Goal: Task Accomplishment & Management: Manage account settings

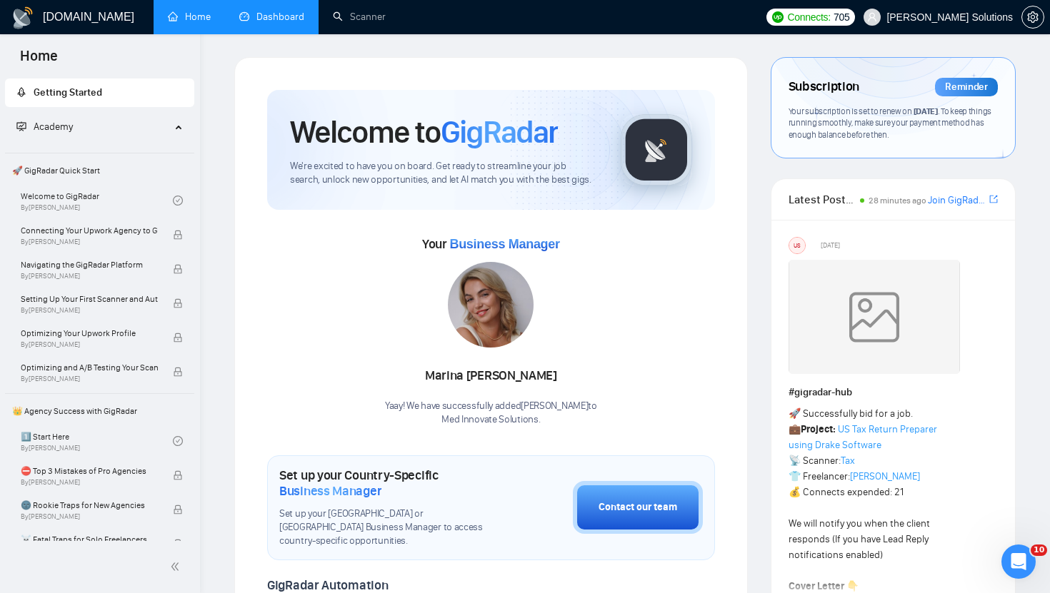
click at [251, 16] on link "Dashboard" at bounding box center [271, 17] width 65 height 12
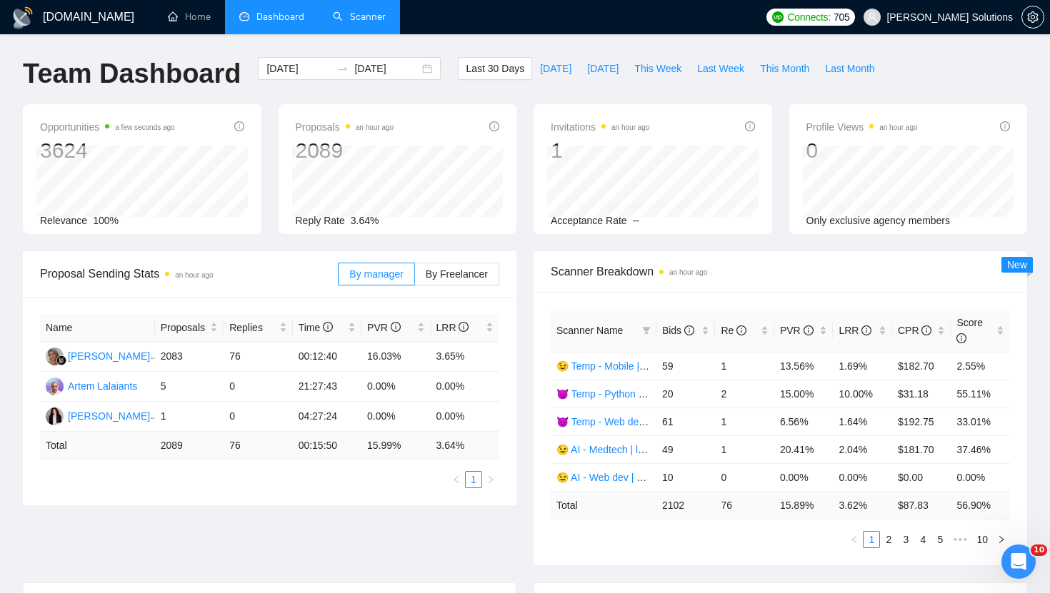
click at [361, 23] on link "Scanner" at bounding box center [359, 17] width 53 height 12
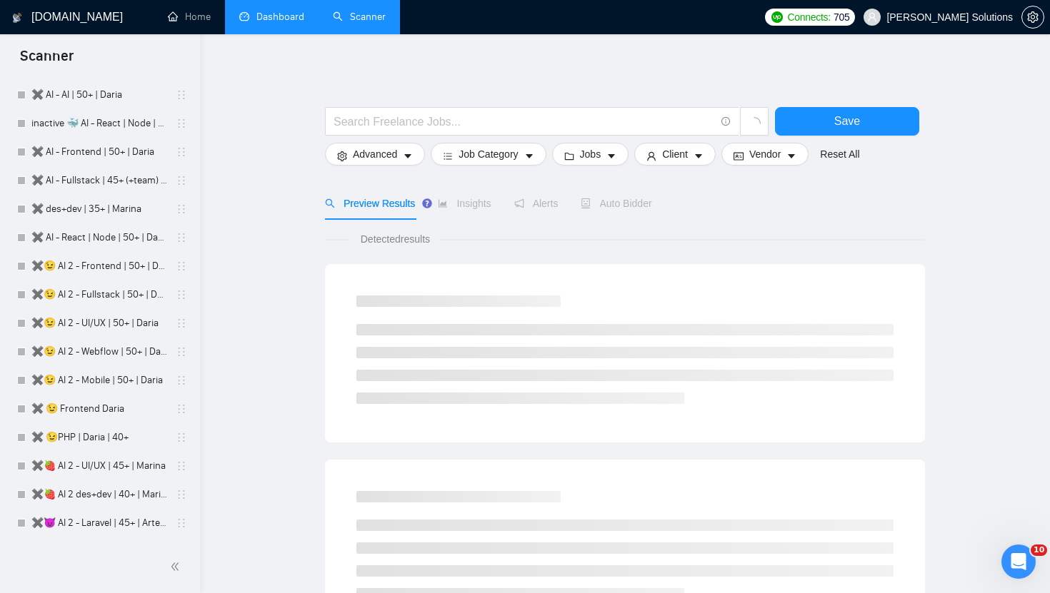
scroll to position [2037, 0]
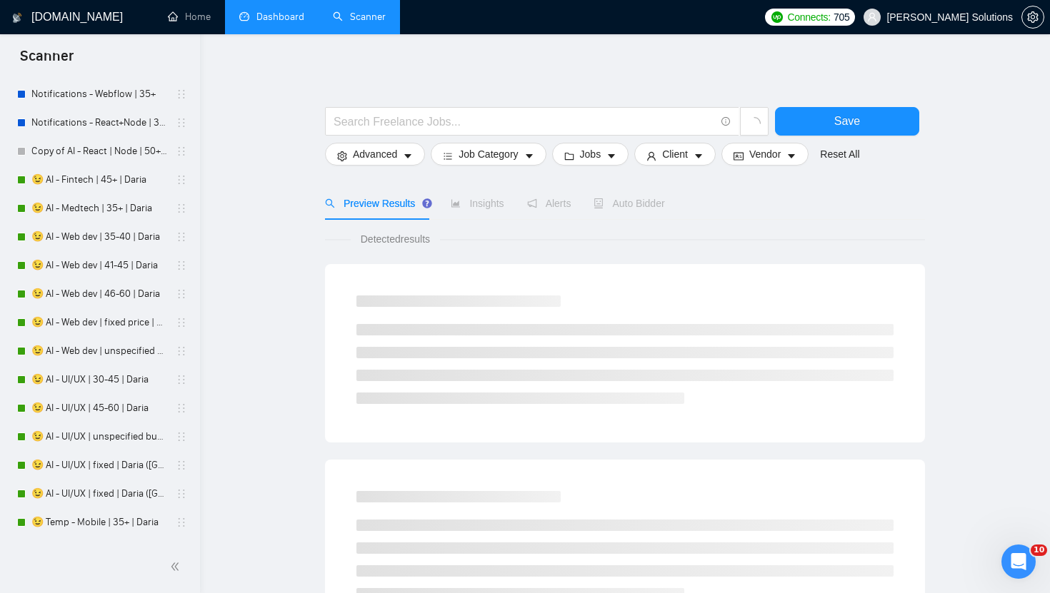
click at [144, 221] on link "😉 AI - Medtech | 35+ | Daria" at bounding box center [99, 208] width 136 height 29
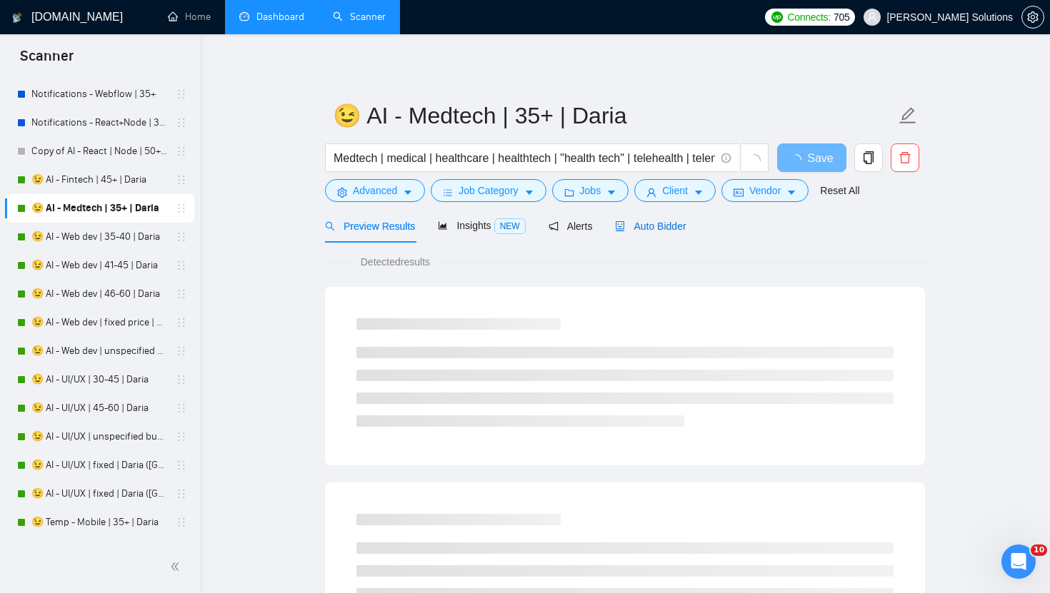
click at [637, 226] on span "Auto Bidder" at bounding box center [650, 226] width 71 height 11
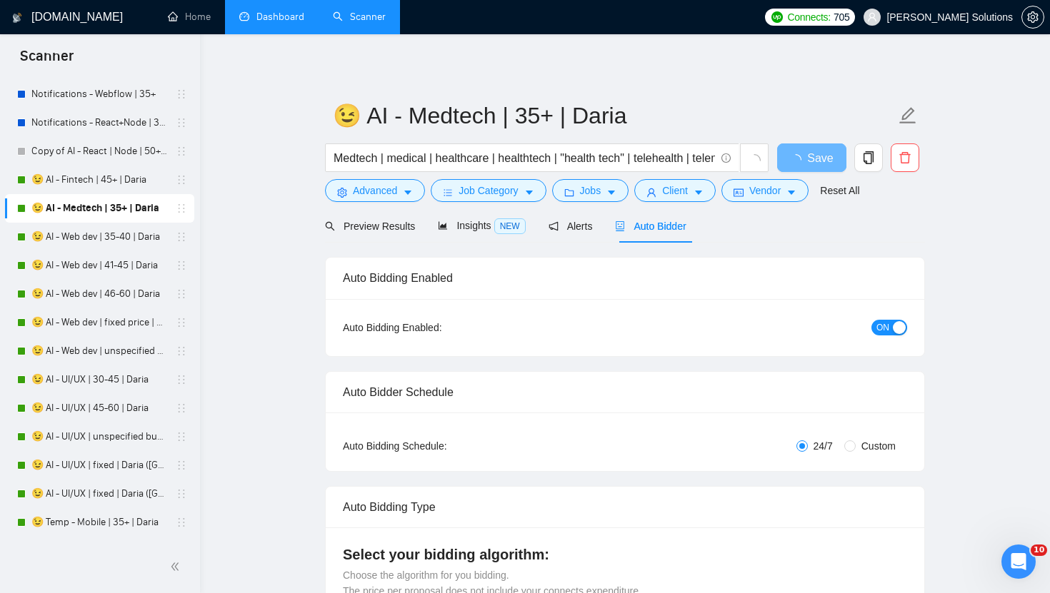
radio input "false"
radio input "true"
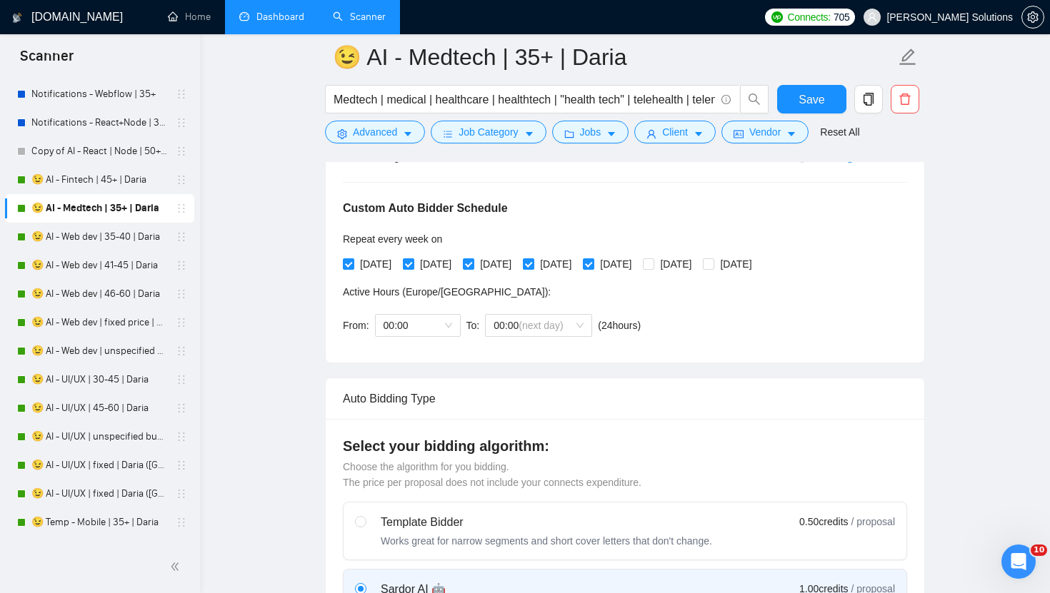
scroll to position [798, 0]
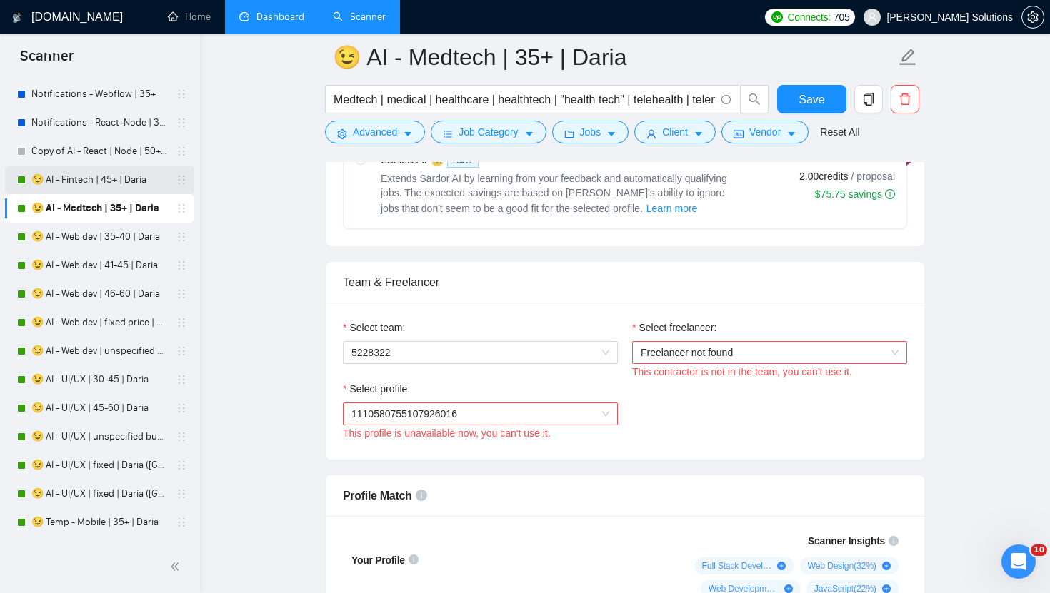
click at [117, 194] on div "🚫😉 AI - Web dev | 35-40 | Daria 🚫😉 AI - Web dev | 41-45 | Daria 🚫😉 AI - Web dev…" at bounding box center [99, 66] width 189 height 3914
click at [141, 176] on link "😉 AI - Fintech | 45+ | Daria" at bounding box center [99, 180] width 136 height 29
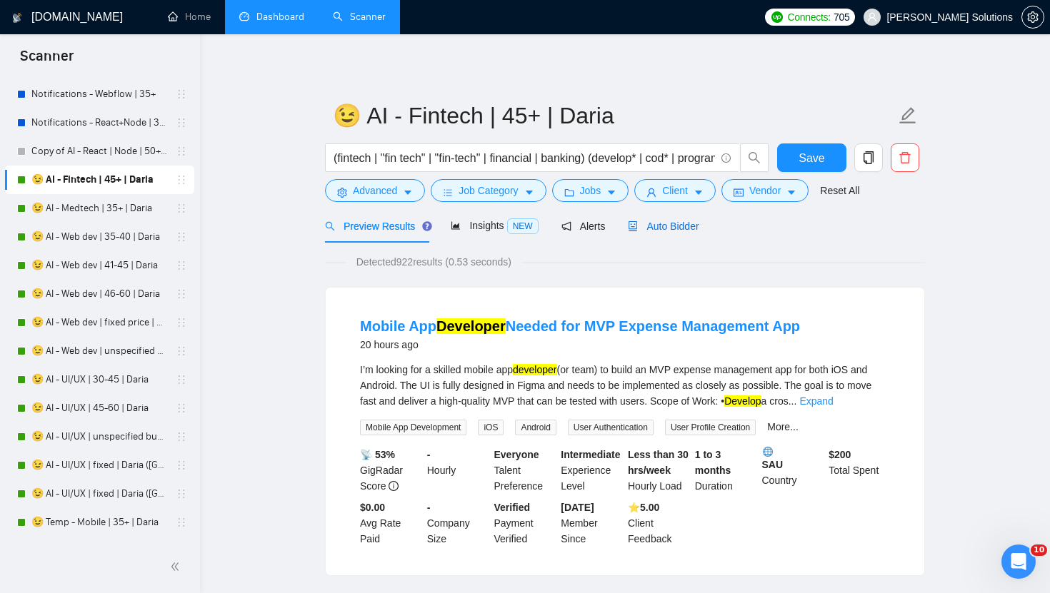
click at [691, 227] on span "Auto Bidder" at bounding box center [663, 226] width 71 height 11
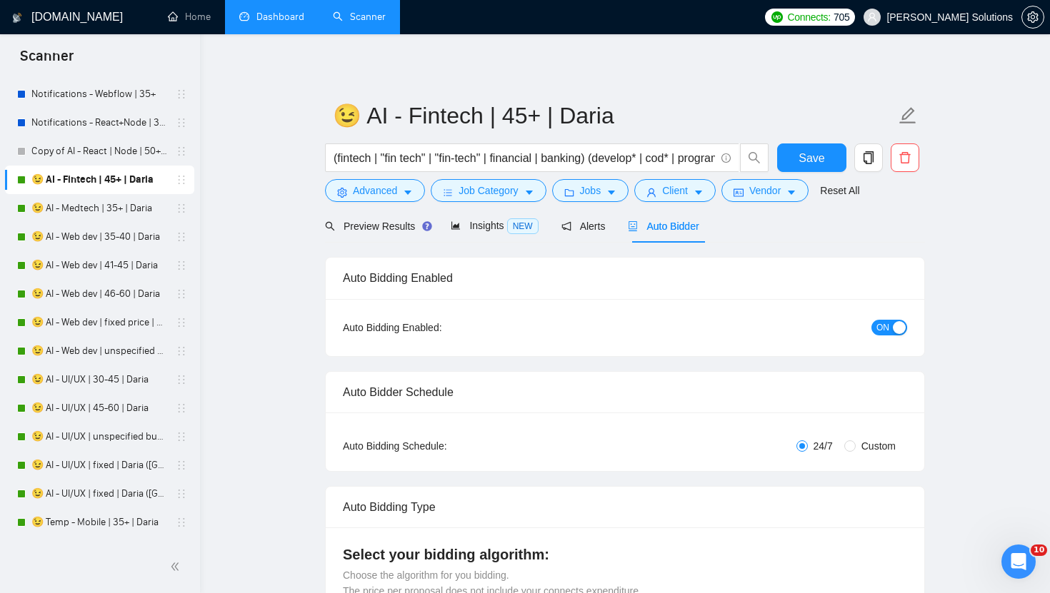
radio input "false"
radio input "true"
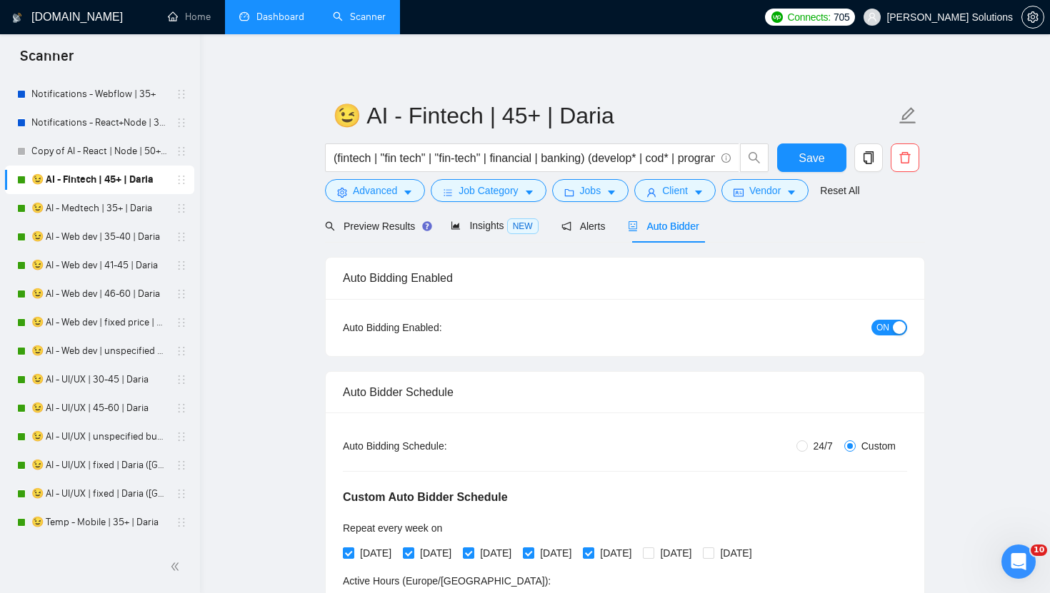
click at [886, 320] on span "ON" at bounding box center [882, 328] width 13 height 16
click at [795, 151] on button "Save" at bounding box center [811, 158] width 69 height 29
click at [136, 217] on link "😉 AI - Medtech | 35+ | Daria" at bounding box center [99, 208] width 136 height 29
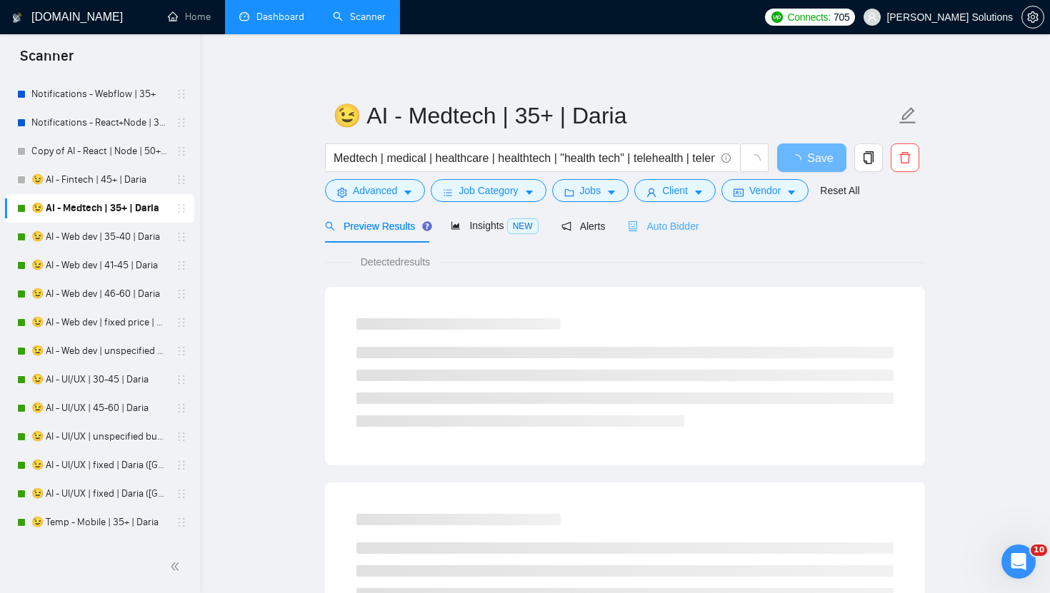
click at [688, 234] on div "Auto Bidder" at bounding box center [663, 226] width 71 height 34
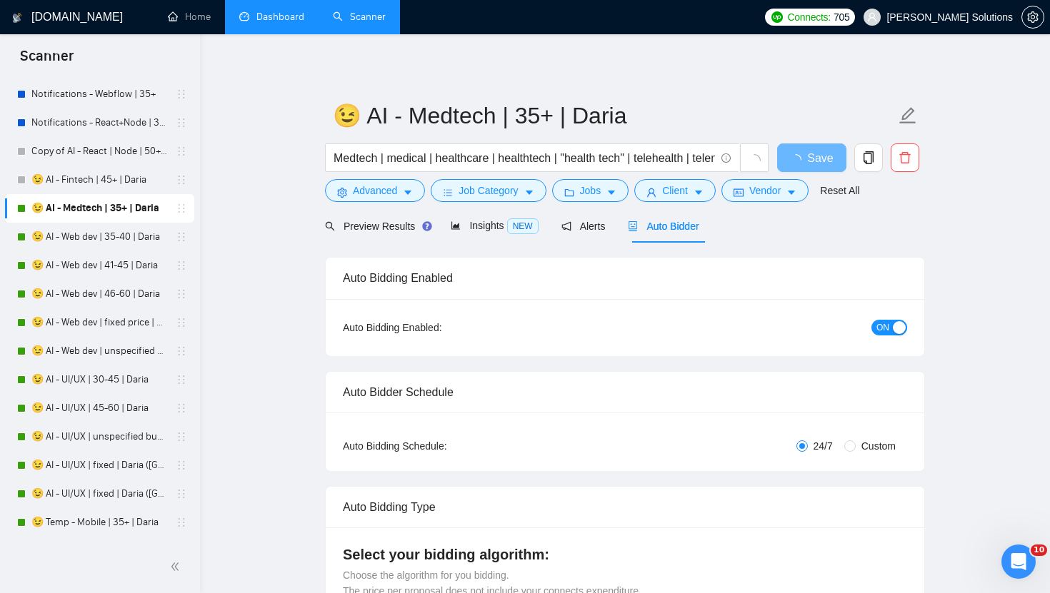
radio input "false"
radio input "true"
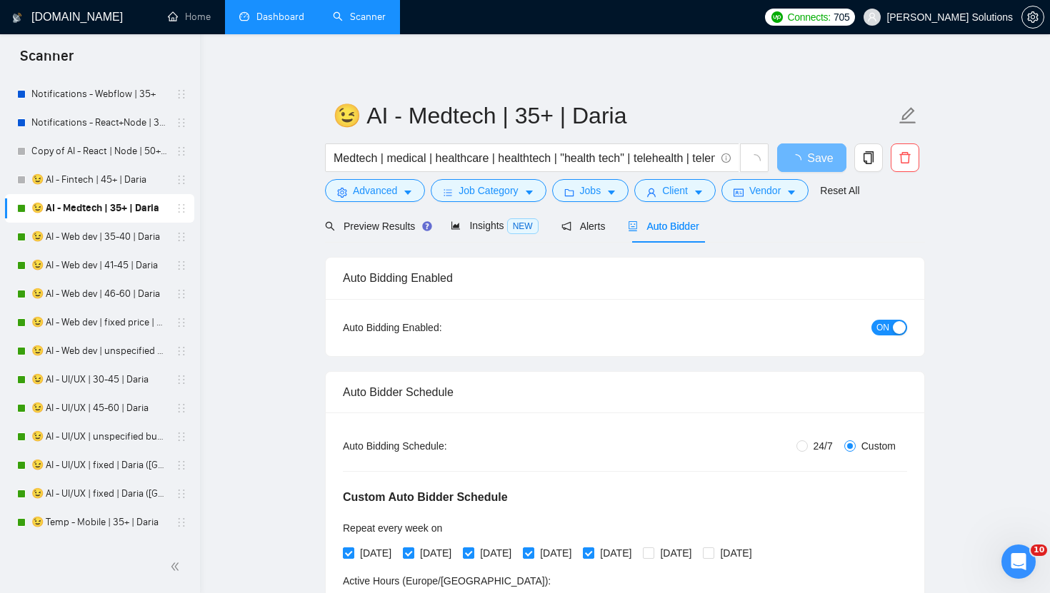
click at [885, 326] on span "ON" at bounding box center [882, 328] width 13 height 16
click at [821, 153] on span "Save" at bounding box center [811, 158] width 26 height 18
click at [107, 235] on link "😉 AI - Web dev | 35-40 | Daria" at bounding box center [99, 237] width 136 height 29
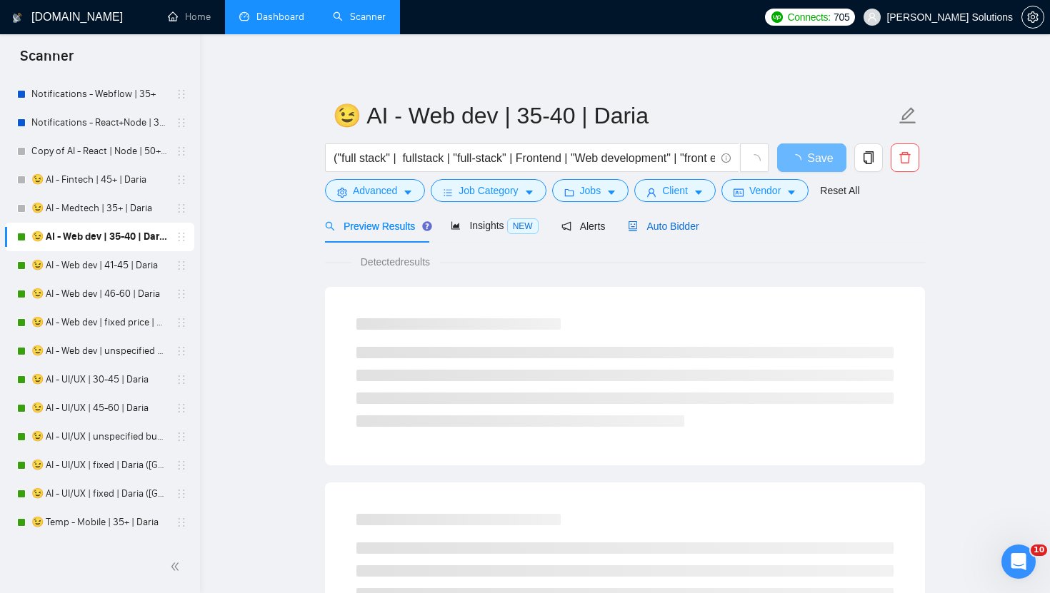
click at [677, 226] on span "Auto Bidder" at bounding box center [663, 226] width 71 height 11
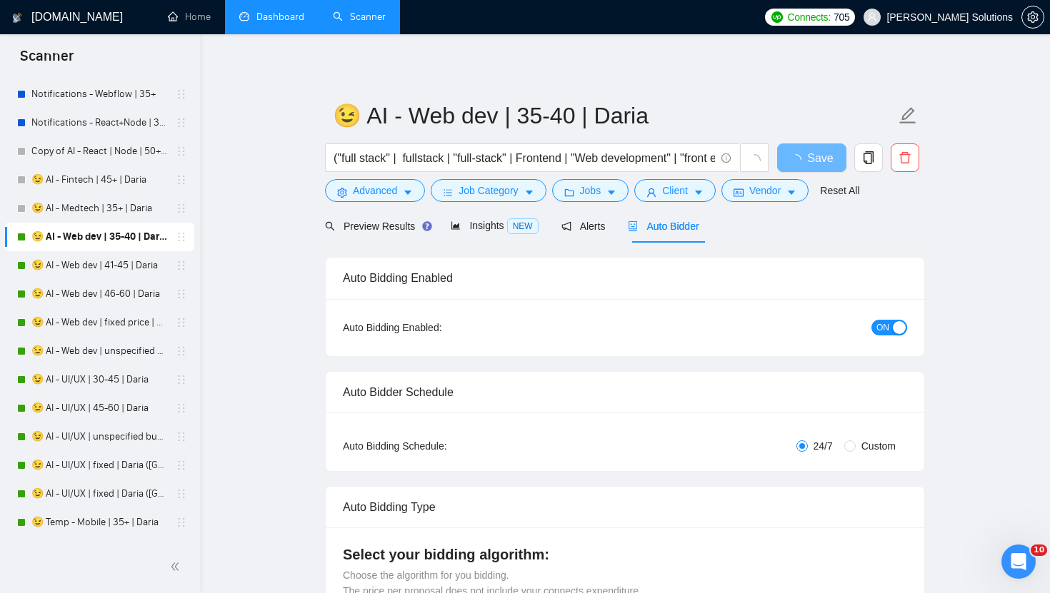
radio input "false"
radio input "true"
click at [894, 330] on div "button" at bounding box center [899, 327] width 13 height 13
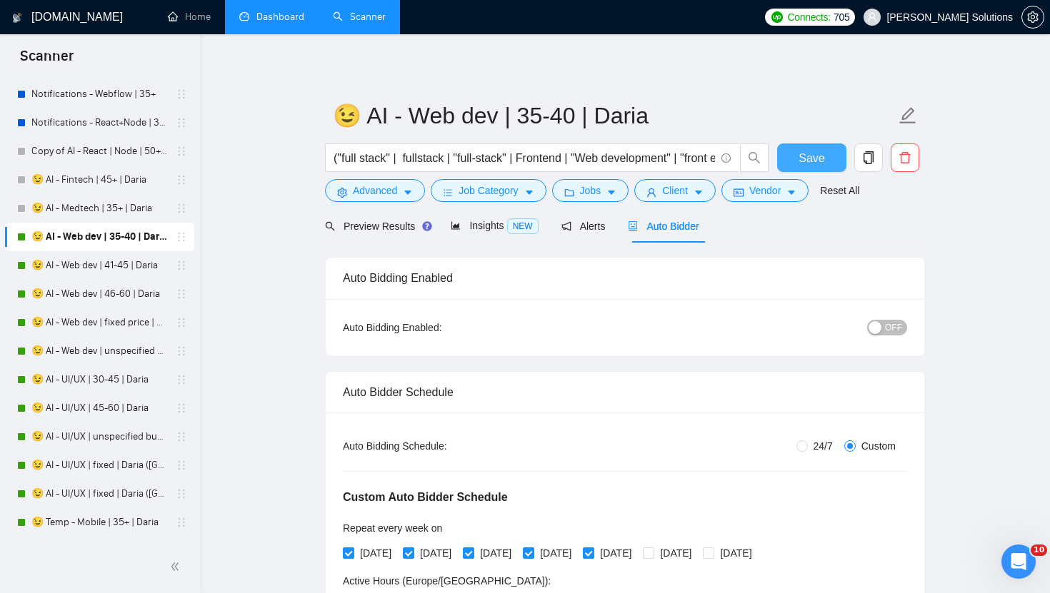
click at [800, 153] on span "Save" at bounding box center [811, 158] width 26 height 18
click at [72, 264] on link "😉 AI - Web dev | 41-45 | Daria" at bounding box center [99, 265] width 136 height 29
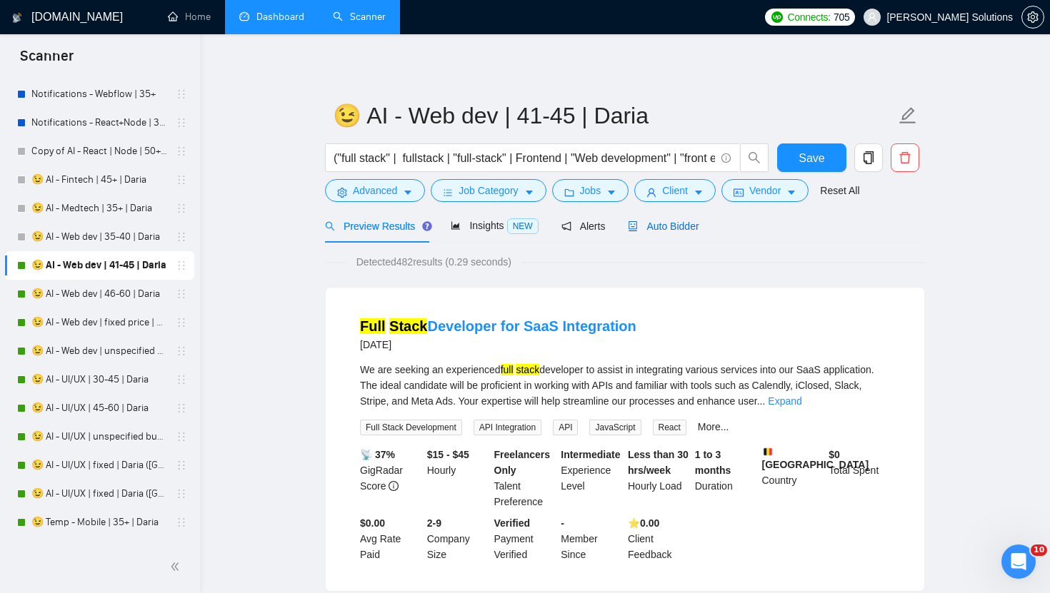
click at [653, 231] on div "Auto Bidder" at bounding box center [663, 227] width 71 height 16
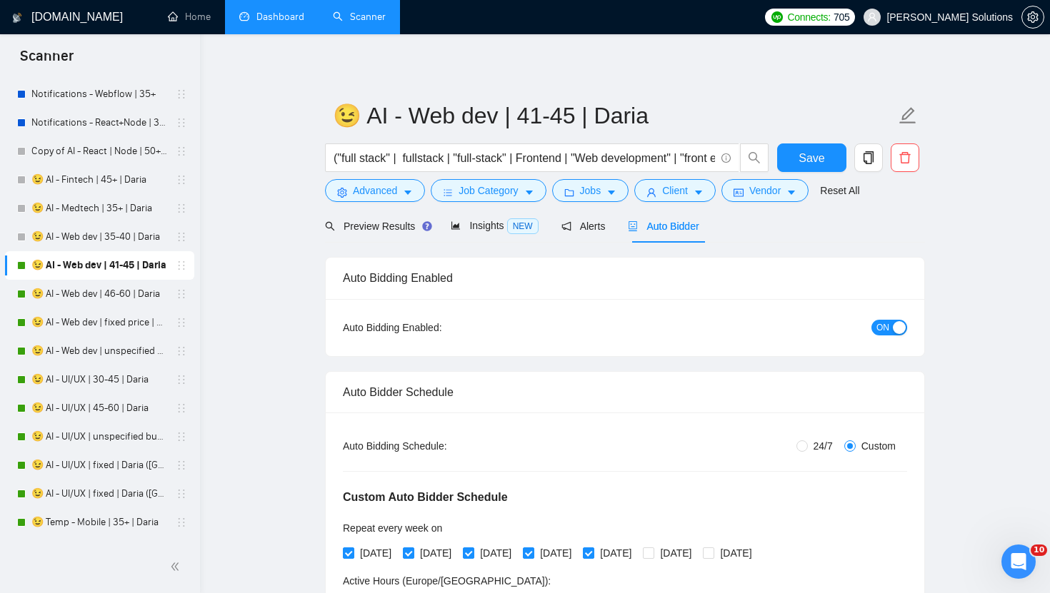
click at [879, 321] on span "ON" at bounding box center [882, 328] width 13 height 16
click at [811, 162] on span "Save" at bounding box center [811, 158] width 26 height 18
click at [93, 299] on link "😉 AI - Web dev | 46-60 | Daria" at bounding box center [99, 294] width 136 height 29
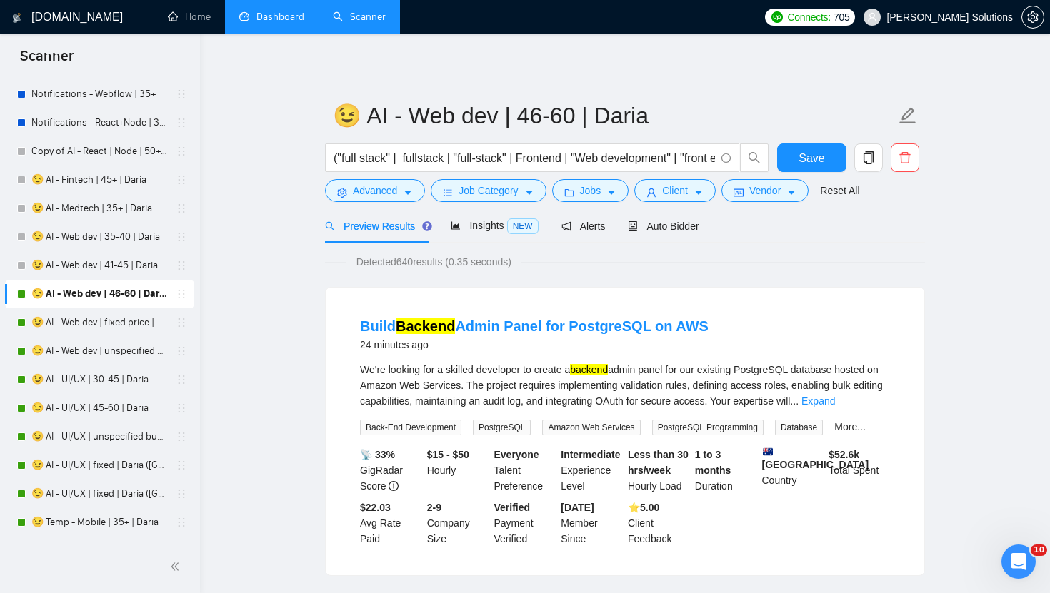
click at [93, 299] on link "😉 AI - Web dev | 46-60 | Daria" at bounding box center [99, 294] width 136 height 29
click at [677, 228] on span "Auto Bidder" at bounding box center [663, 226] width 71 height 11
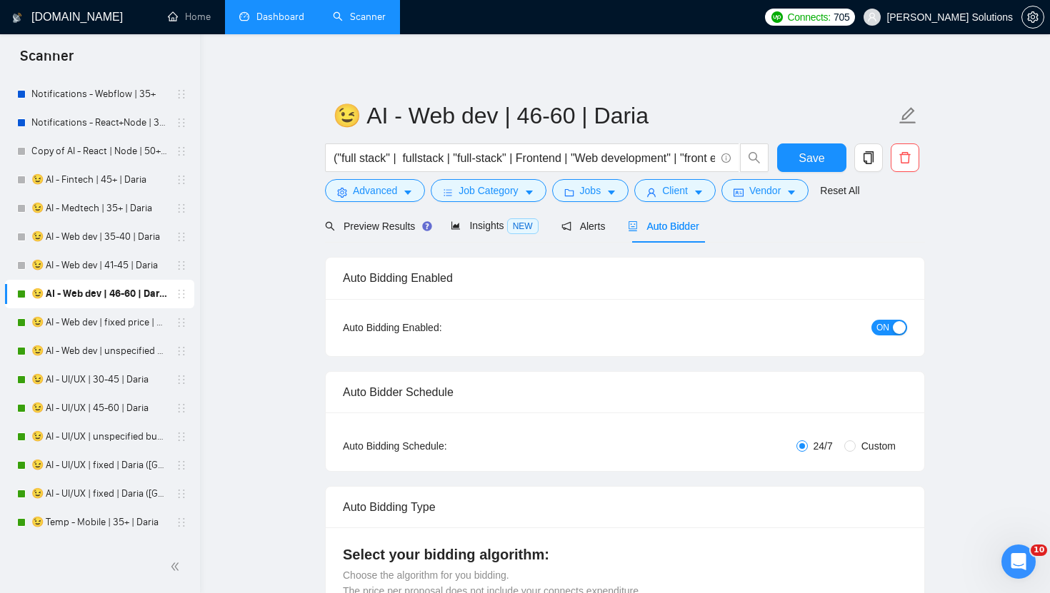
radio input "false"
radio input "true"
click at [881, 329] on span "ON" at bounding box center [882, 328] width 13 height 16
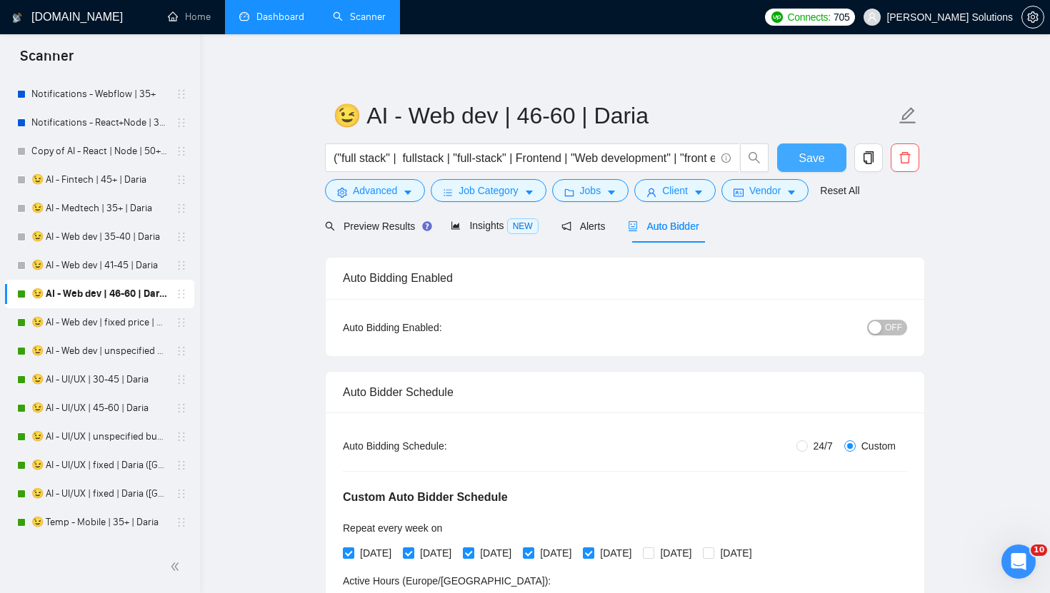
click at [809, 158] on span "Save" at bounding box center [811, 158] width 26 height 18
click at [111, 323] on link "😉 AI - Web dev | fixed price | Daria" at bounding box center [99, 323] width 136 height 29
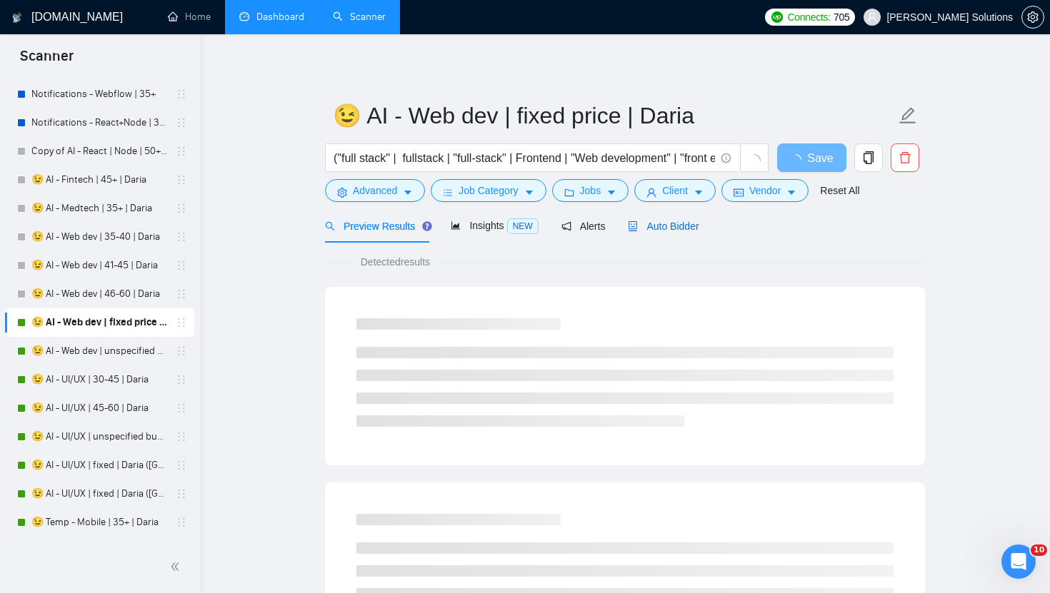
click at [696, 224] on span "Auto Bidder" at bounding box center [663, 226] width 71 height 11
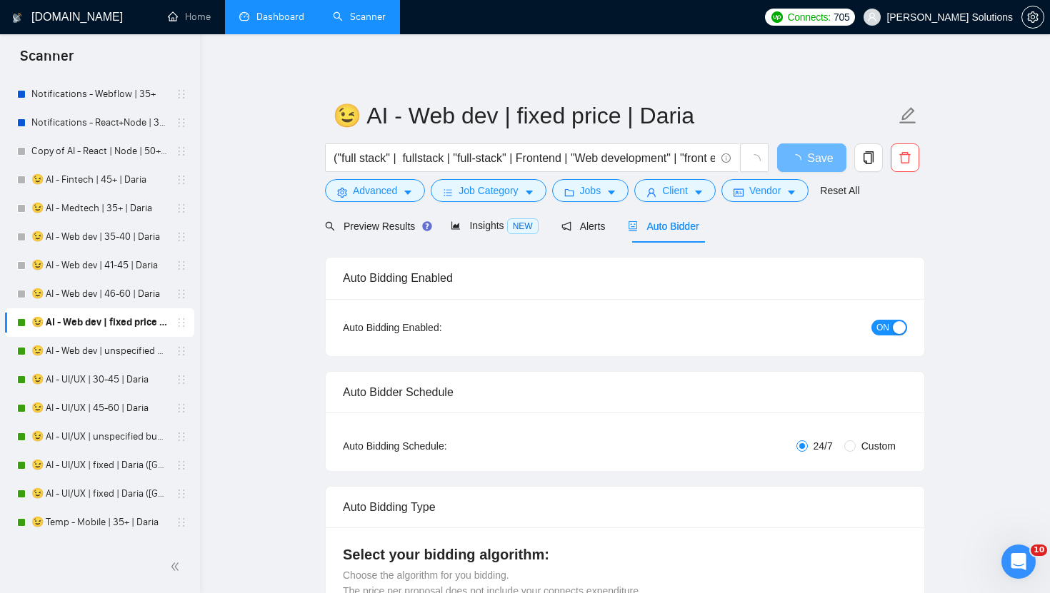
radio input "false"
radio input "true"
click at [881, 336] on div "ON" at bounding box center [813, 327] width 188 height 23
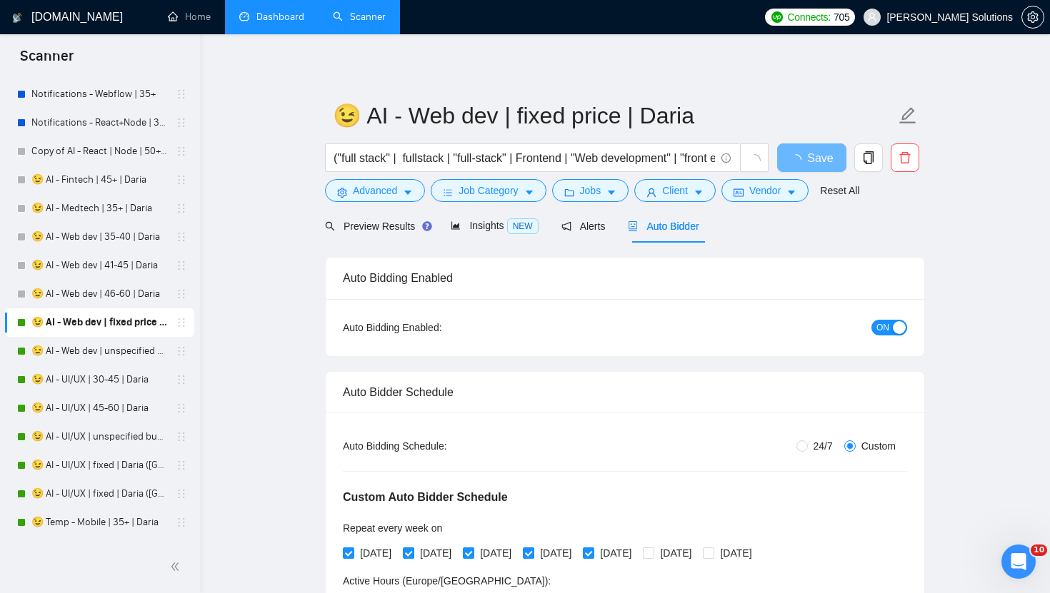
click at [903, 351] on div "Auto Bidding Enabled: ON" at bounding box center [625, 327] width 598 height 57
click at [896, 334] on button "ON" at bounding box center [889, 328] width 36 height 16
click at [893, 330] on span "OFF" at bounding box center [893, 328] width 17 height 16
click at [890, 330] on button "ON" at bounding box center [889, 328] width 36 height 16
click at [812, 159] on span "Save" at bounding box center [811, 158] width 26 height 18
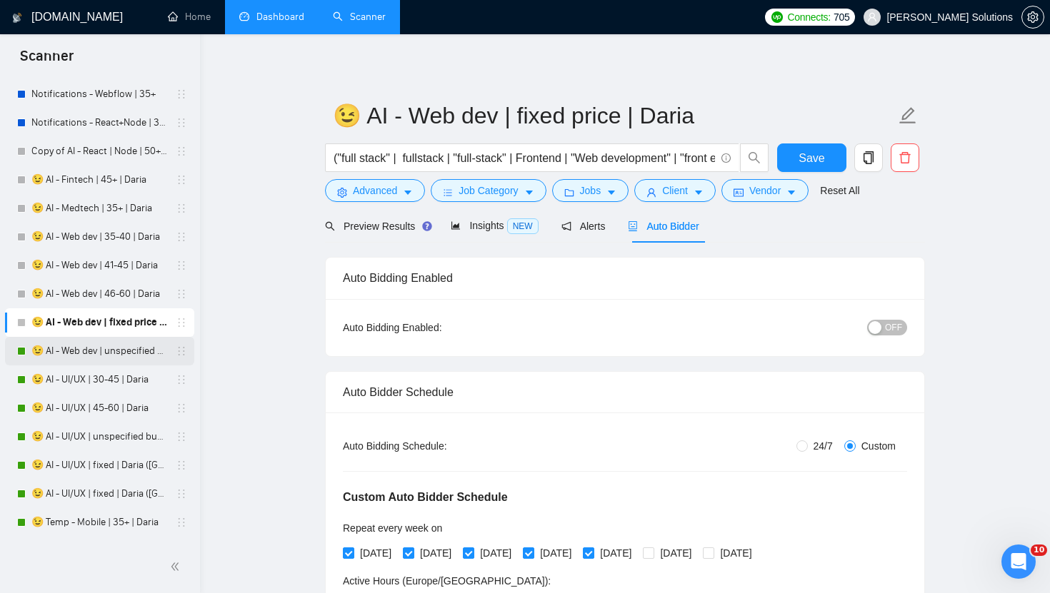
click at [99, 354] on link "😉 AI - Web dev | unspecified budget | Daria" at bounding box center [99, 351] width 136 height 29
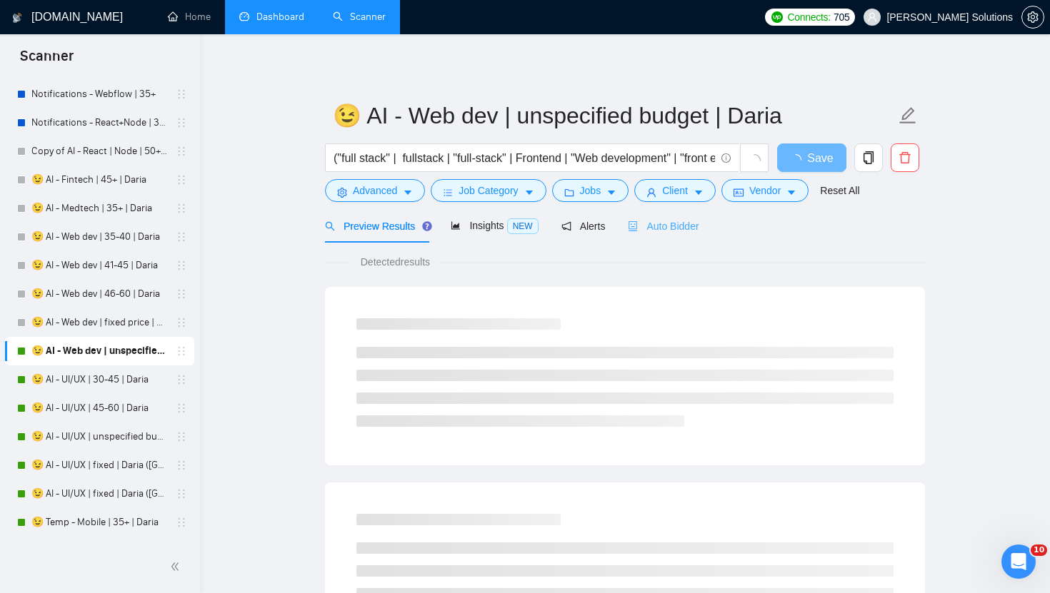
click at [659, 214] on div "Auto Bidder" at bounding box center [663, 226] width 71 height 34
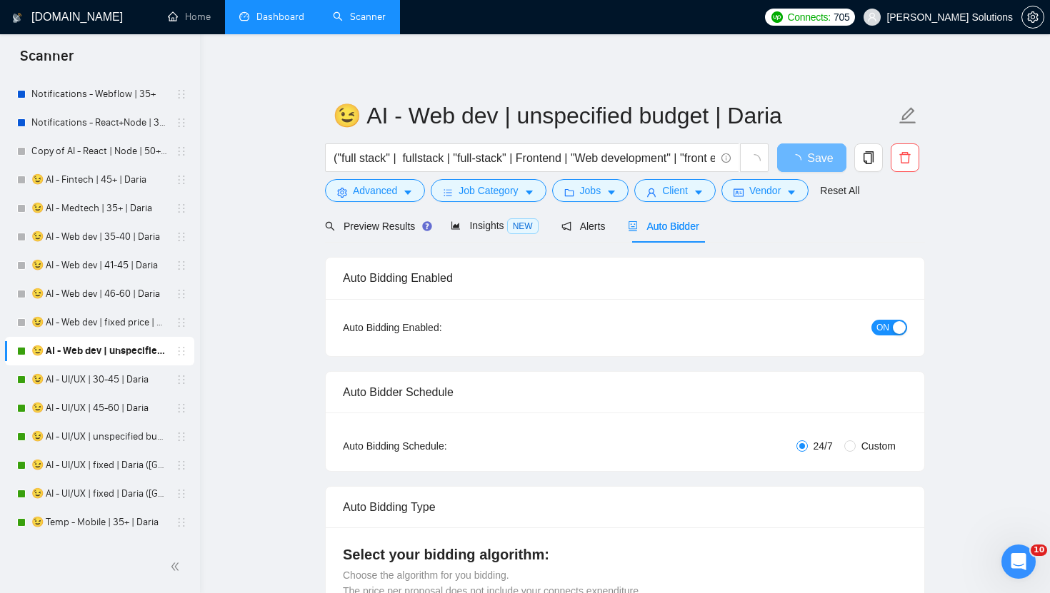
radio input "false"
radio input "true"
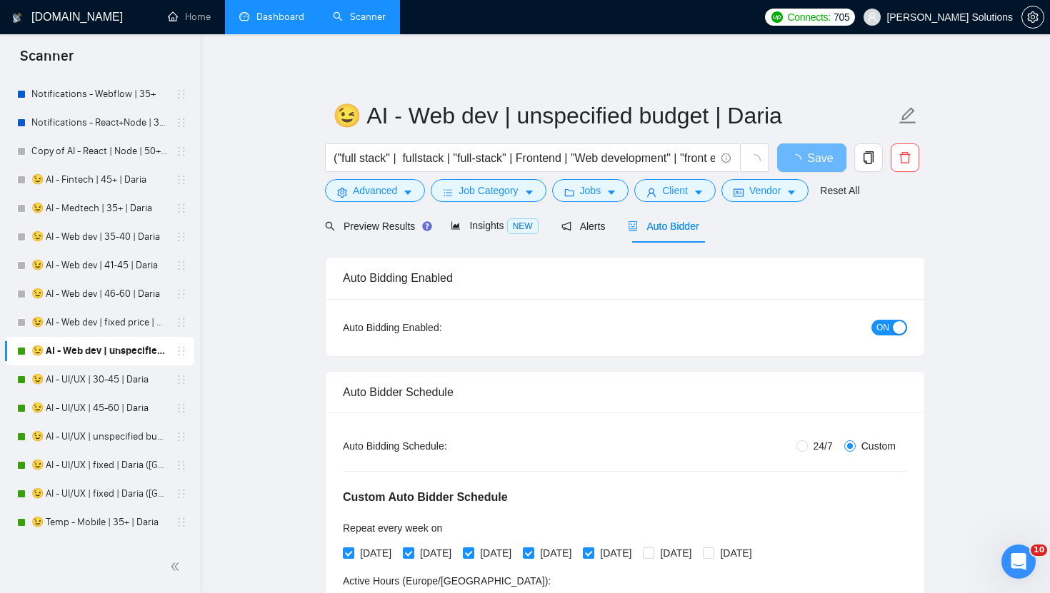
click at [890, 321] on button "ON" at bounding box center [889, 328] width 36 height 16
click at [822, 159] on span "Save" at bounding box center [811, 158] width 26 height 18
click at [133, 378] on link "😉 AI - UI/UX | 30-45 | Daria" at bounding box center [99, 380] width 136 height 29
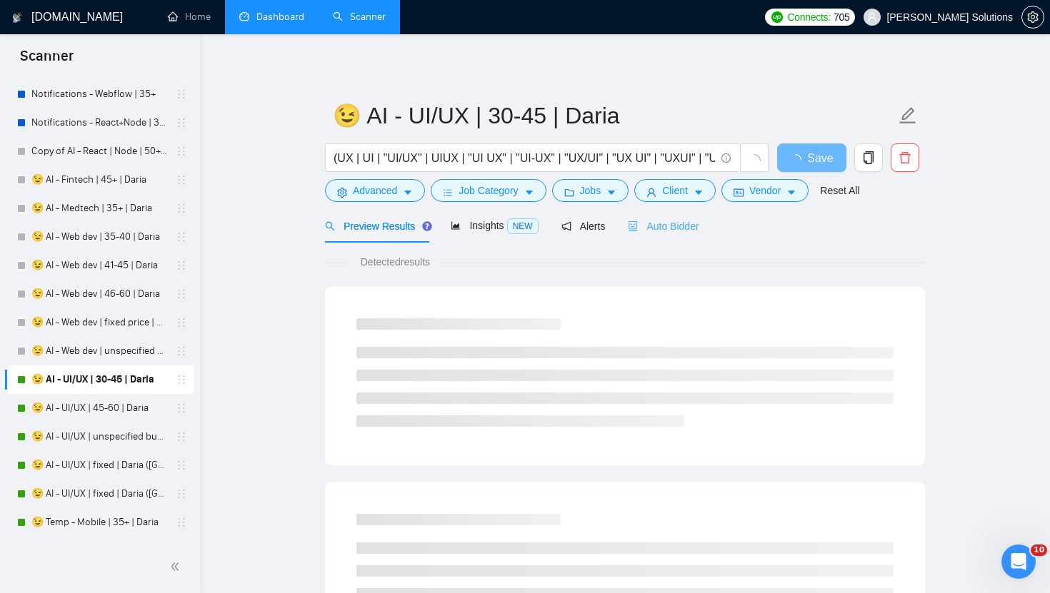
click at [673, 215] on div "Auto Bidder" at bounding box center [663, 226] width 71 height 34
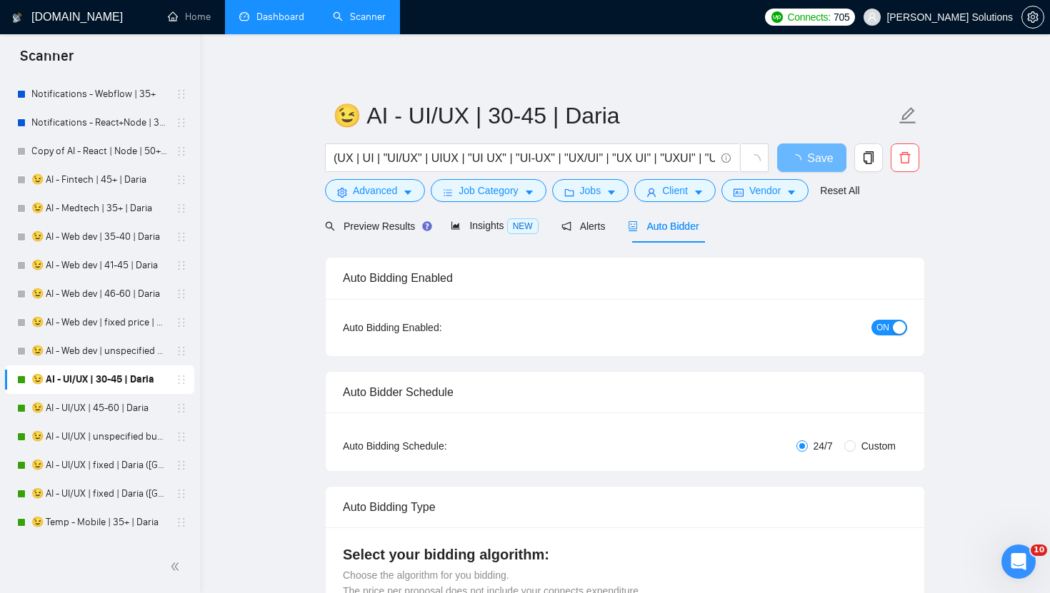
radio input "false"
radio input "true"
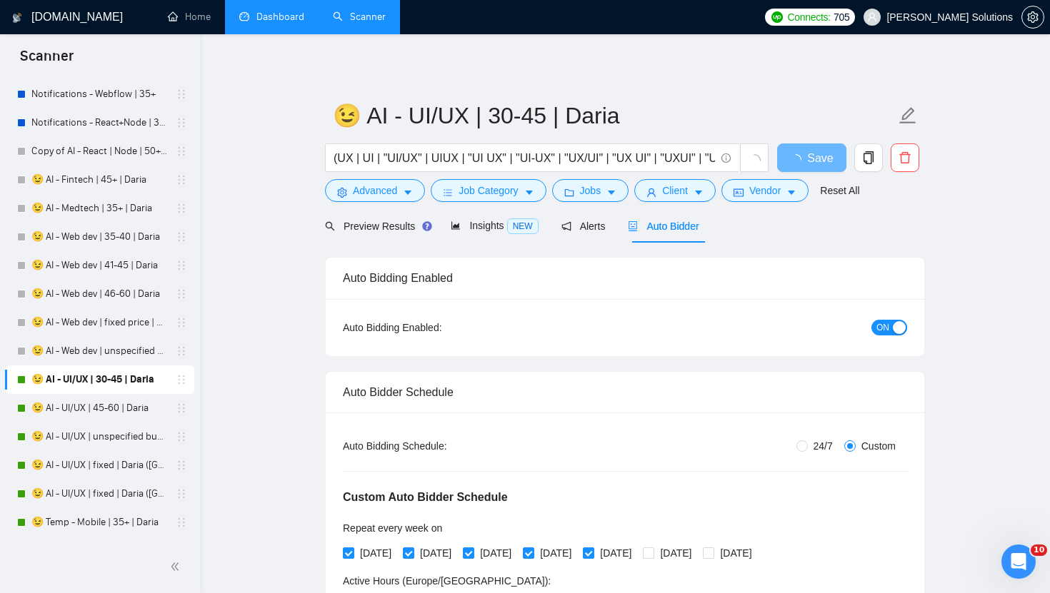
click at [889, 334] on button "ON" at bounding box center [889, 328] width 36 height 16
click at [800, 154] on span "Save" at bounding box center [811, 158] width 26 height 18
click at [60, 429] on link "😉 AI - UI/UX | unspecified budget | Daria" at bounding box center [99, 437] width 136 height 29
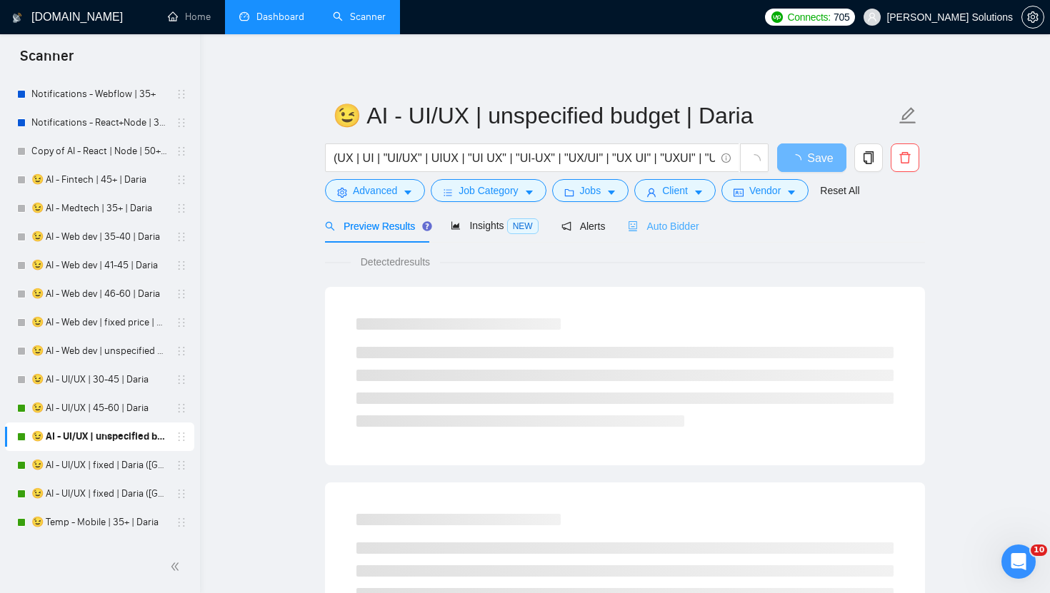
click at [682, 235] on div "Auto Bidder" at bounding box center [663, 226] width 71 height 34
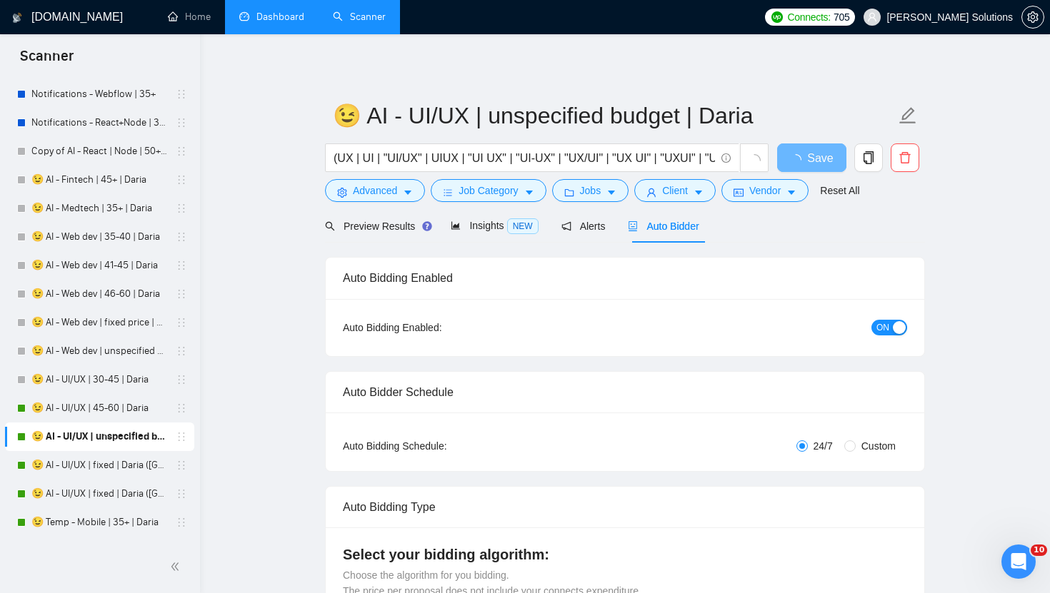
radio input "false"
radio input "true"
click at [877, 328] on span "ON" at bounding box center [882, 328] width 13 height 16
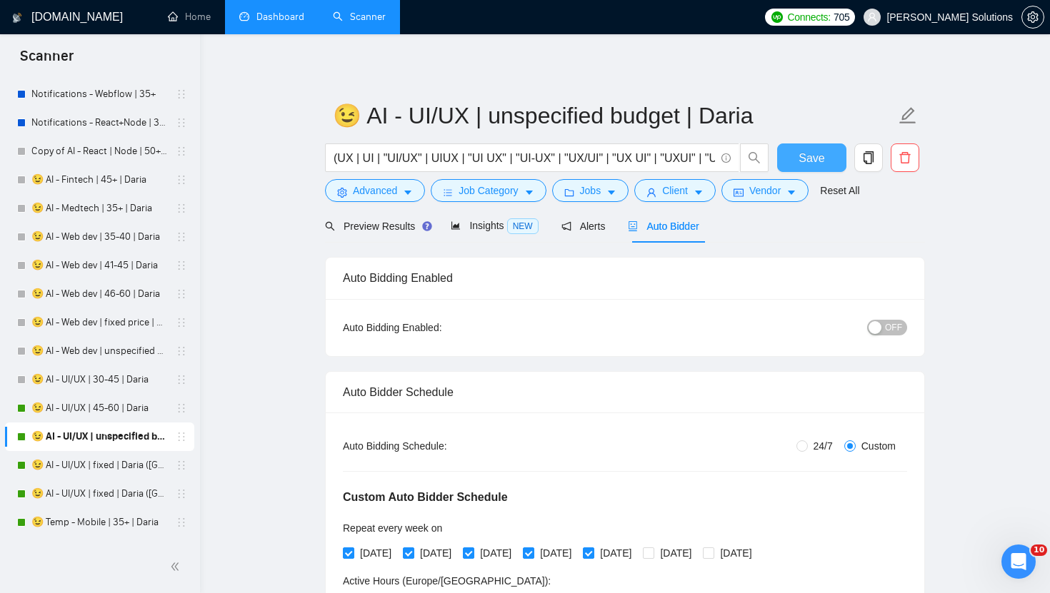
click at [800, 163] on span "Save" at bounding box center [811, 158] width 26 height 18
click at [119, 411] on link "😉 AI - UI/UX | 45-60 | Daria" at bounding box center [99, 408] width 136 height 29
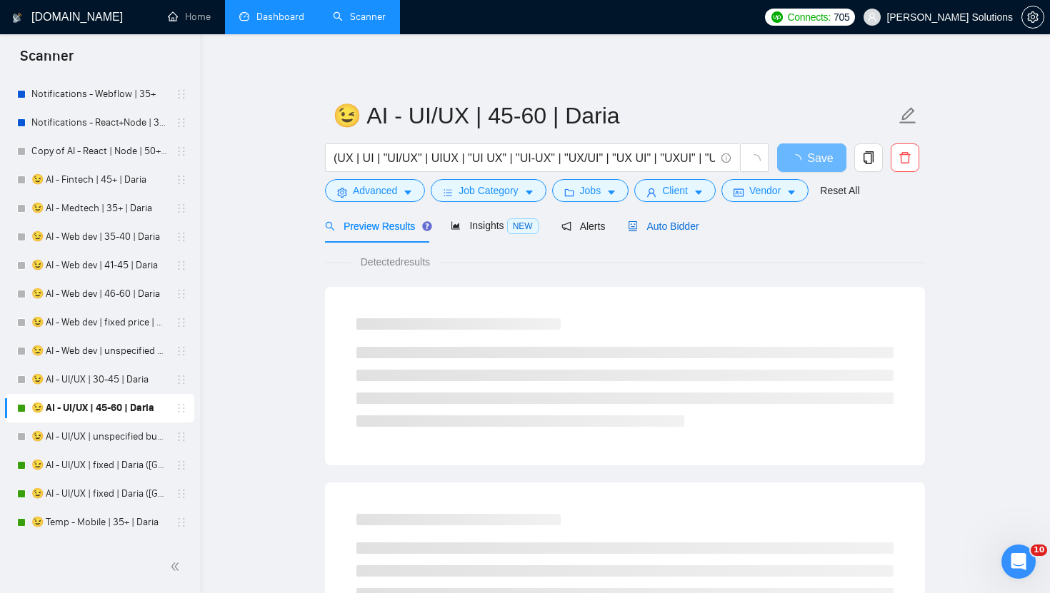
click at [668, 231] on span "Auto Bidder" at bounding box center [663, 226] width 71 height 11
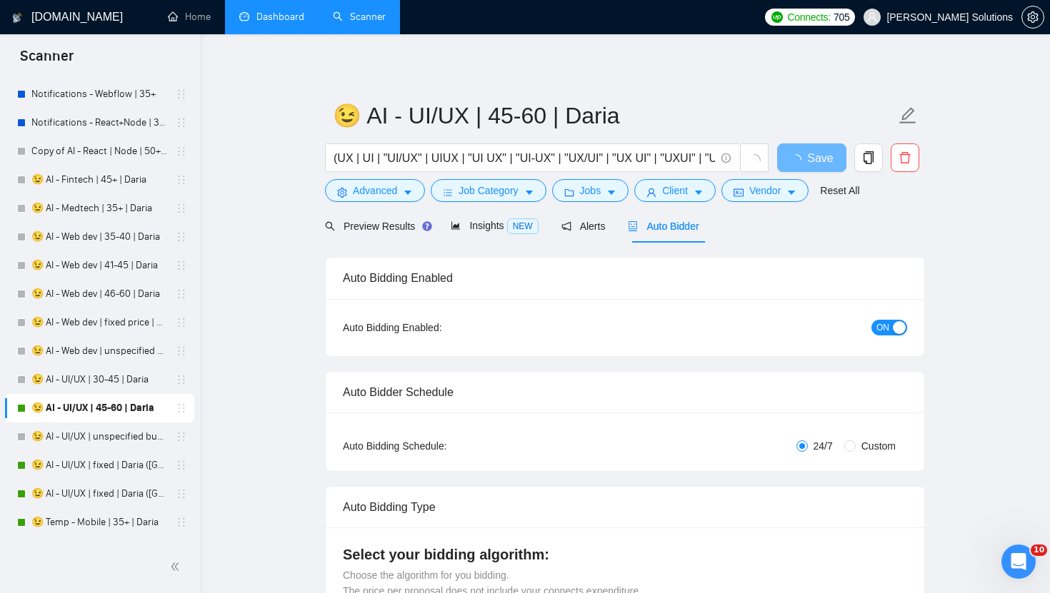
radio input "false"
radio input "true"
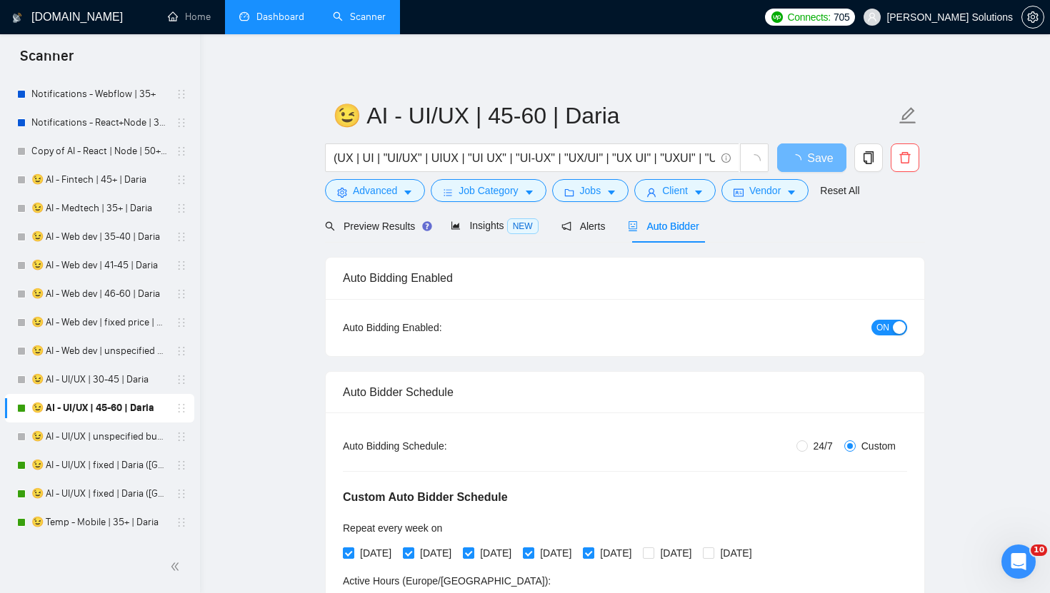
click at [887, 322] on span "ON" at bounding box center [882, 328] width 13 height 16
click at [817, 160] on span "Save" at bounding box center [811, 158] width 26 height 18
click at [97, 458] on link "😉 AI - UI/UX | fixed | Daria ([GEOGRAPHIC_DATA])" at bounding box center [99, 465] width 136 height 29
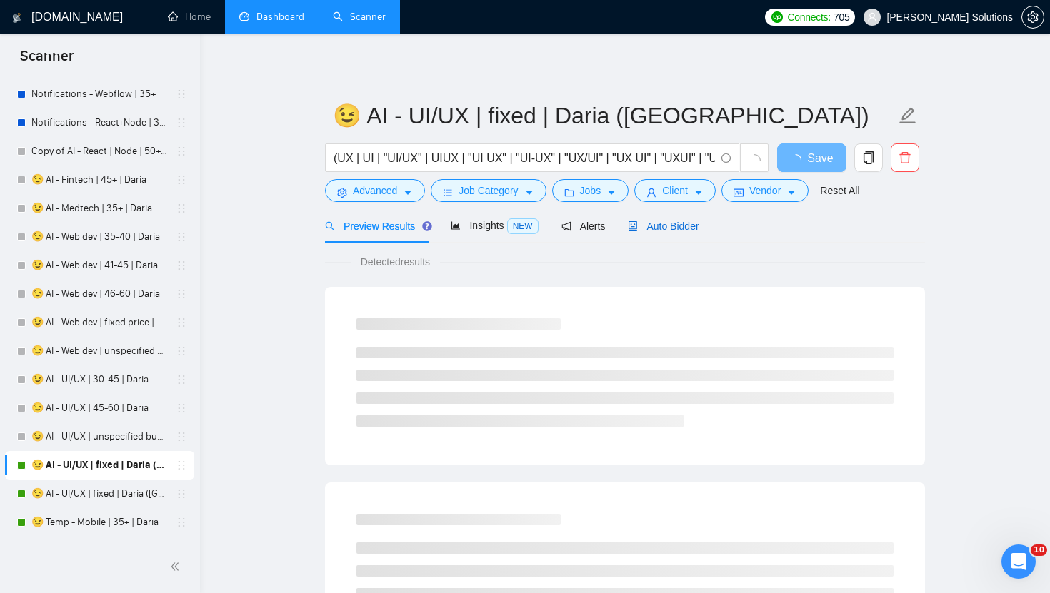
click at [673, 223] on span "Auto Bidder" at bounding box center [663, 226] width 71 height 11
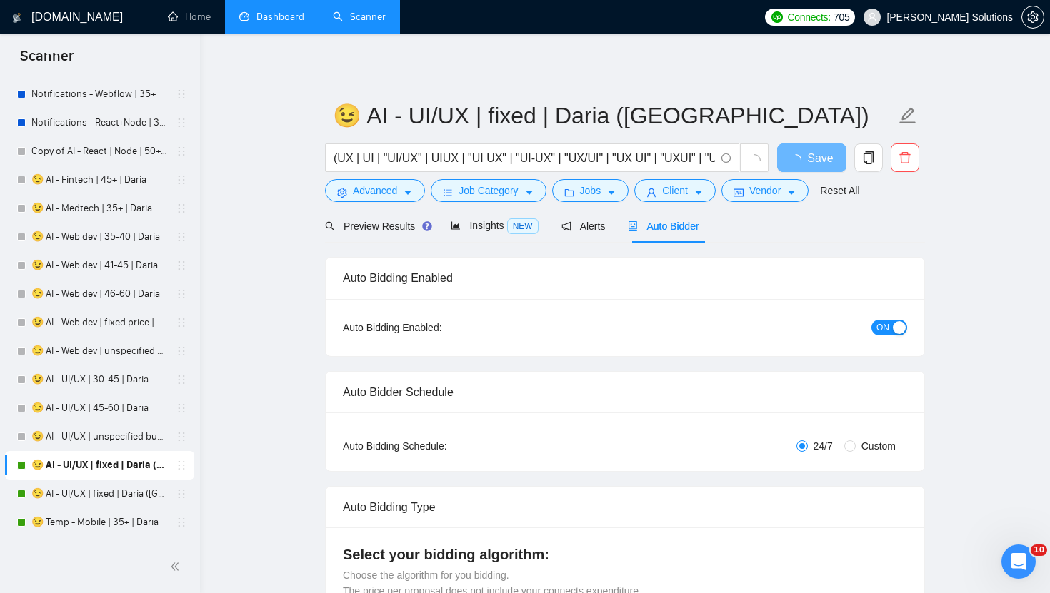
radio input "false"
radio input "true"
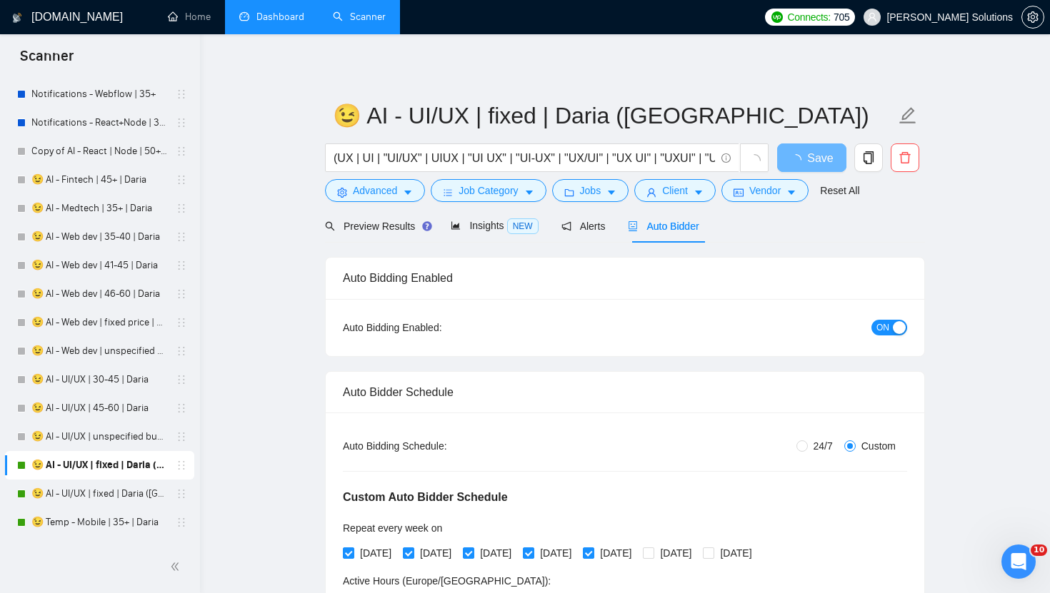
click at [901, 320] on button "ON" at bounding box center [889, 328] width 36 height 16
click at [804, 159] on span "Save" at bounding box center [811, 158] width 26 height 18
click at [116, 516] on link "😉 Temp - Mobile | 35+ | Daria" at bounding box center [99, 522] width 136 height 29
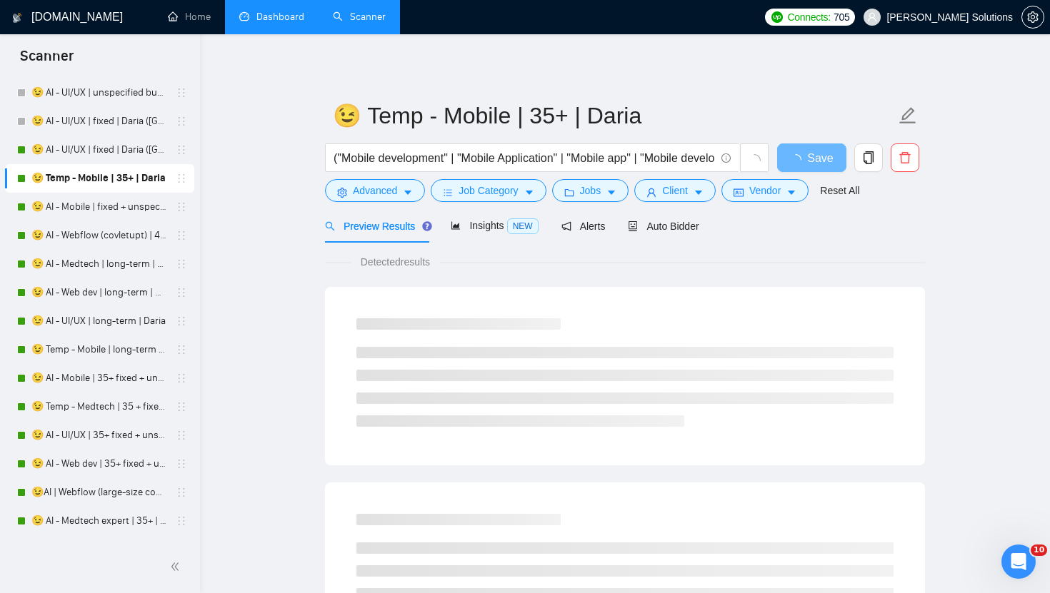
scroll to position [2407, 0]
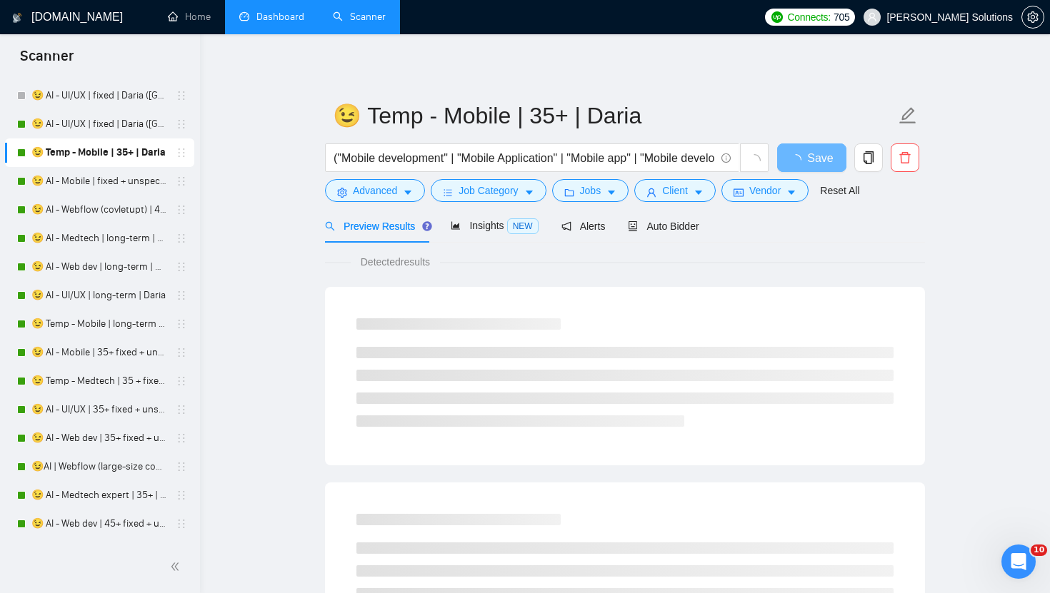
click at [708, 224] on div "Preview Results Insights NEW Alerts Auto Bidder" at bounding box center [625, 226] width 600 height 34
click at [683, 224] on span "Auto Bidder" at bounding box center [663, 226] width 71 height 11
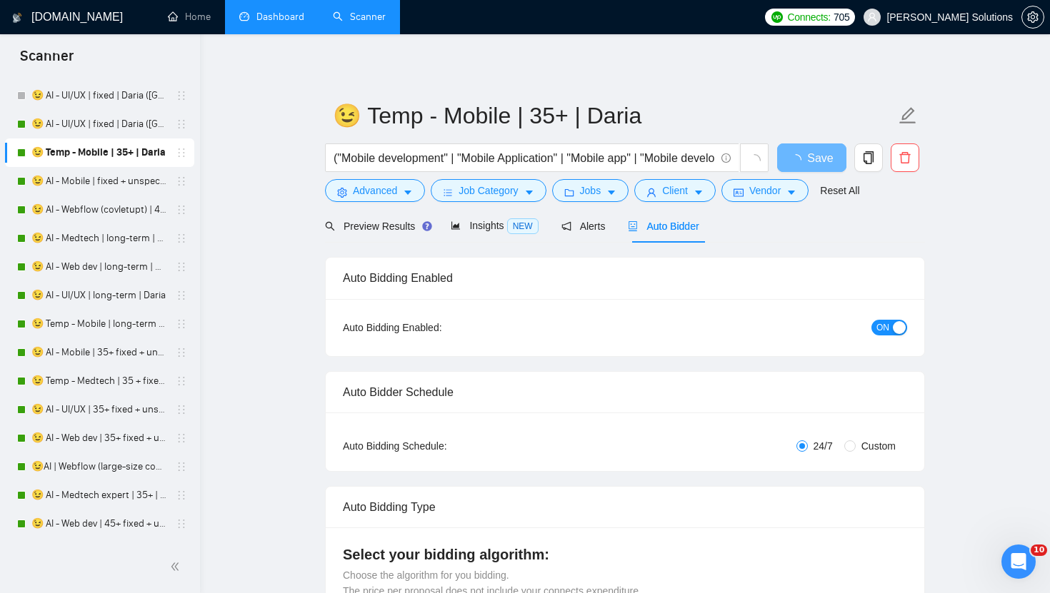
radio input "false"
radio input "true"
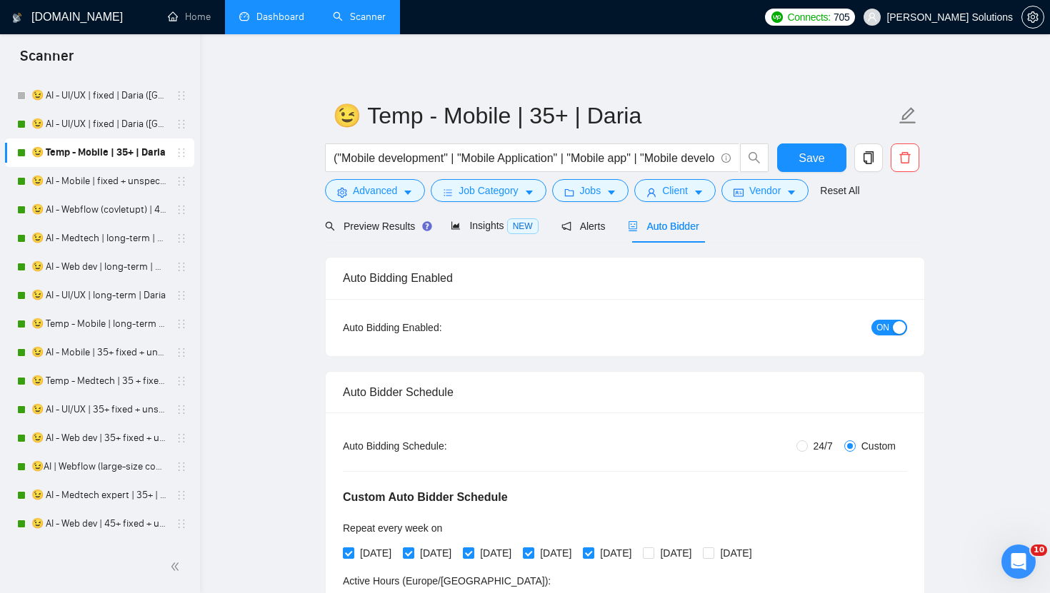
click at [881, 326] on span "ON" at bounding box center [882, 328] width 13 height 16
click at [838, 326] on div "OFF" at bounding box center [813, 327] width 188 height 16
click at [809, 149] on span "Save" at bounding box center [811, 158] width 26 height 18
click at [82, 128] on link "😉 AI - UI/UX | fixed | Daria ([GEOGRAPHIC_DATA])" at bounding box center [99, 124] width 136 height 29
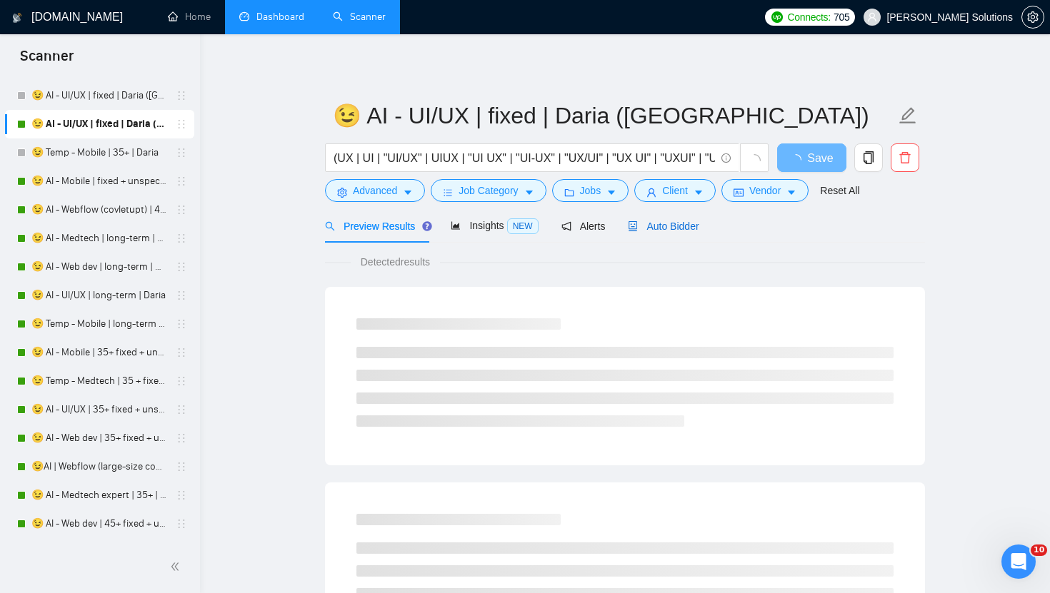
click at [648, 224] on span "Auto Bidder" at bounding box center [663, 226] width 71 height 11
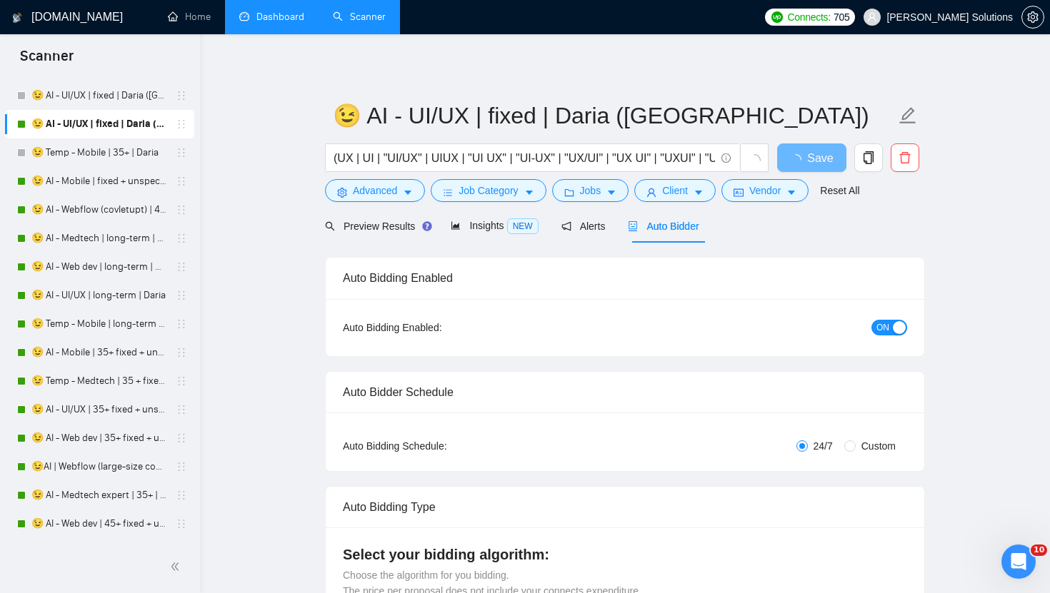
radio input "false"
radio input "true"
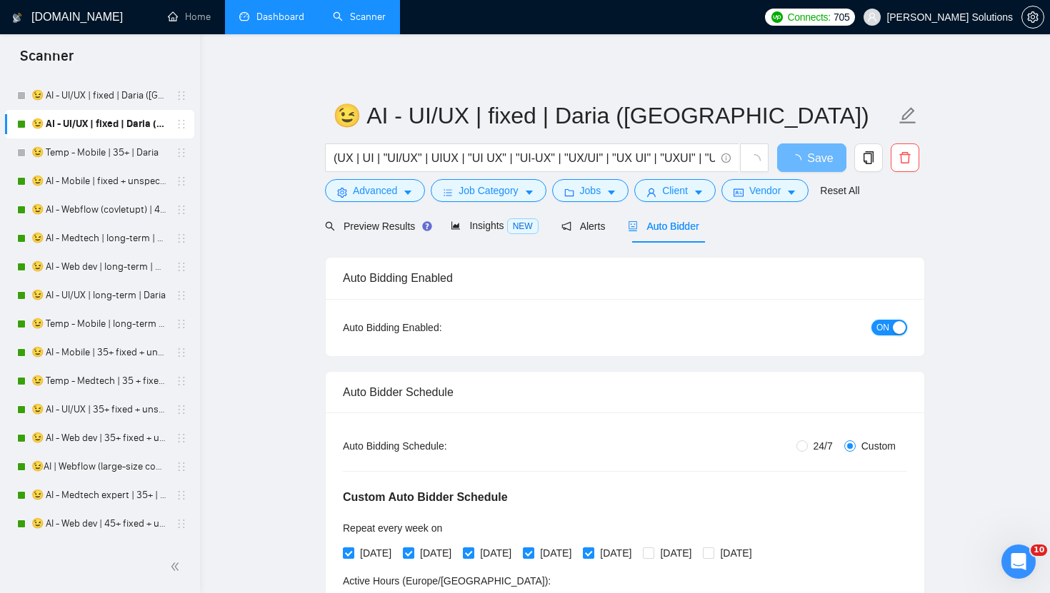
click at [888, 329] on span "ON" at bounding box center [882, 328] width 13 height 16
click at [818, 156] on span "Save" at bounding box center [811, 158] width 26 height 18
click at [117, 192] on link "😉 AI - Mobile | fixed + unspecified | Daria" at bounding box center [99, 181] width 136 height 29
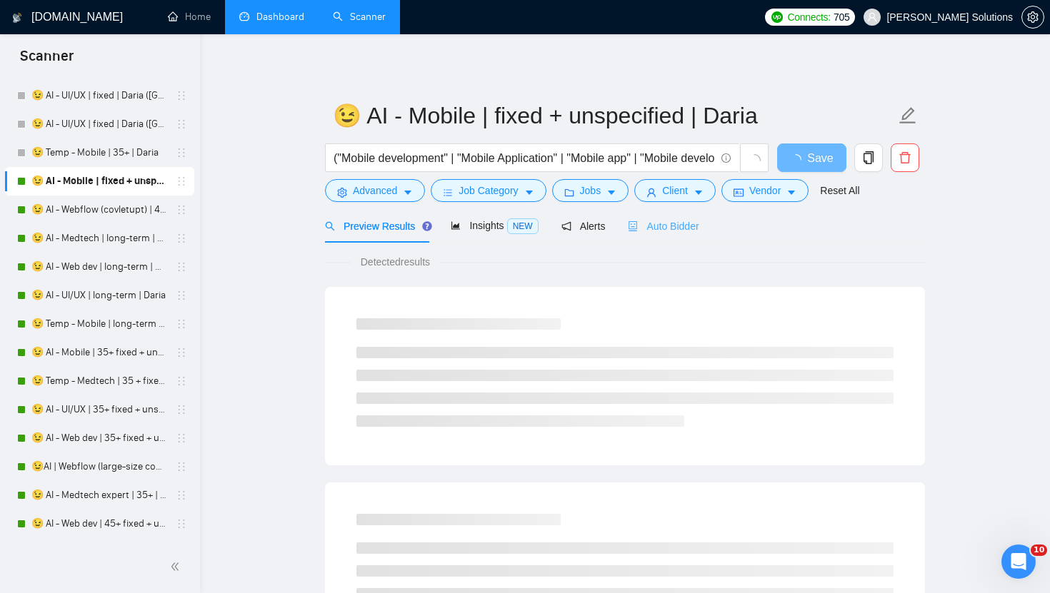
click at [686, 216] on div "Auto Bidder" at bounding box center [663, 226] width 71 height 34
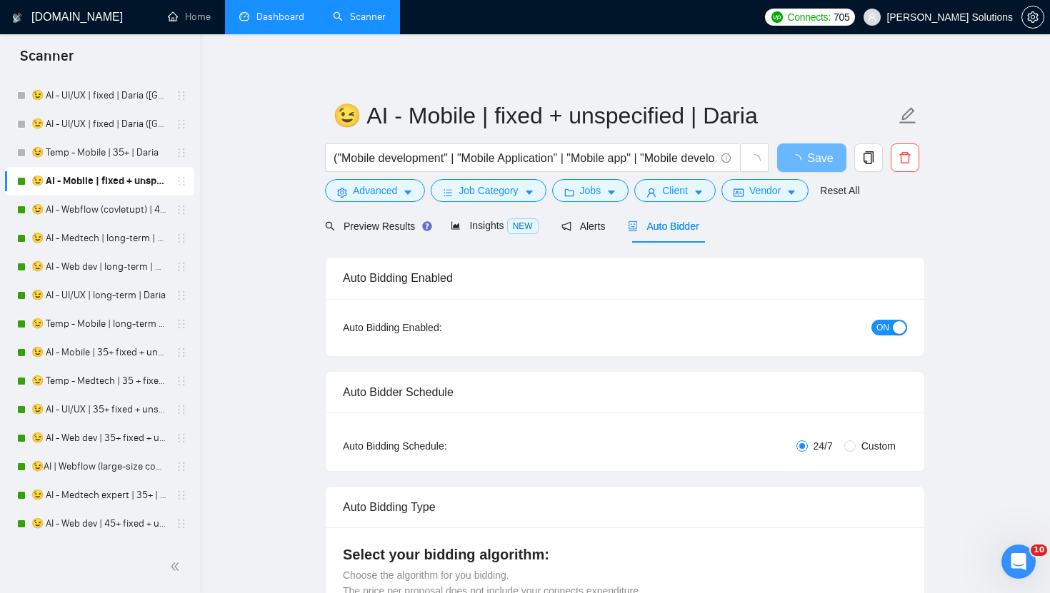
radio input "false"
radio input "true"
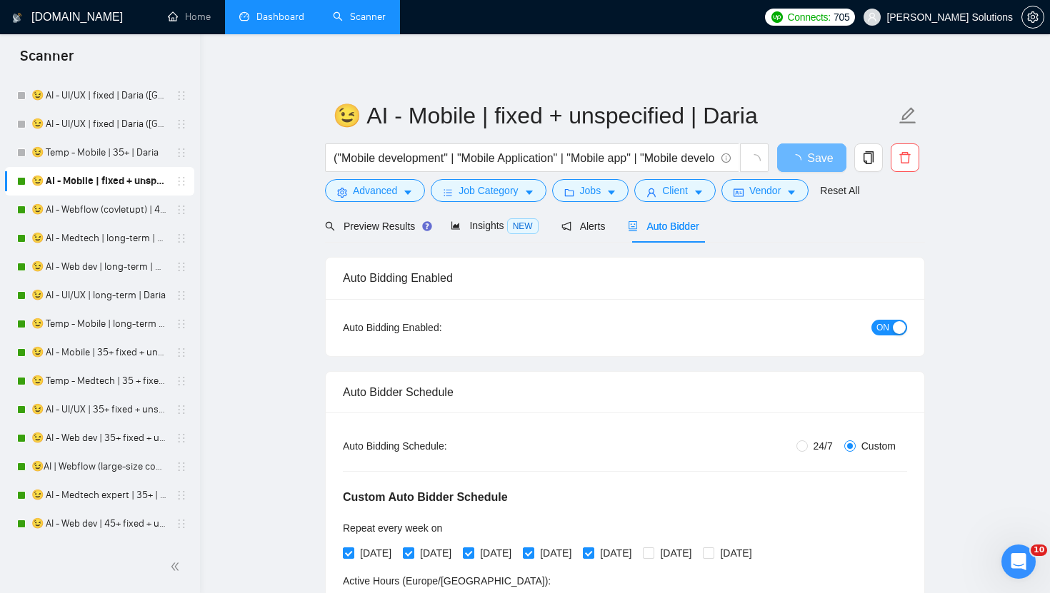
click at [888, 333] on span "ON" at bounding box center [882, 328] width 13 height 16
click at [800, 162] on span "Save" at bounding box center [811, 158] width 26 height 18
click at [89, 219] on link "😉 AI - Webflow (covletupt) | 45+ | Daria" at bounding box center [99, 210] width 136 height 29
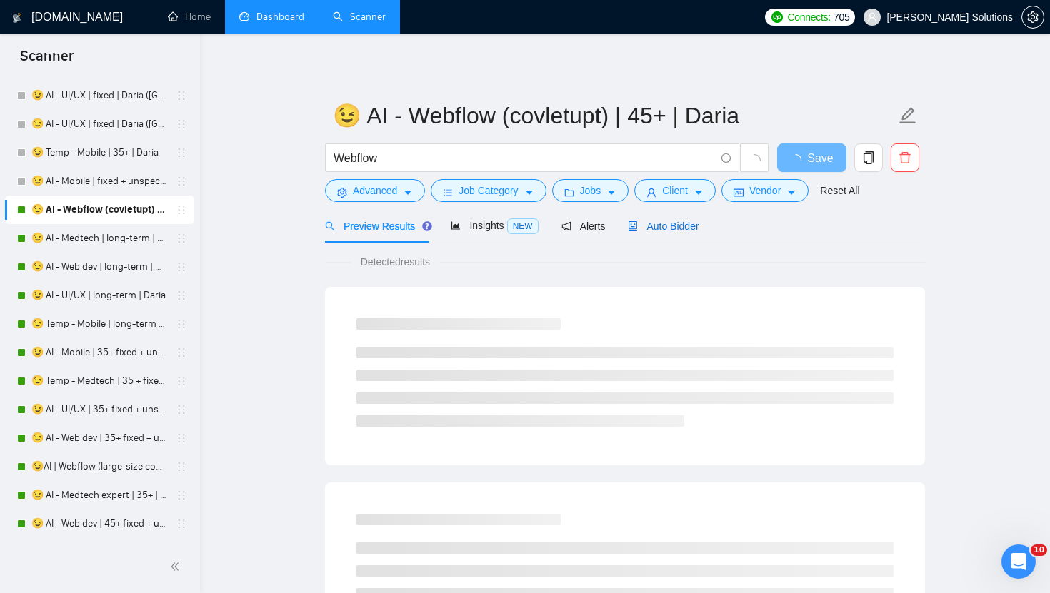
click at [663, 229] on span "Auto Bidder" at bounding box center [663, 226] width 71 height 11
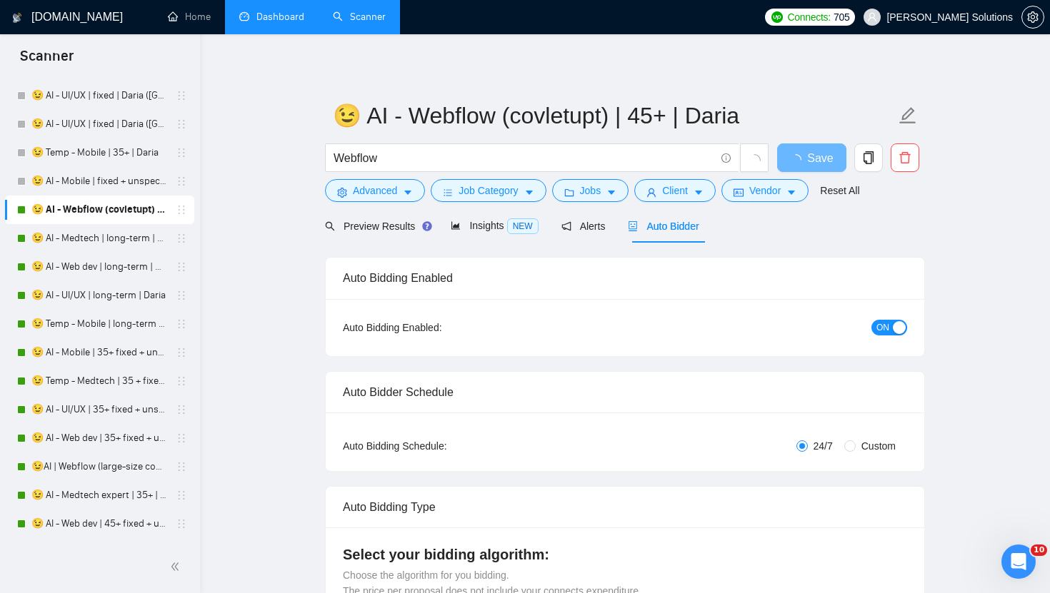
radio input "false"
radio input "true"
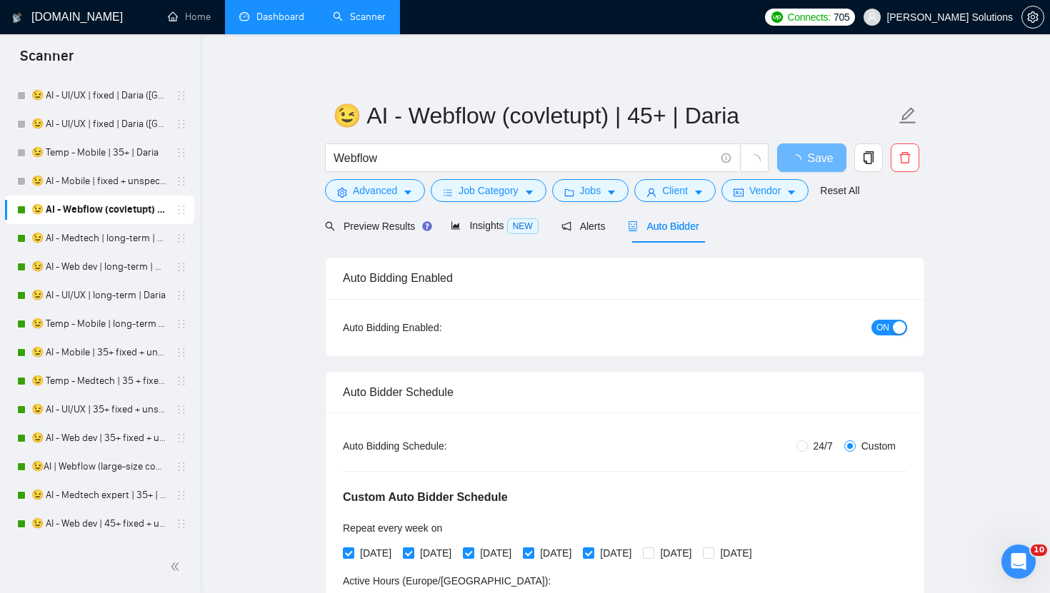
click at [883, 317] on div "ON" at bounding box center [813, 327] width 188 height 23
click at [883, 324] on span "ON" at bounding box center [882, 328] width 13 height 16
click at [804, 161] on span "Save" at bounding box center [811, 158] width 26 height 18
click at [52, 231] on link "😉 AI - Medtech | long-term | Daria" at bounding box center [99, 238] width 136 height 29
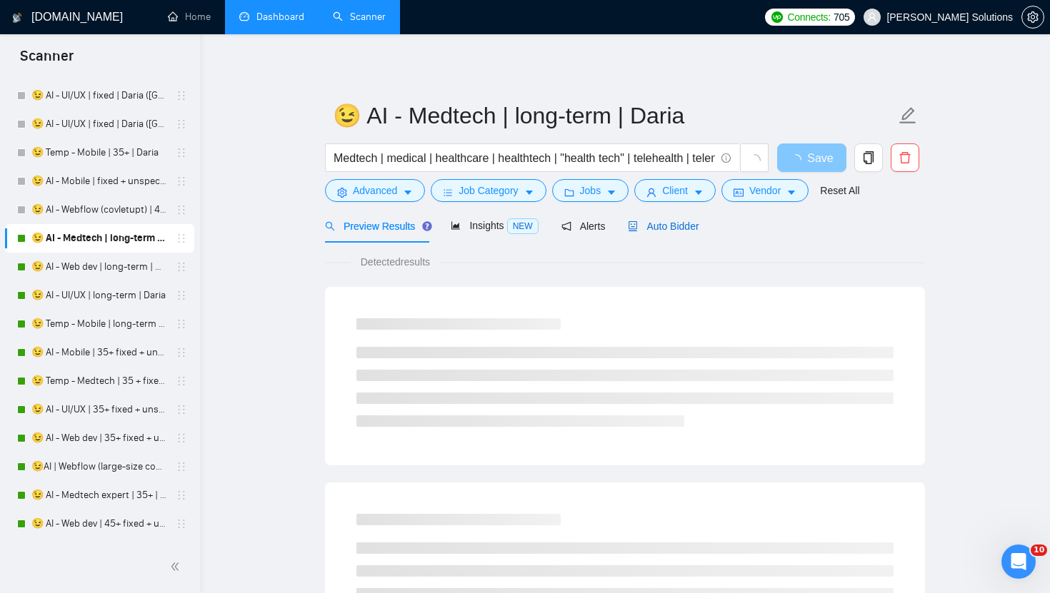
click at [657, 231] on span "Auto Bidder" at bounding box center [663, 226] width 71 height 11
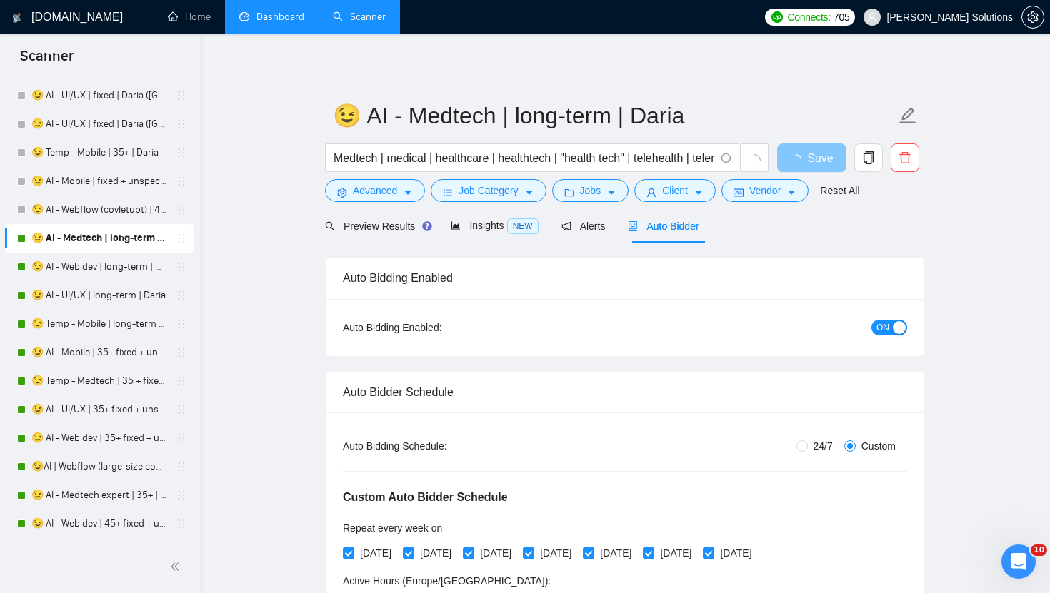
click at [897, 330] on div "button" at bounding box center [899, 327] width 13 height 13
click at [819, 152] on span "Save" at bounding box center [811, 158] width 26 height 18
click at [59, 265] on link "😉 AI - Web dev | long-term | Daria" at bounding box center [99, 267] width 136 height 29
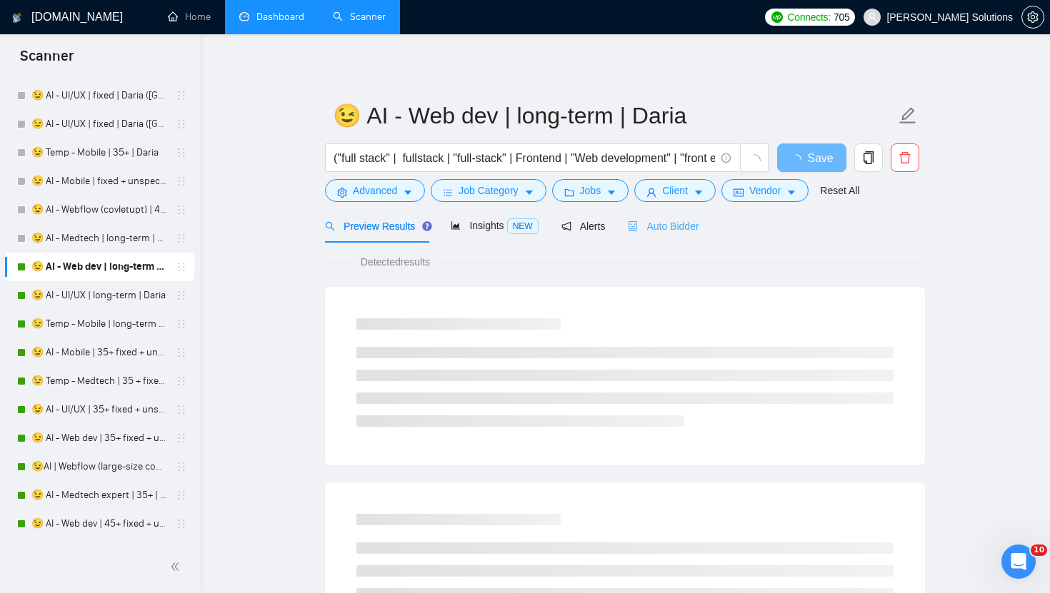
click at [674, 216] on div "Auto Bidder" at bounding box center [663, 226] width 71 height 34
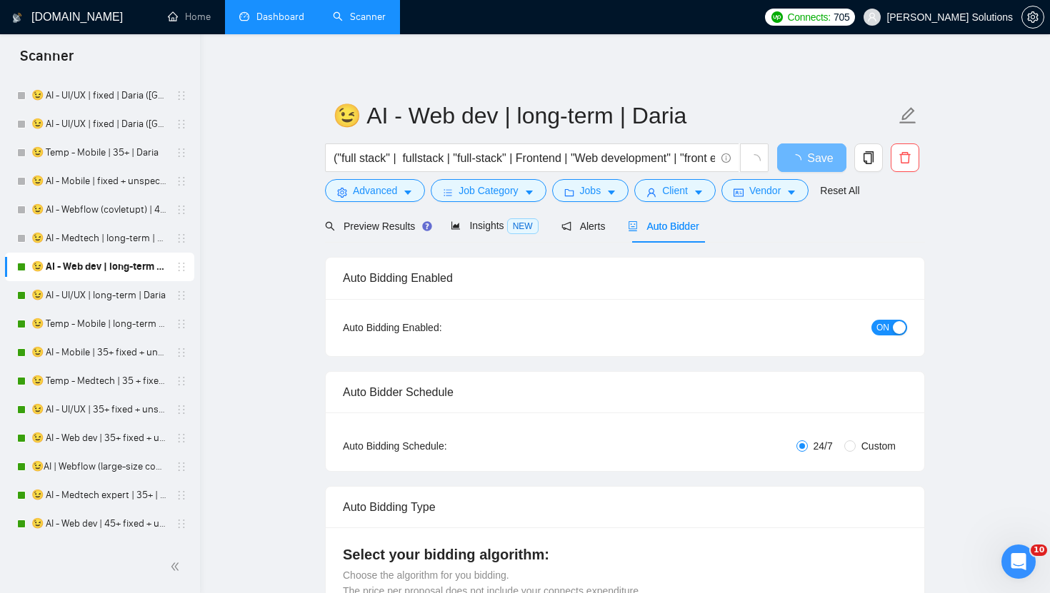
radio input "false"
radio input "true"
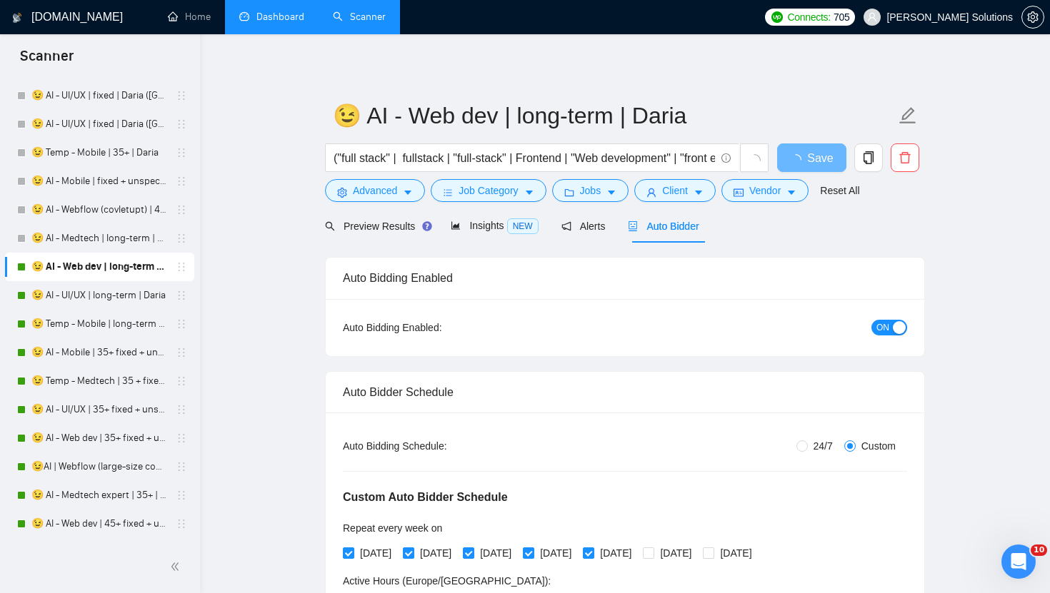
click at [898, 323] on div "button" at bounding box center [899, 327] width 13 height 13
click at [800, 154] on span "Save" at bounding box center [811, 158] width 26 height 18
click at [88, 289] on link "😉 AI - UI/UX | long-term | Daria" at bounding box center [99, 295] width 136 height 29
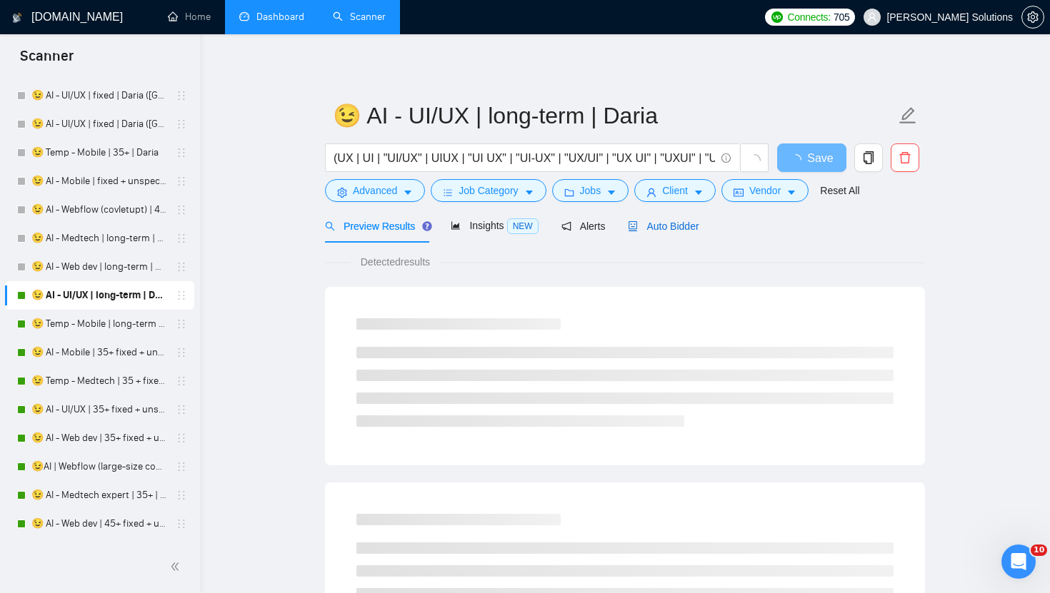
click at [666, 227] on span "Auto Bidder" at bounding box center [663, 226] width 71 height 11
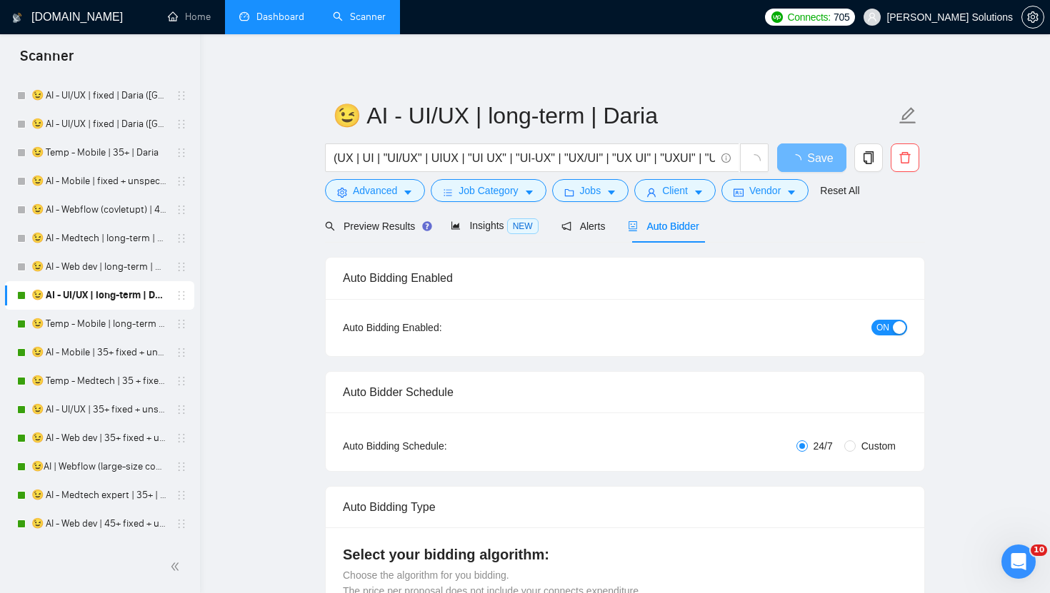
radio input "false"
radio input "true"
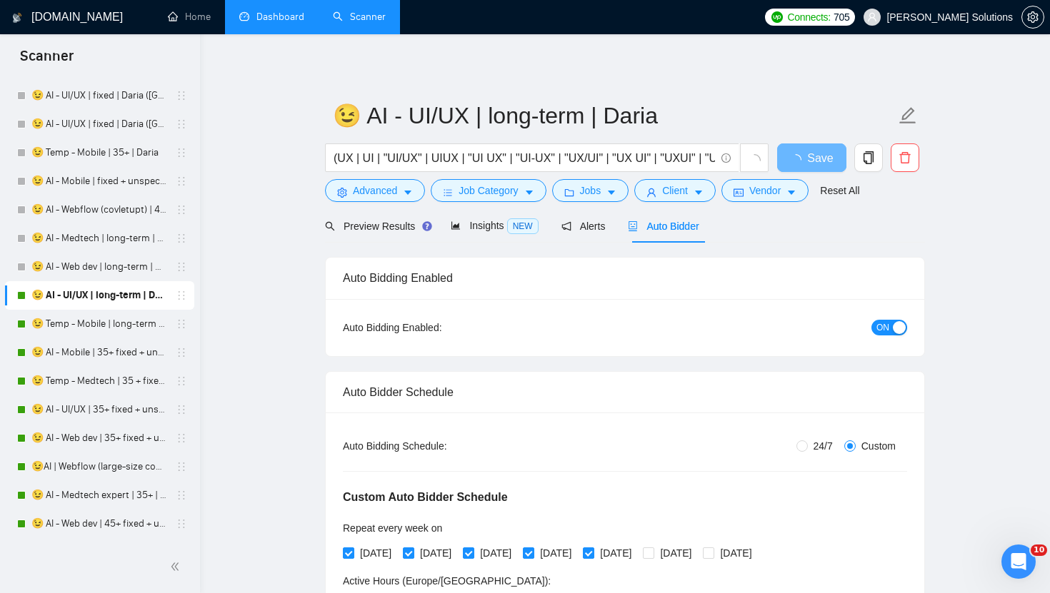
click at [876, 324] on span "ON" at bounding box center [882, 328] width 13 height 16
click at [802, 152] on span "Save" at bounding box center [811, 158] width 26 height 18
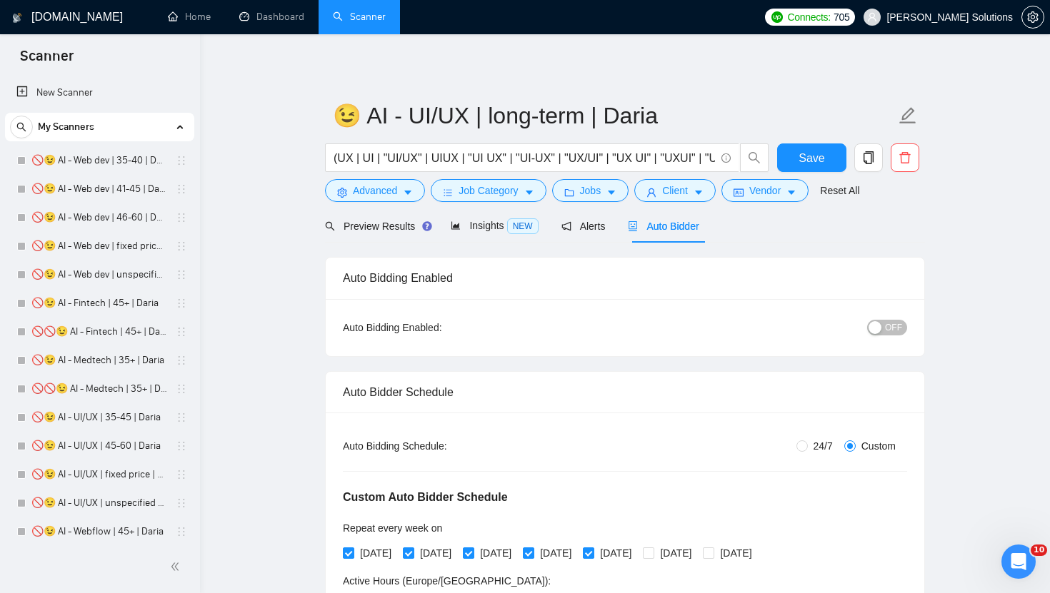
scroll to position [2407, 0]
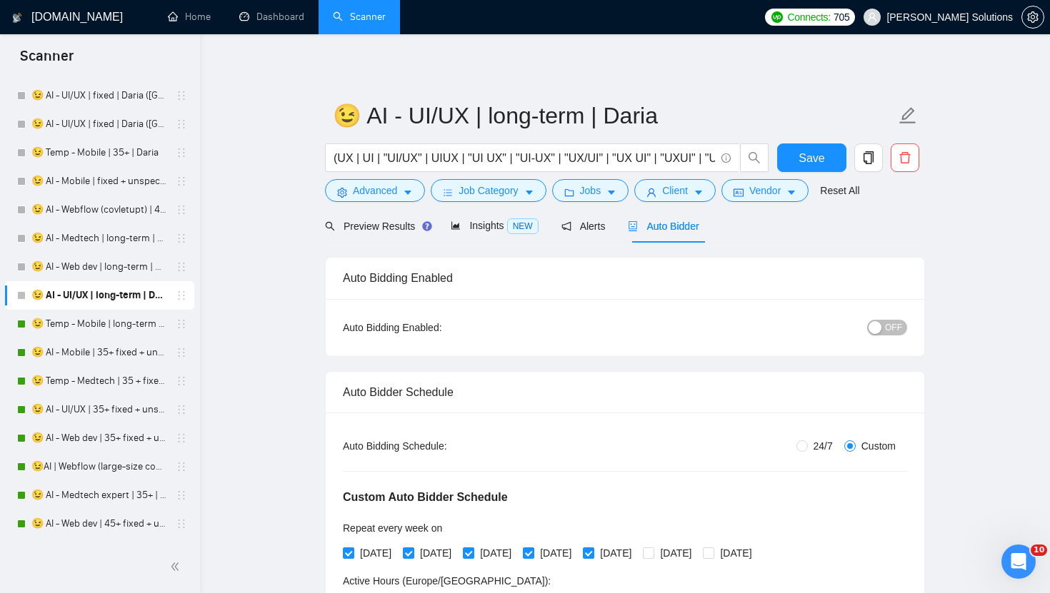
click at [68, 317] on link "😉 Temp - Mobile | long-term | Daria" at bounding box center [99, 324] width 136 height 29
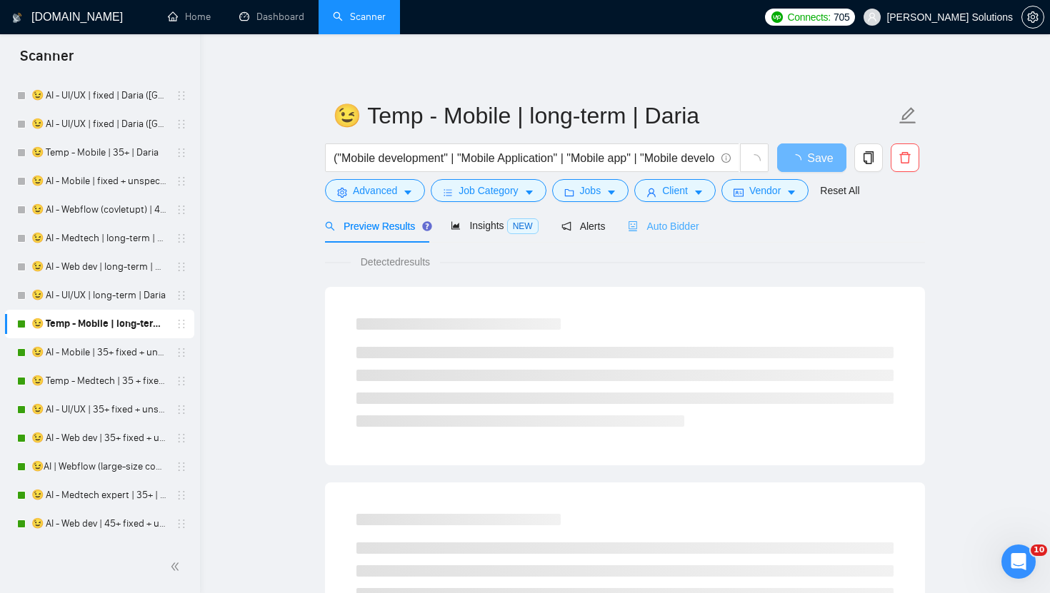
click at [668, 234] on div "Auto Bidder" at bounding box center [663, 226] width 71 height 34
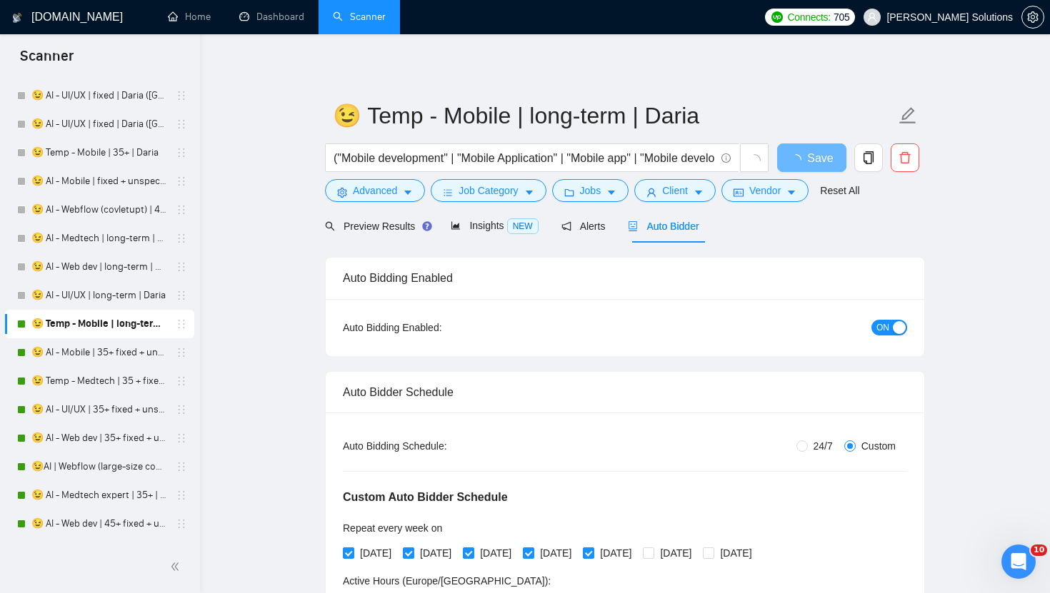
click at [883, 325] on span "ON" at bounding box center [882, 328] width 13 height 16
click at [801, 157] on span "Save" at bounding box center [811, 158] width 26 height 18
click at [90, 355] on link "😉 AI - Mobile | 35+ fixed + unspec (large-size comp) | Daria" at bounding box center [99, 353] width 136 height 29
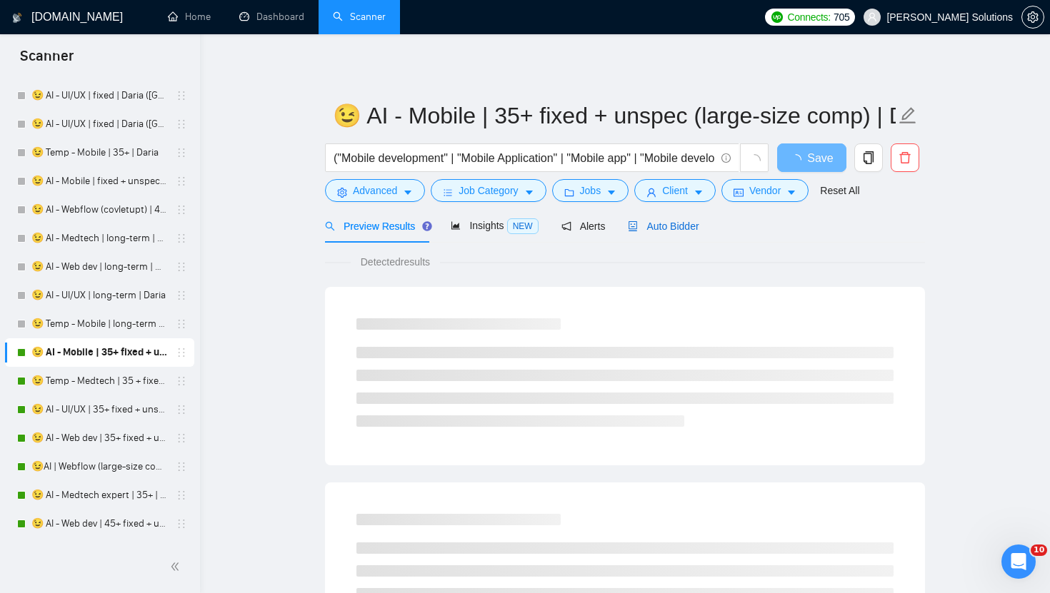
click at [653, 226] on span "Auto Bidder" at bounding box center [663, 226] width 71 height 11
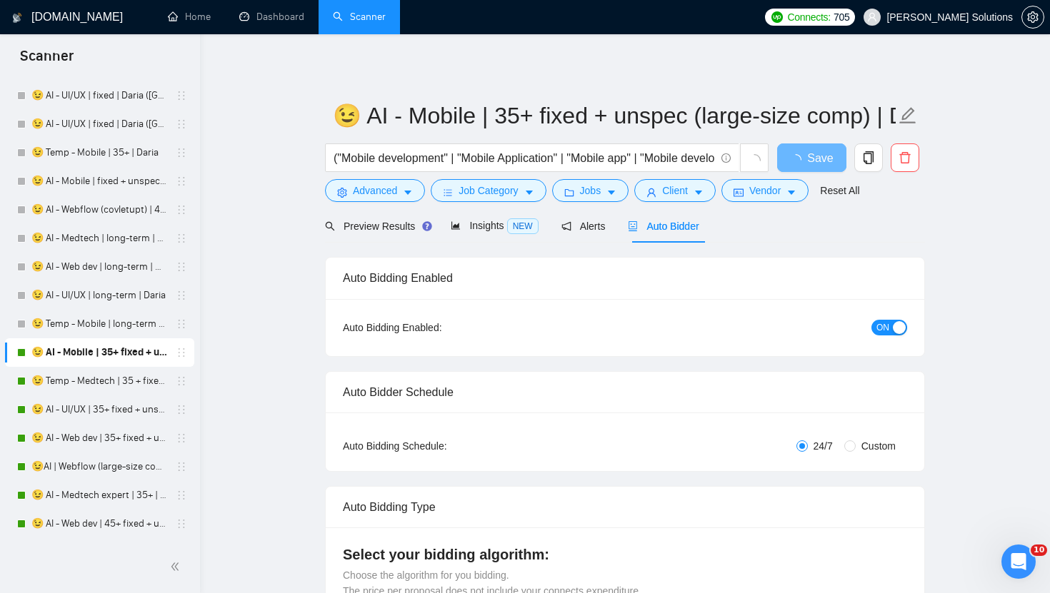
radio input "false"
radio input "true"
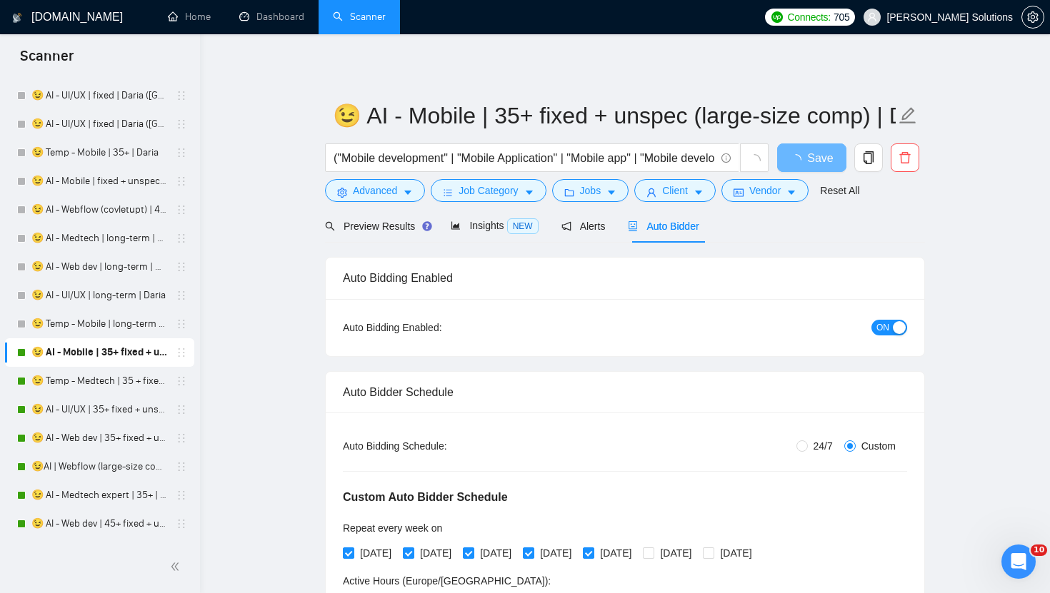
click at [894, 334] on button "ON" at bounding box center [889, 328] width 36 height 16
click at [808, 159] on span "Save" at bounding box center [811, 158] width 26 height 18
click at [99, 376] on link "😉 Temp - Medtech | 35 + fixed + unspec (large-size comp) | Daria" at bounding box center [99, 381] width 136 height 29
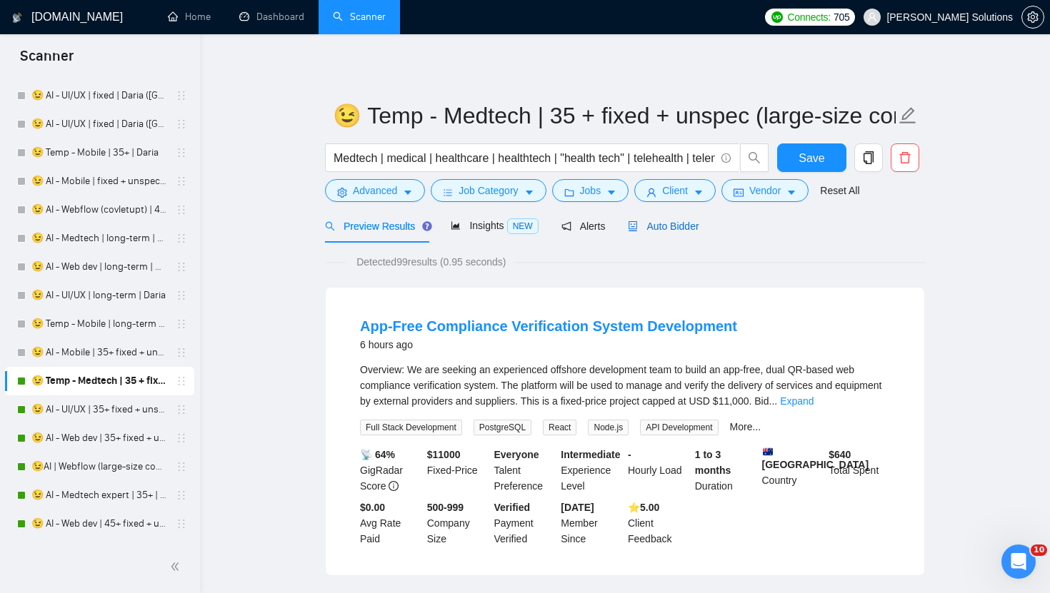
click at [658, 224] on span "Auto Bidder" at bounding box center [663, 226] width 71 height 11
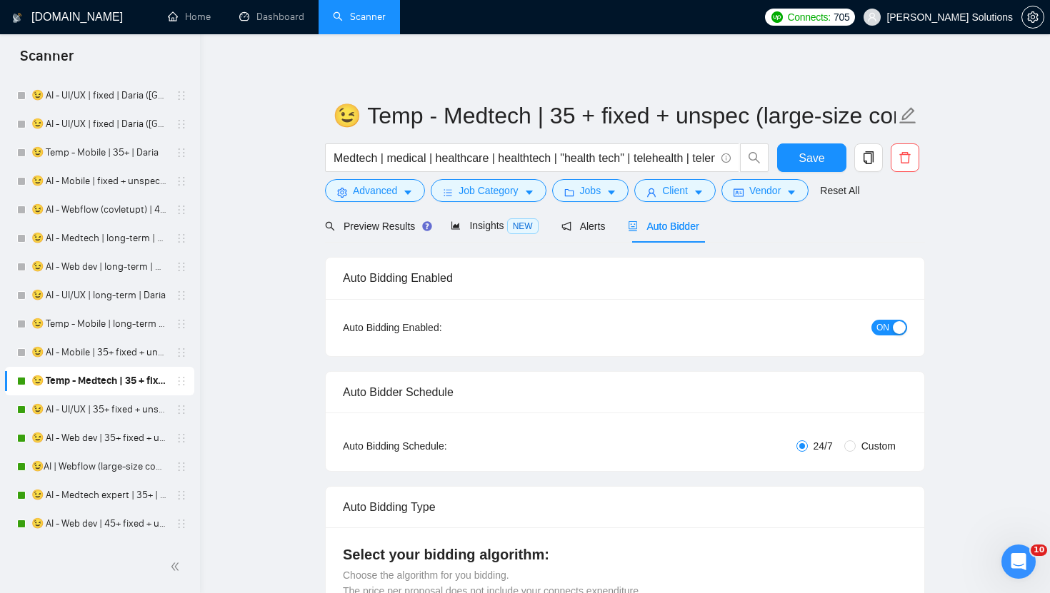
radio input "false"
radio input "true"
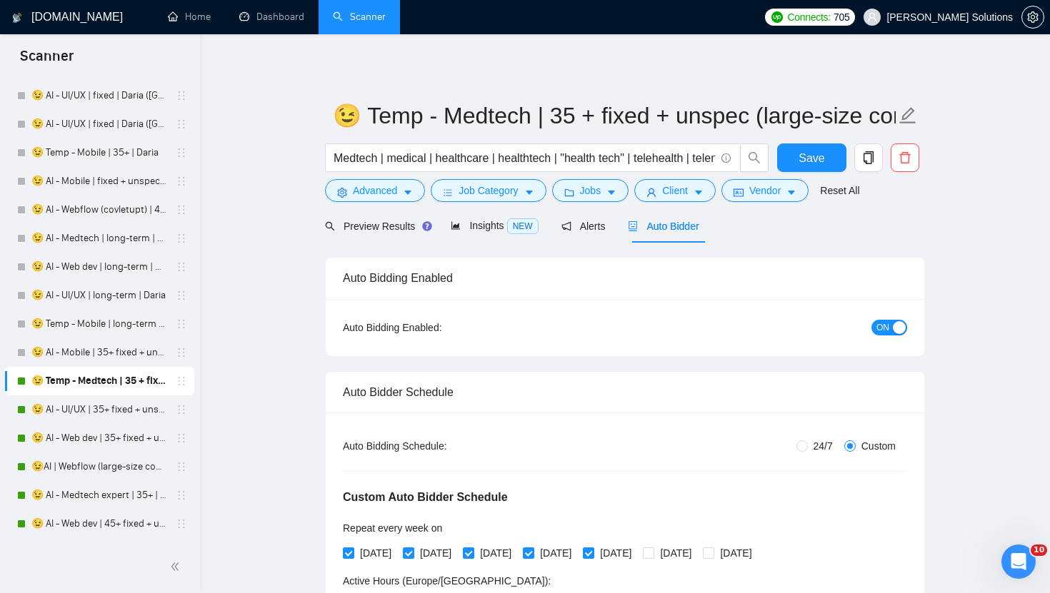
click at [876, 329] on span "ON" at bounding box center [882, 328] width 13 height 16
click at [816, 154] on span "Save" at bounding box center [811, 158] width 26 height 18
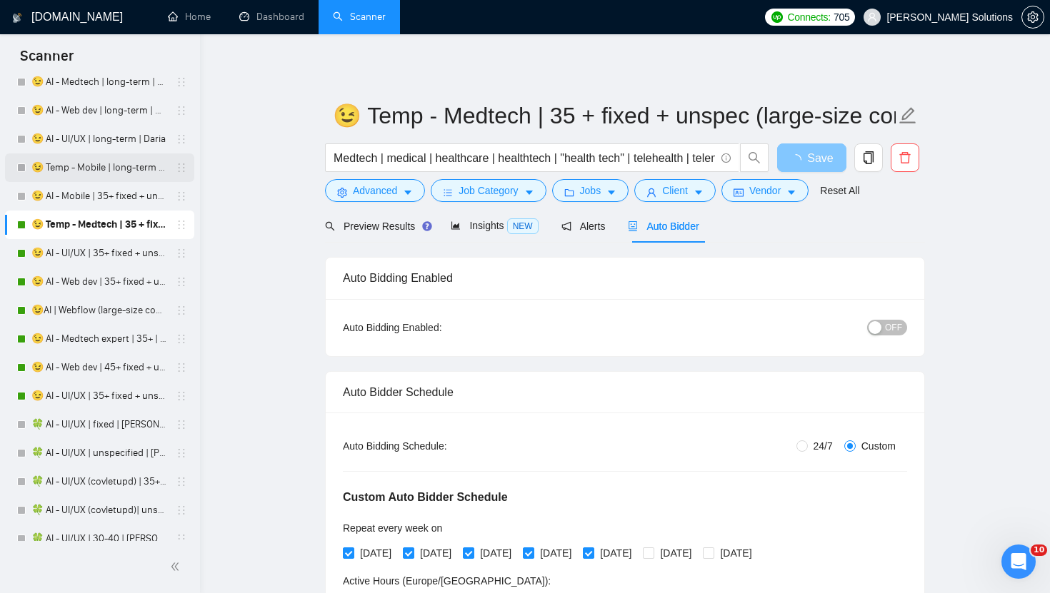
scroll to position [2571, 0]
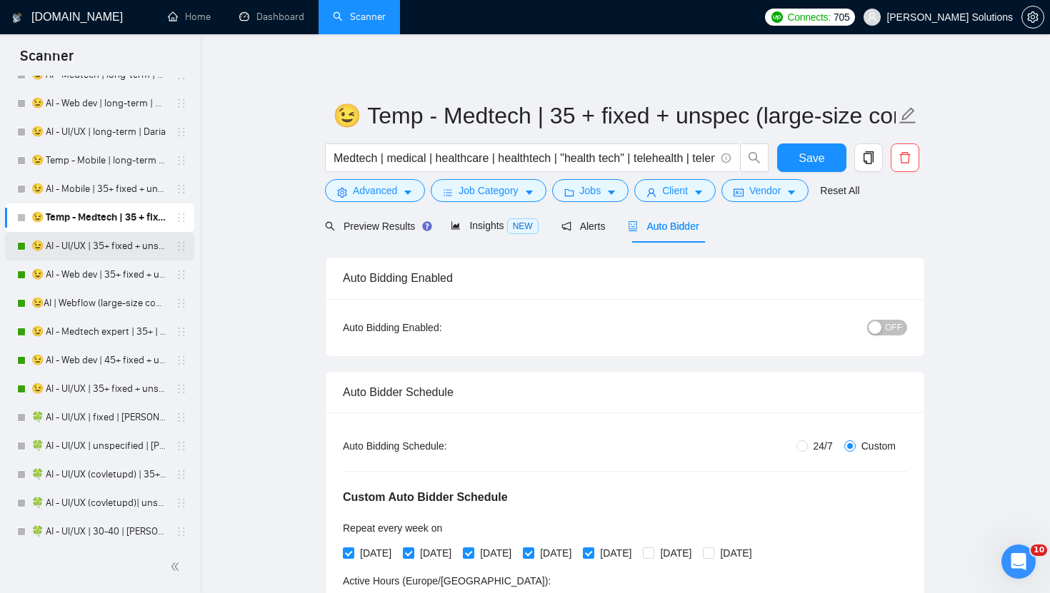
click at [102, 240] on link "😉 AI - UI/UX | 35+ fixed + unspec (large-size comp) | Daria" at bounding box center [99, 246] width 136 height 29
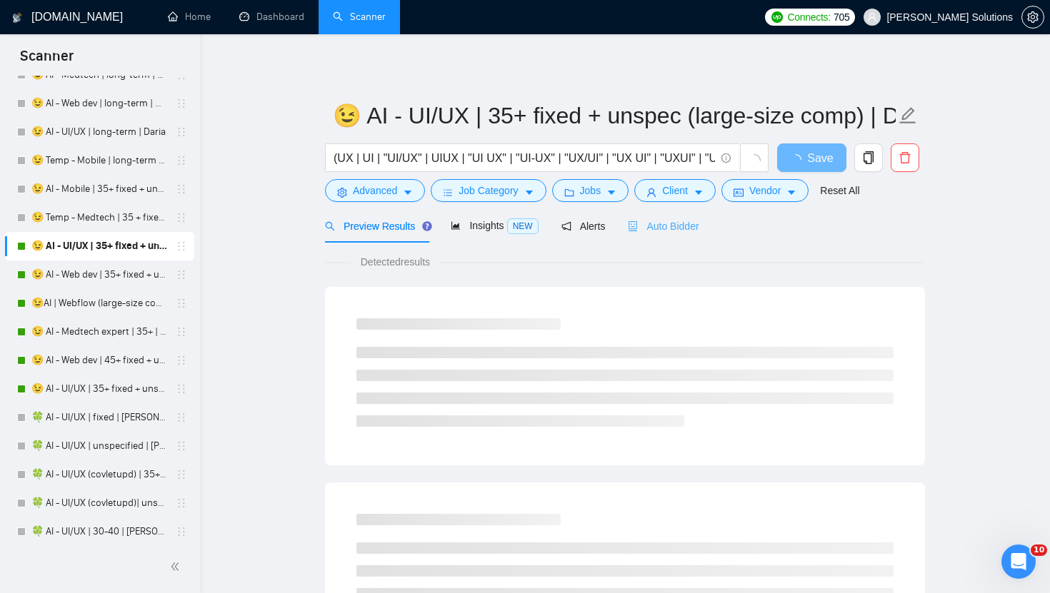
click at [666, 236] on div "Auto Bidder" at bounding box center [663, 226] width 71 height 34
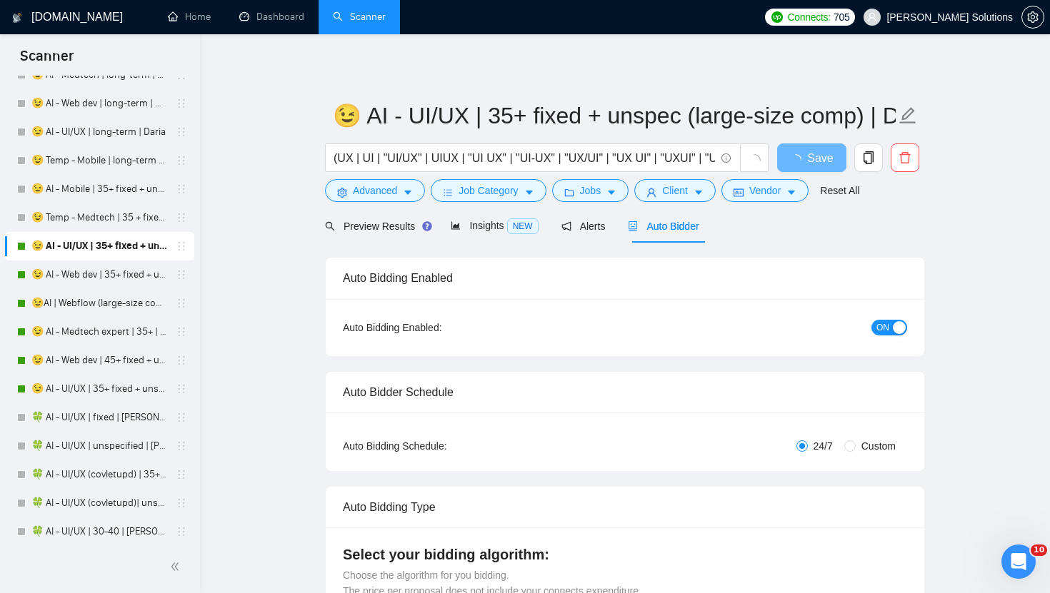
radio input "false"
radio input "true"
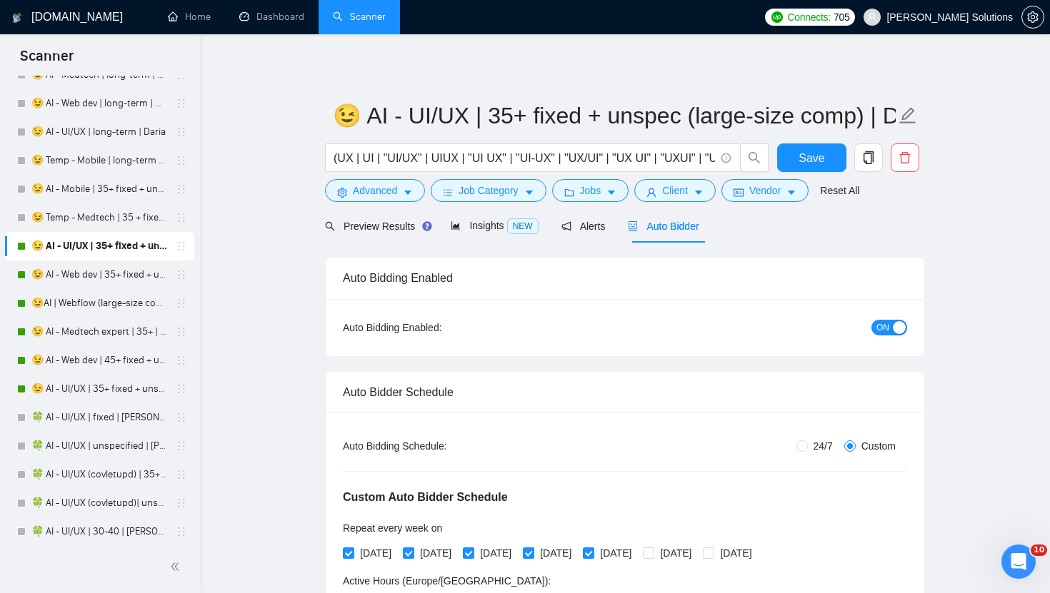
click at [882, 331] on span "ON" at bounding box center [882, 328] width 13 height 16
click at [815, 161] on span "Save" at bounding box center [811, 158] width 26 height 18
click at [105, 279] on link "😉 AI - Web dev | 35+ fixed + unspec (large-size comp) | Daria" at bounding box center [99, 275] width 136 height 29
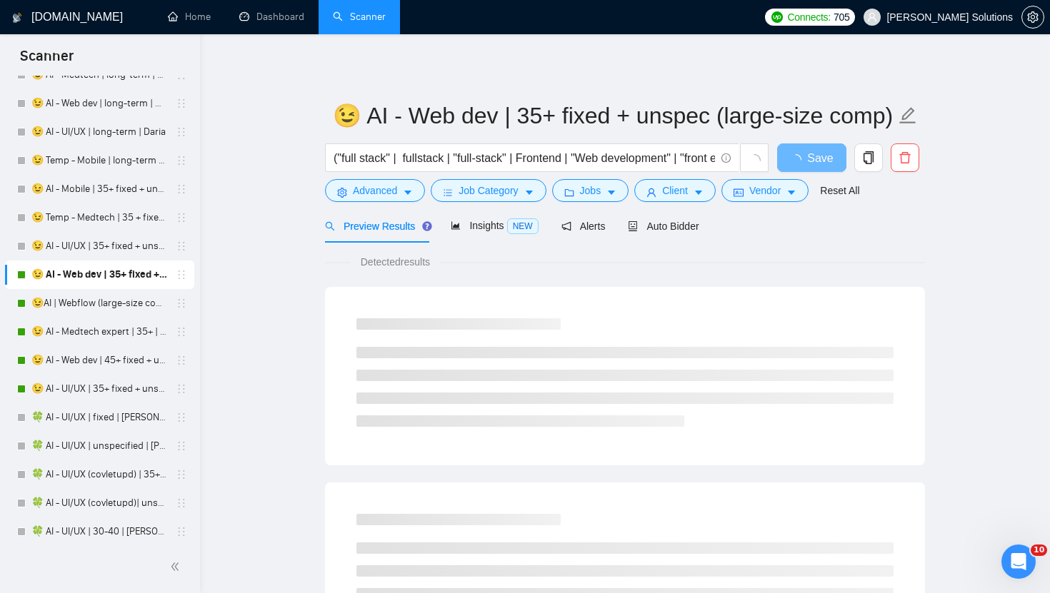
scroll to position [2689, 0]
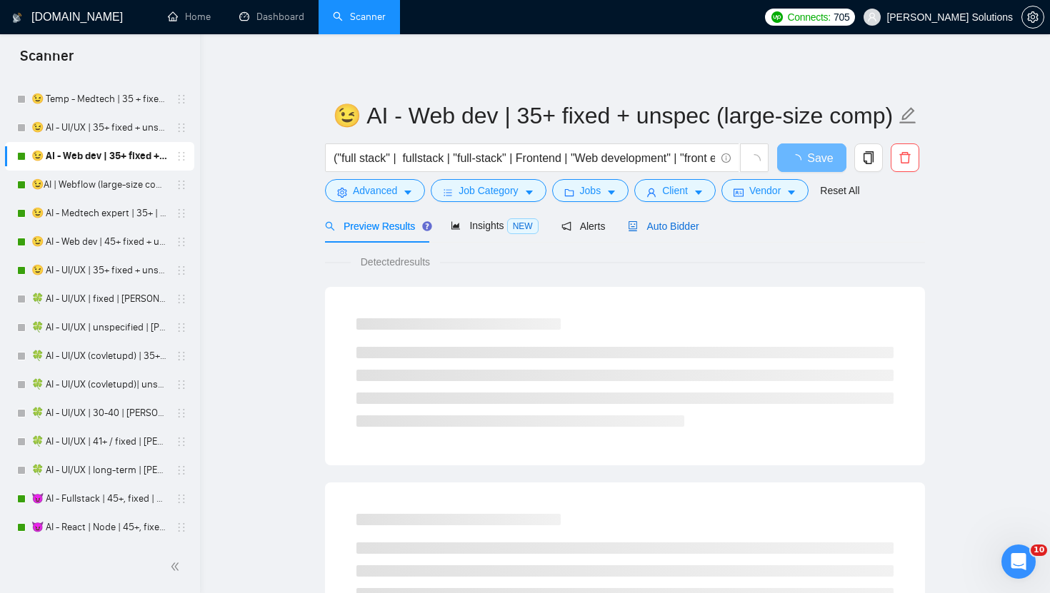
click at [677, 221] on span "Auto Bidder" at bounding box center [663, 226] width 71 height 11
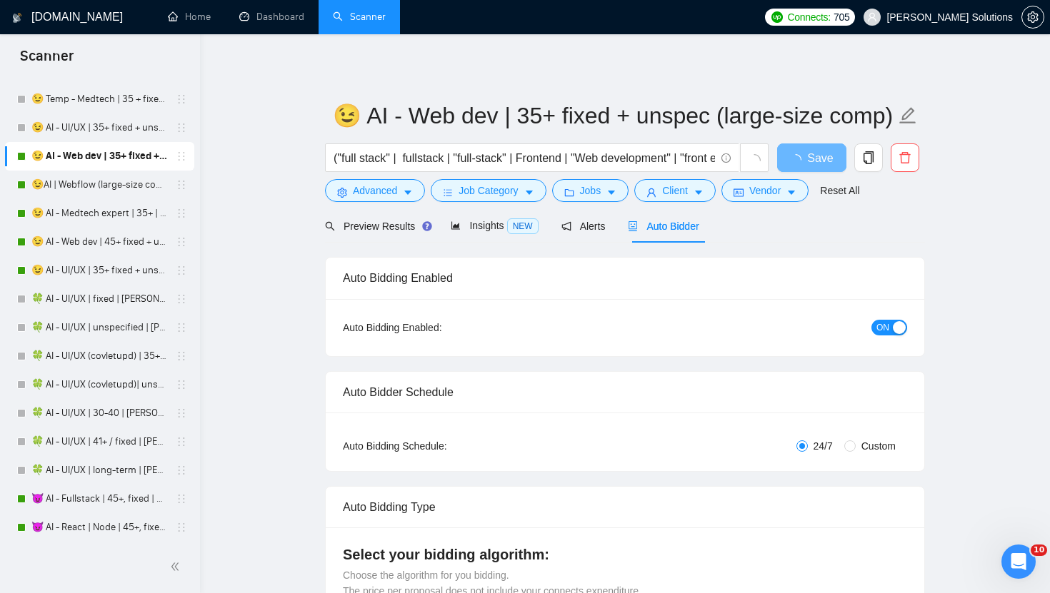
radio input "false"
radio input "true"
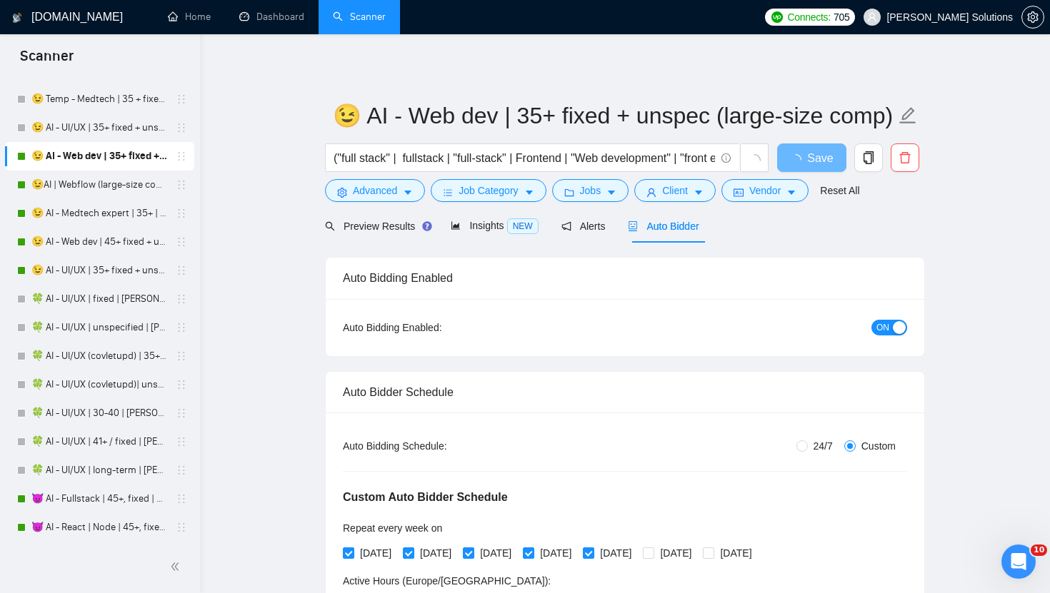
click at [883, 318] on div "ON" at bounding box center [813, 327] width 188 height 23
click at [883, 326] on span "ON" at bounding box center [882, 328] width 13 height 16
click at [803, 154] on span "button" at bounding box center [798, 158] width 17 height 18
click at [803, 154] on span "Save" at bounding box center [811, 158] width 26 height 18
click at [133, 187] on link "😉AI | Webflow (large-size comp) | Daria" at bounding box center [99, 185] width 136 height 29
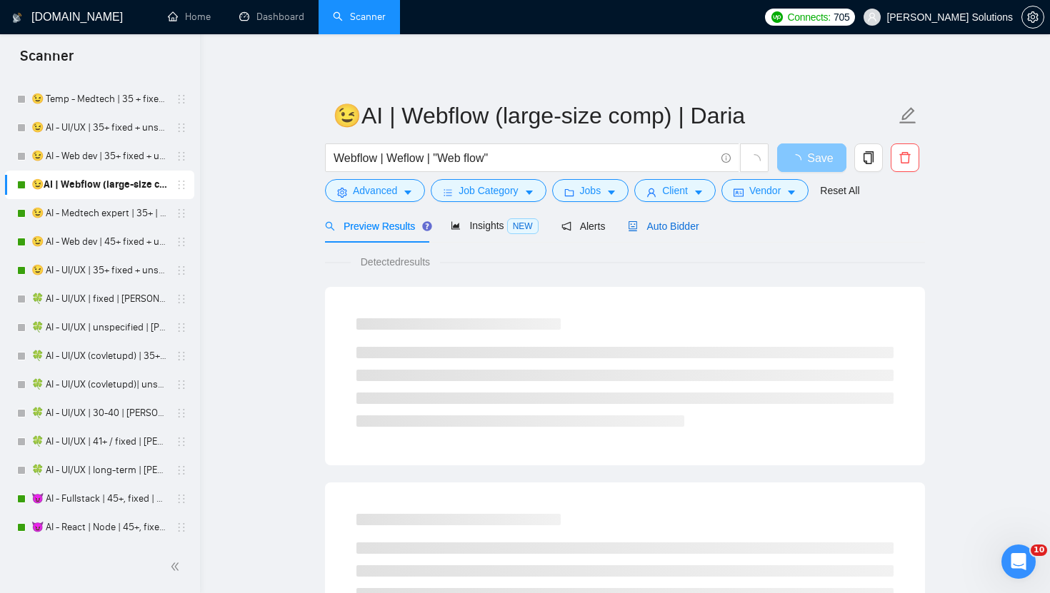
click at [668, 231] on span "Auto Bidder" at bounding box center [663, 226] width 71 height 11
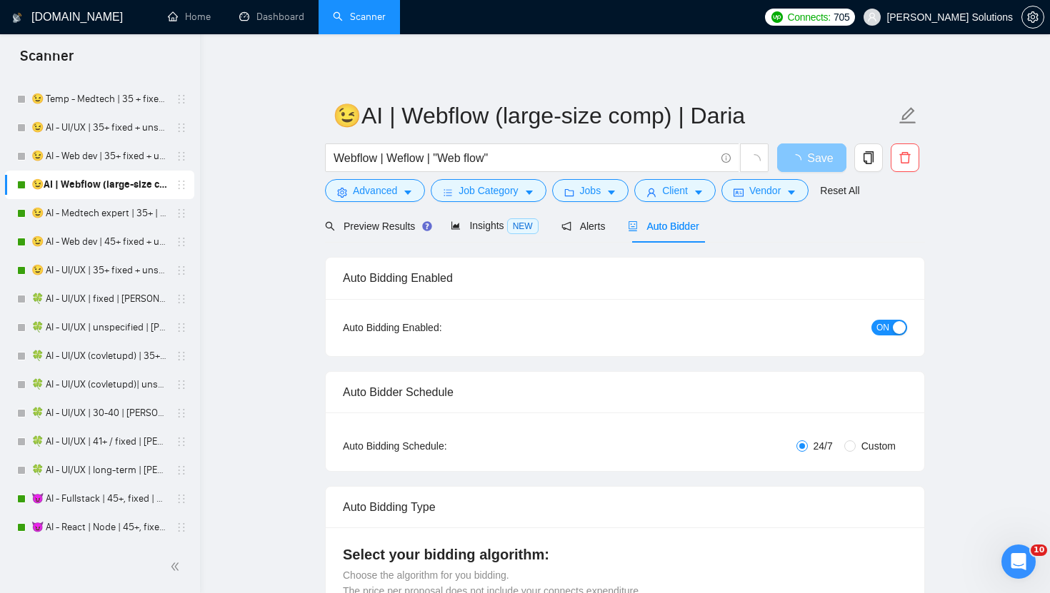
radio input "false"
radio input "true"
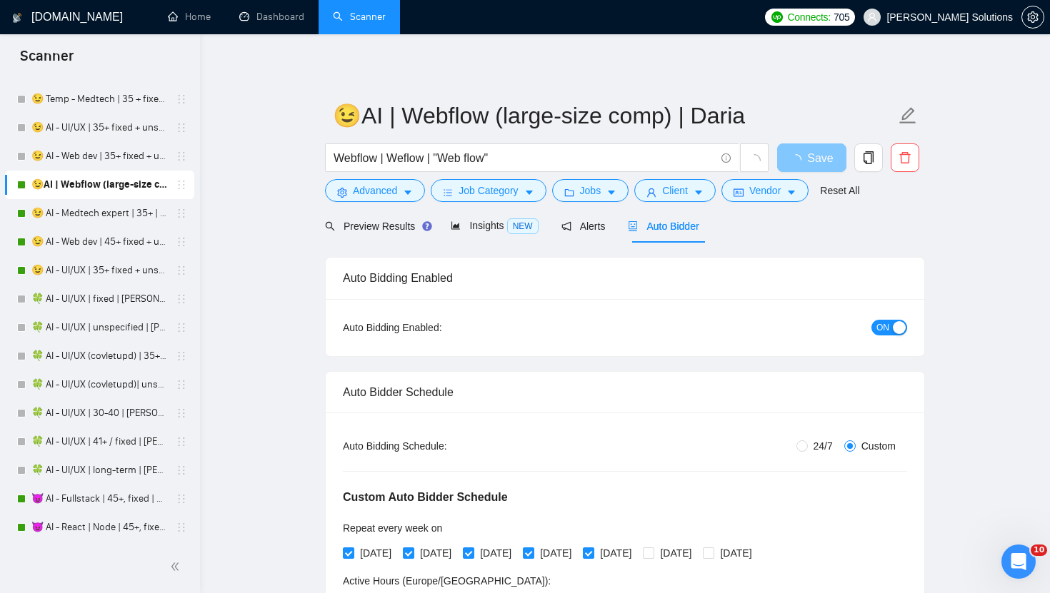
click at [881, 331] on span "ON" at bounding box center [882, 328] width 13 height 16
click at [808, 159] on span "Save" at bounding box center [811, 158] width 26 height 18
click at [75, 219] on link "😉 AI - Medtech expert | 35+ | Daria" at bounding box center [99, 213] width 136 height 29
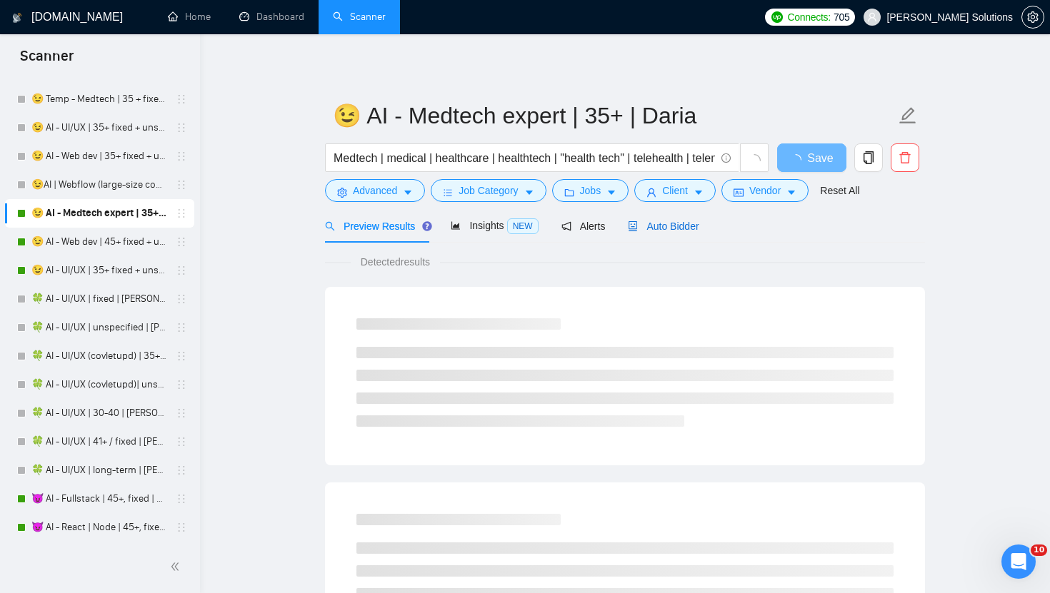
click at [673, 221] on span "Auto Bidder" at bounding box center [663, 226] width 71 height 11
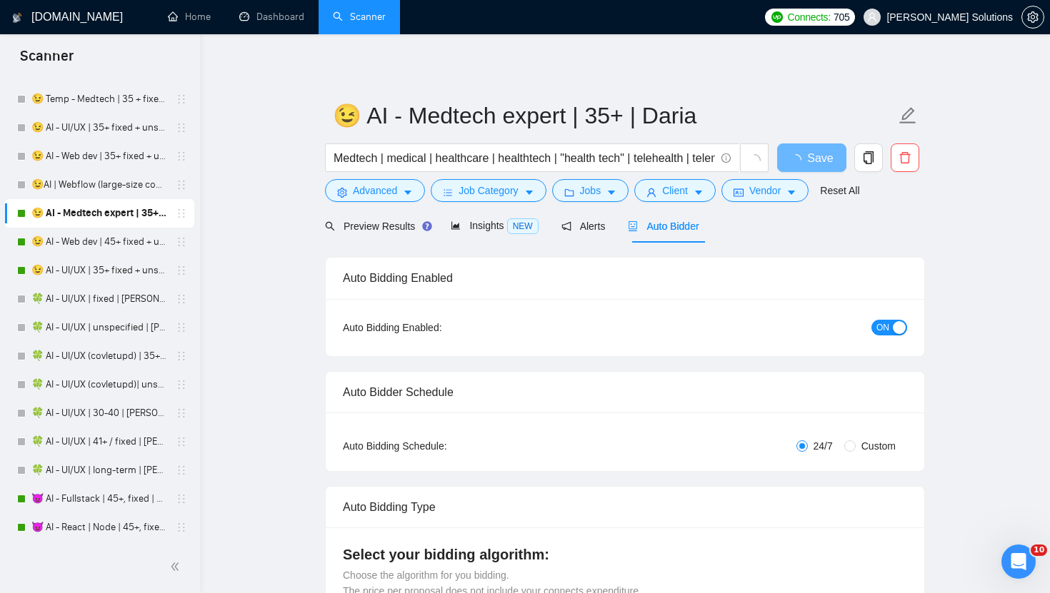
radio input "false"
radio input "true"
click at [879, 327] on span "ON" at bounding box center [882, 328] width 13 height 16
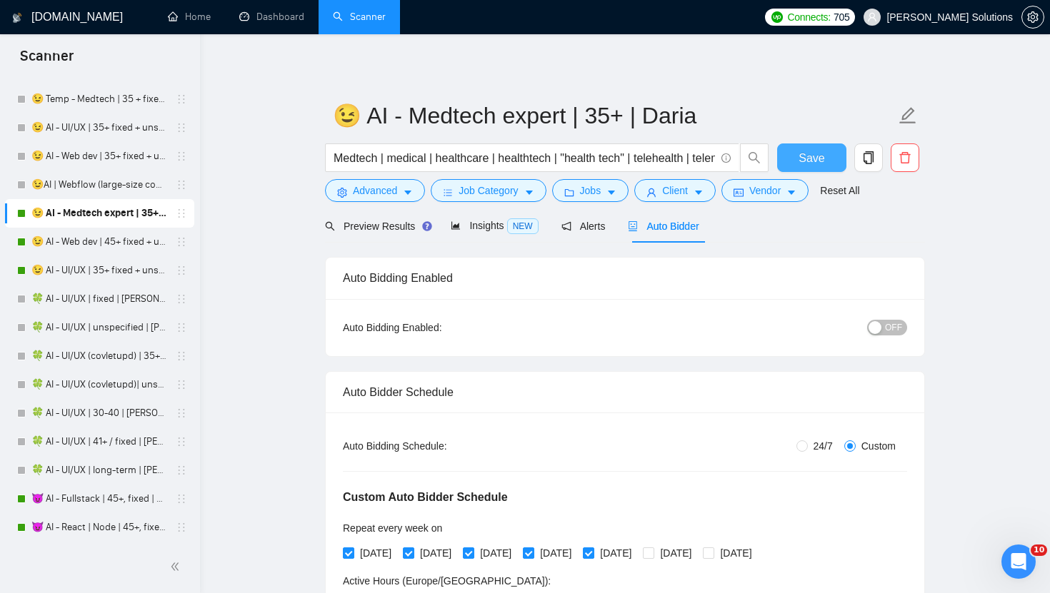
click at [811, 160] on span "Save" at bounding box center [811, 158] width 26 height 18
click at [64, 246] on link "😉 AI - Web dev | 45+ fixed + unspec expert | Daria" at bounding box center [99, 242] width 136 height 29
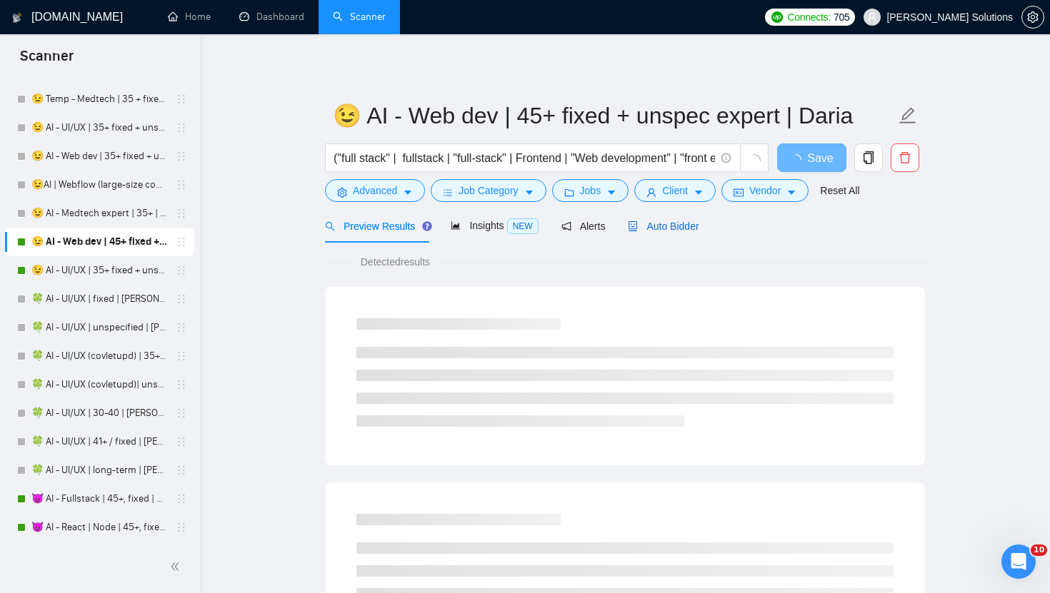
click at [658, 224] on span "Auto Bidder" at bounding box center [663, 226] width 71 height 11
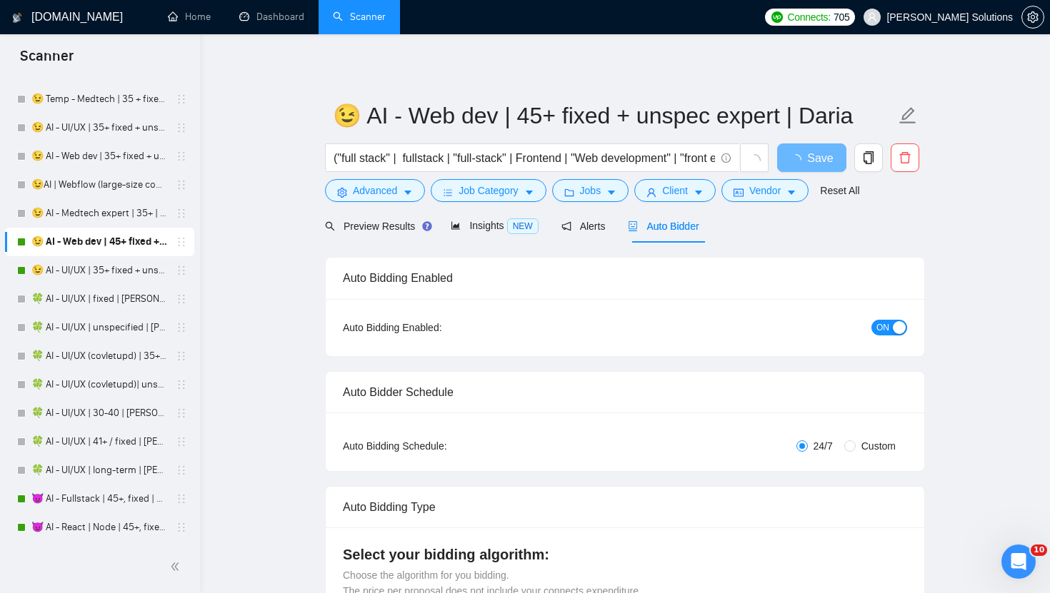
radio input "false"
radio input "true"
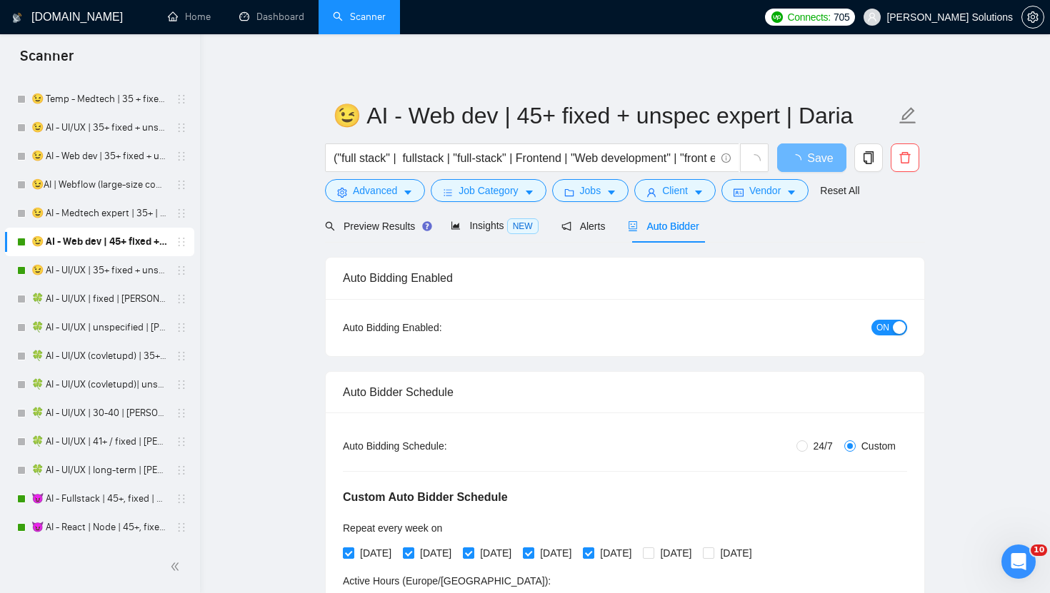
click at [885, 336] on div "ON" at bounding box center [813, 327] width 188 height 23
click at [885, 333] on span "ON" at bounding box center [882, 328] width 13 height 16
click at [803, 154] on span "Save" at bounding box center [811, 158] width 26 height 18
click at [68, 276] on link "😉 AI - UI/UX | 35+ fixed + unspec expert | Daria" at bounding box center [99, 270] width 136 height 29
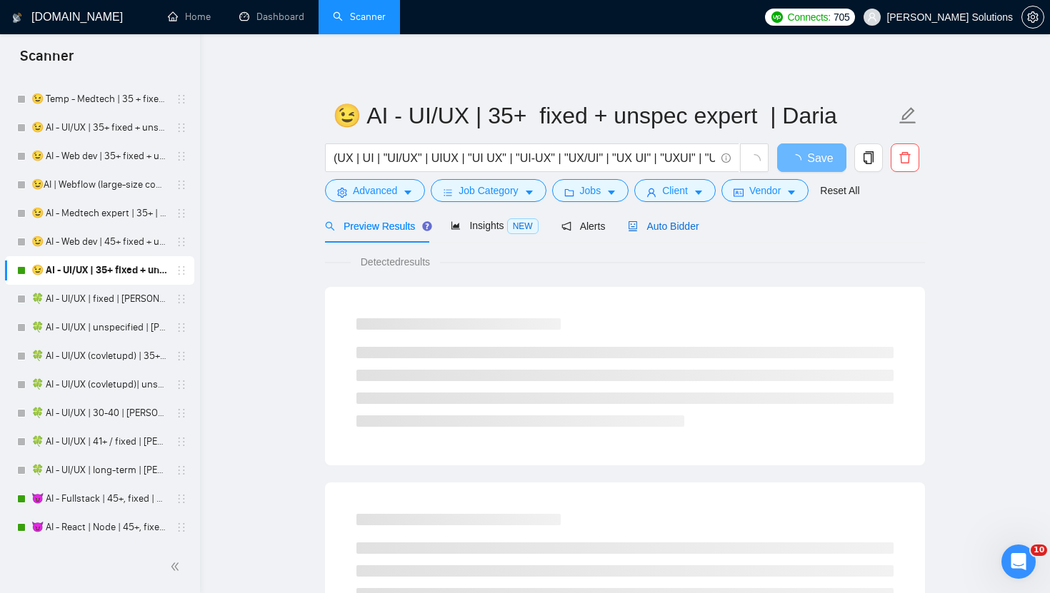
click at [674, 226] on span "Auto Bidder" at bounding box center [663, 226] width 71 height 11
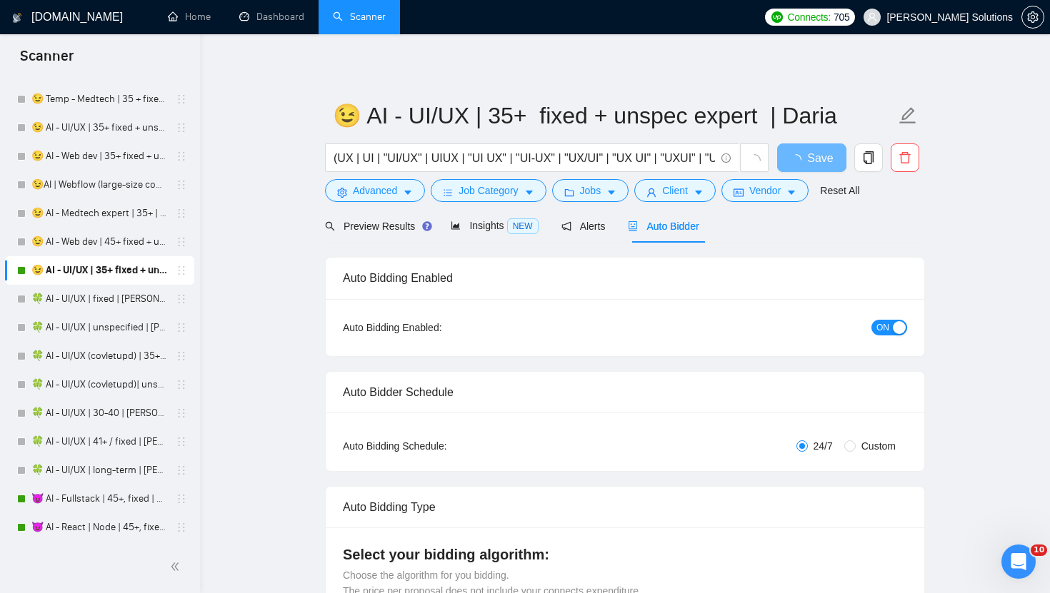
radio input "false"
radio input "true"
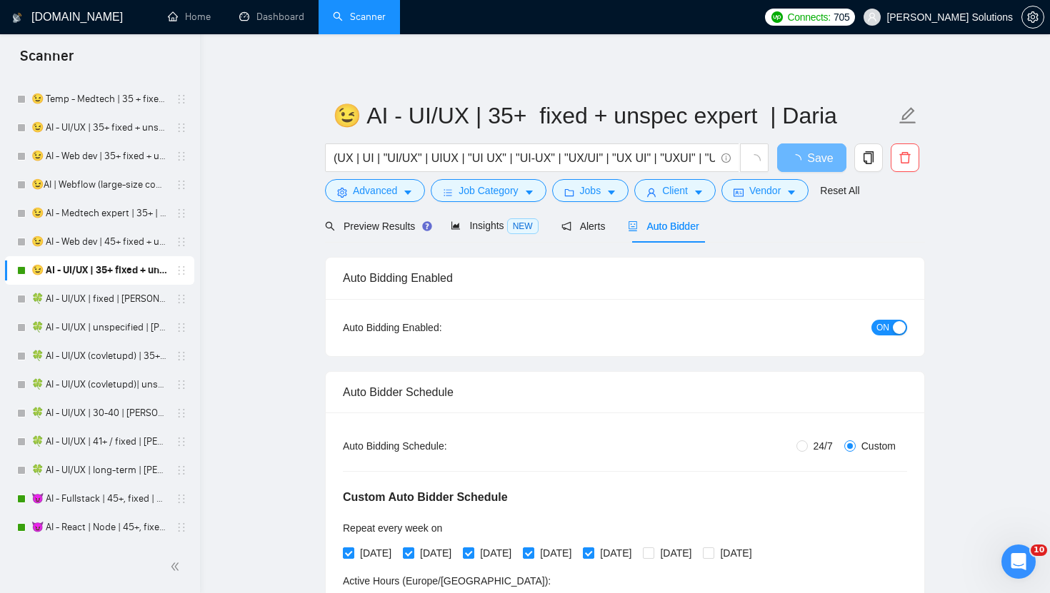
click at [891, 329] on button "ON" at bounding box center [889, 328] width 36 height 16
click at [813, 159] on span "Save" at bounding box center [811, 158] width 26 height 18
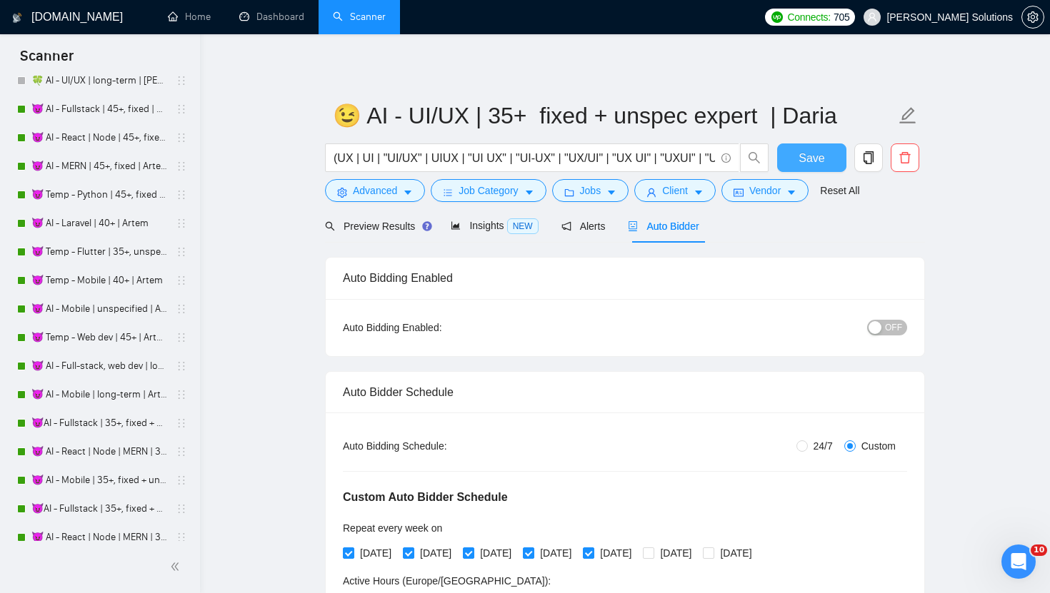
scroll to position [3049, 0]
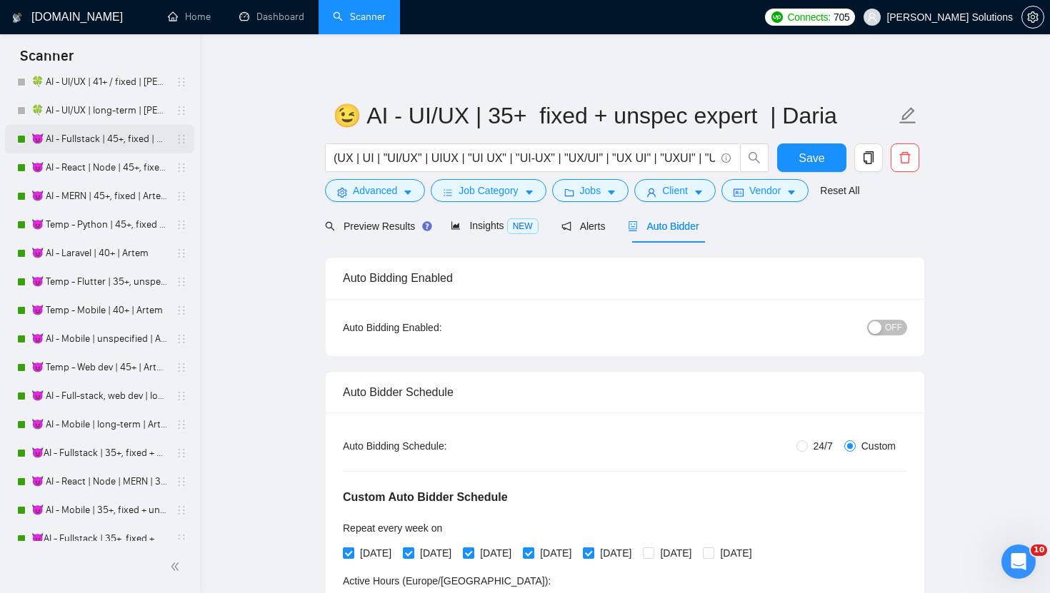
click at [74, 126] on link "😈 AI - Fullstack | 45+, fixed | Artem" at bounding box center [99, 139] width 136 height 29
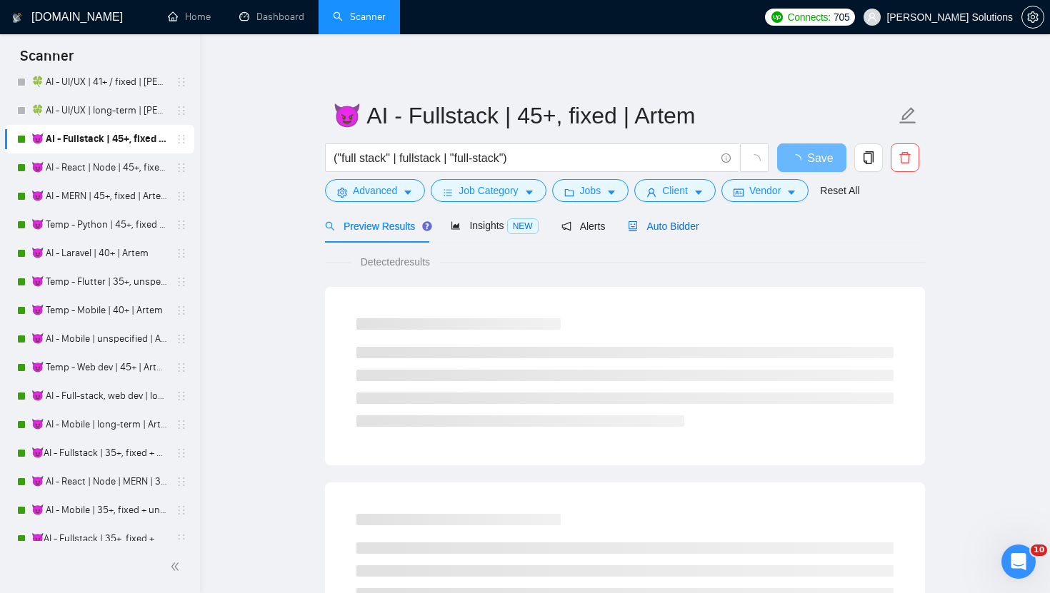
click at [638, 227] on icon "robot" at bounding box center [633, 226] width 10 height 10
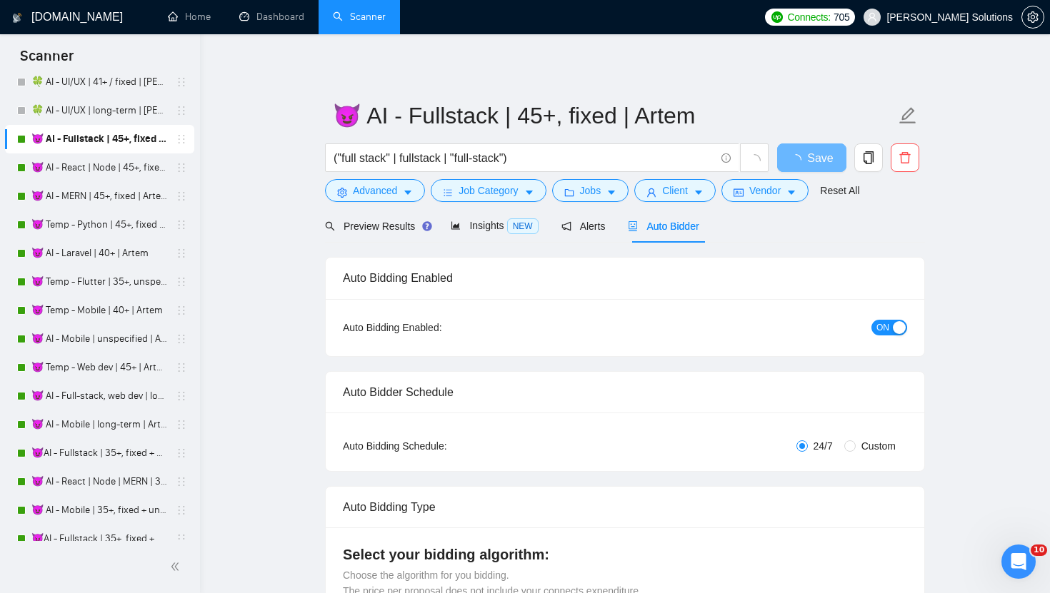
radio input "false"
radio input "true"
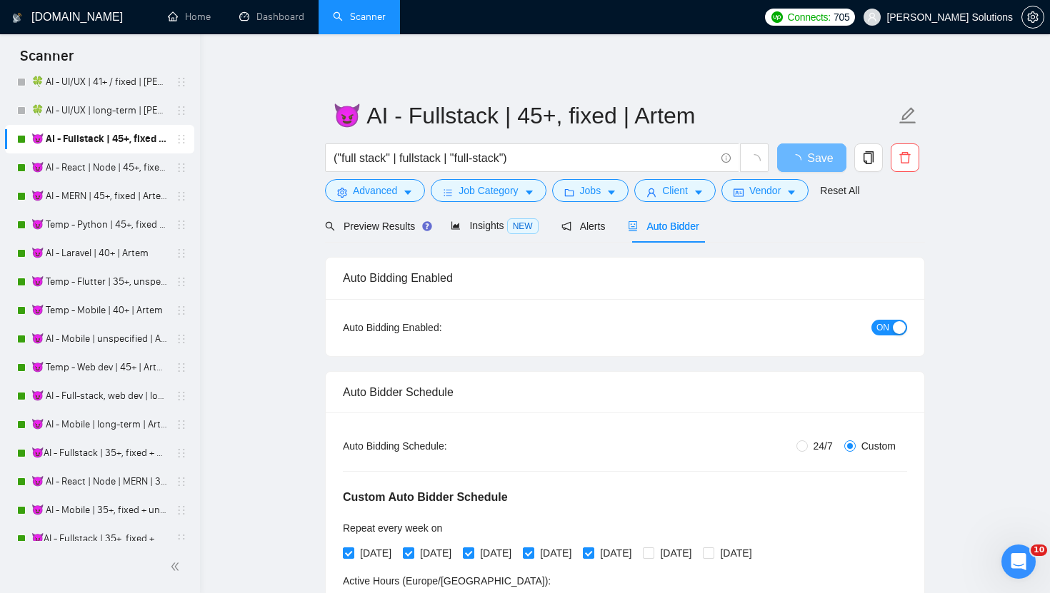
click at [883, 331] on span "ON" at bounding box center [882, 328] width 13 height 16
click at [801, 159] on span "Save" at bounding box center [811, 158] width 26 height 18
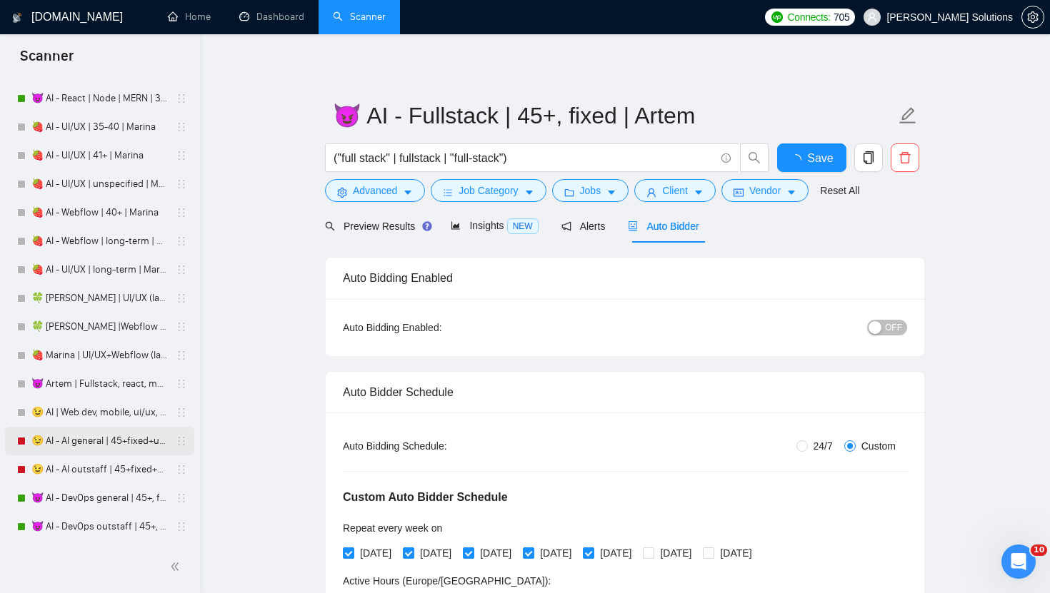
click at [144, 446] on link "😉 AI - AI general | 45+fixed+unspec | Daria" at bounding box center [99, 441] width 136 height 29
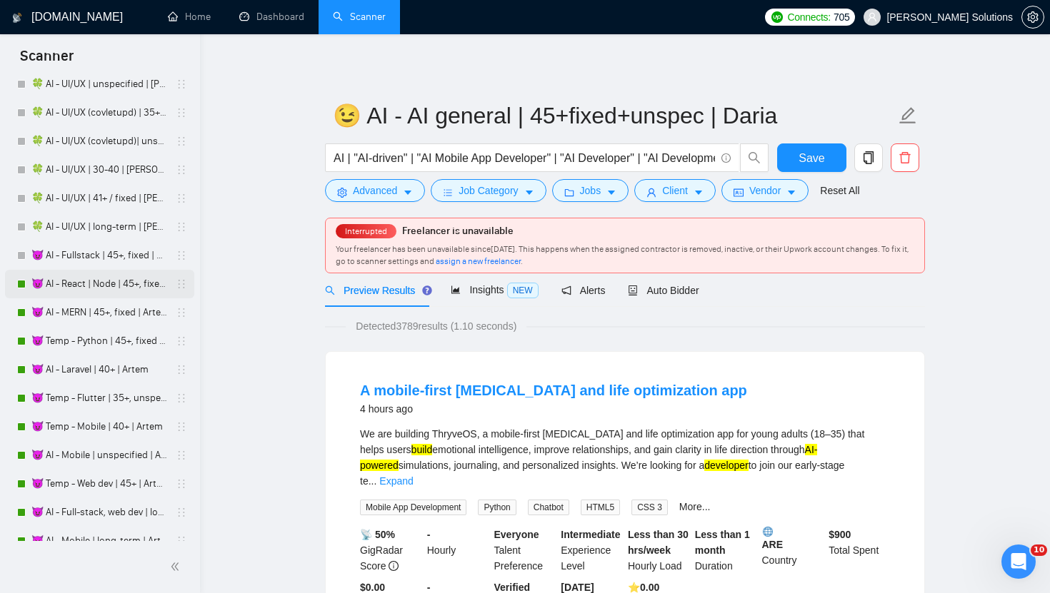
scroll to position [2984, 0]
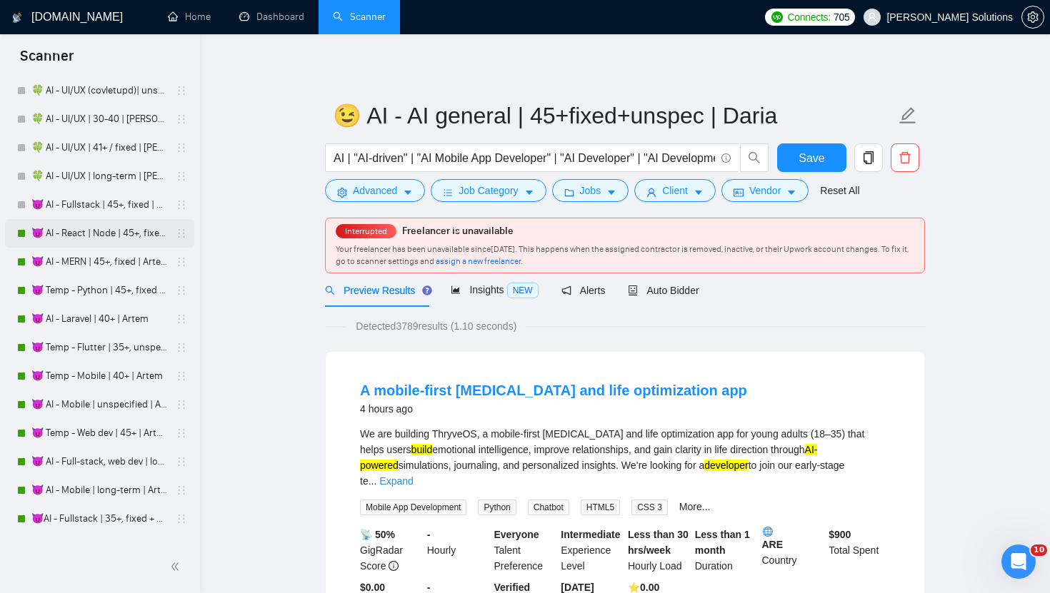
click at [86, 224] on link "😈 AI - React | Node | 45+, fixed | Artem" at bounding box center [99, 233] width 136 height 29
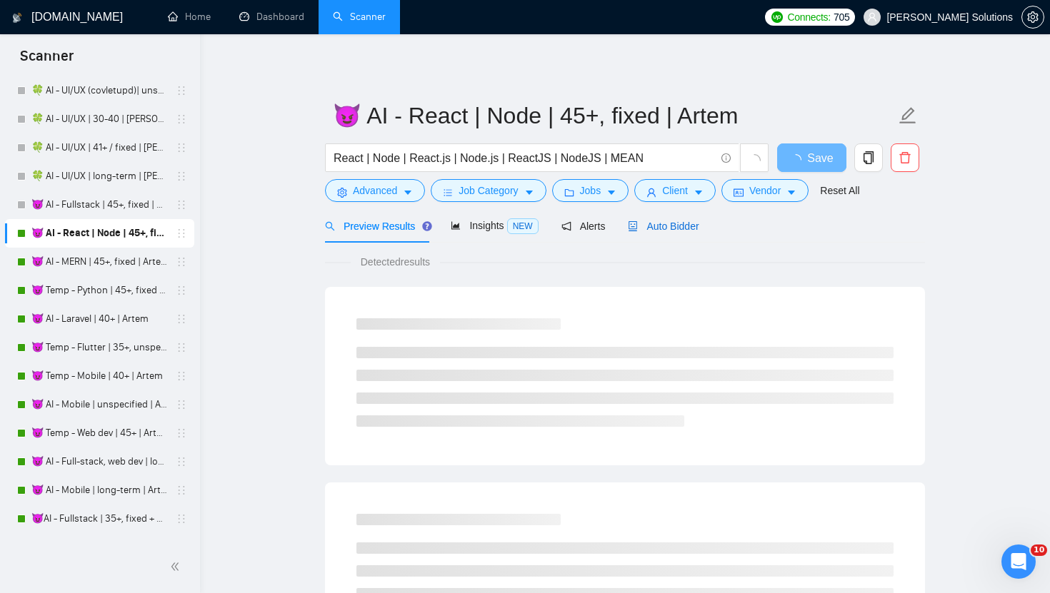
click at [697, 224] on span "Auto Bidder" at bounding box center [663, 226] width 71 height 11
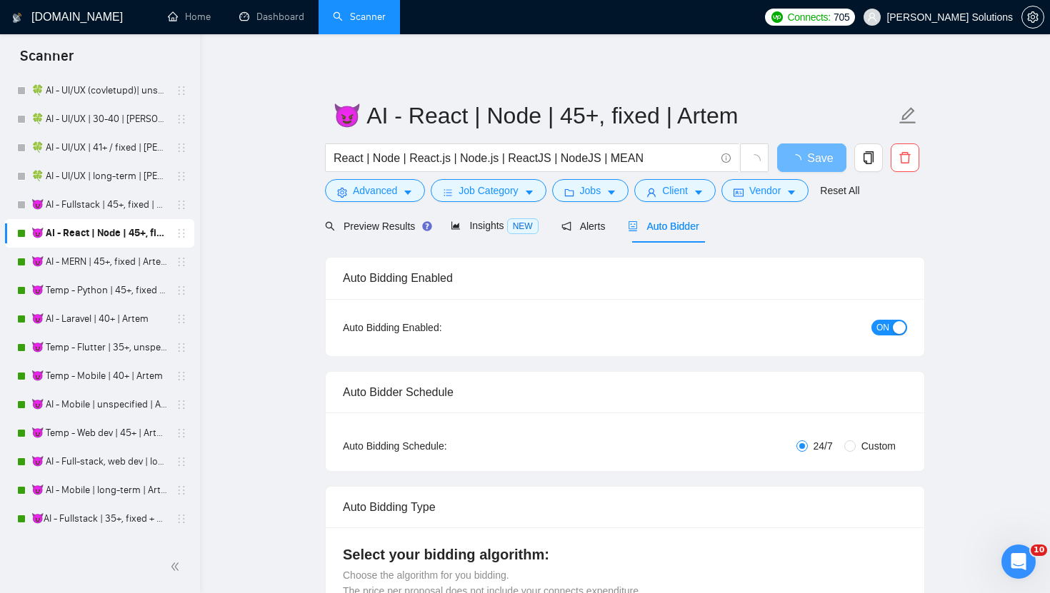
radio input "false"
radio input "true"
click at [879, 331] on span "ON" at bounding box center [882, 328] width 13 height 16
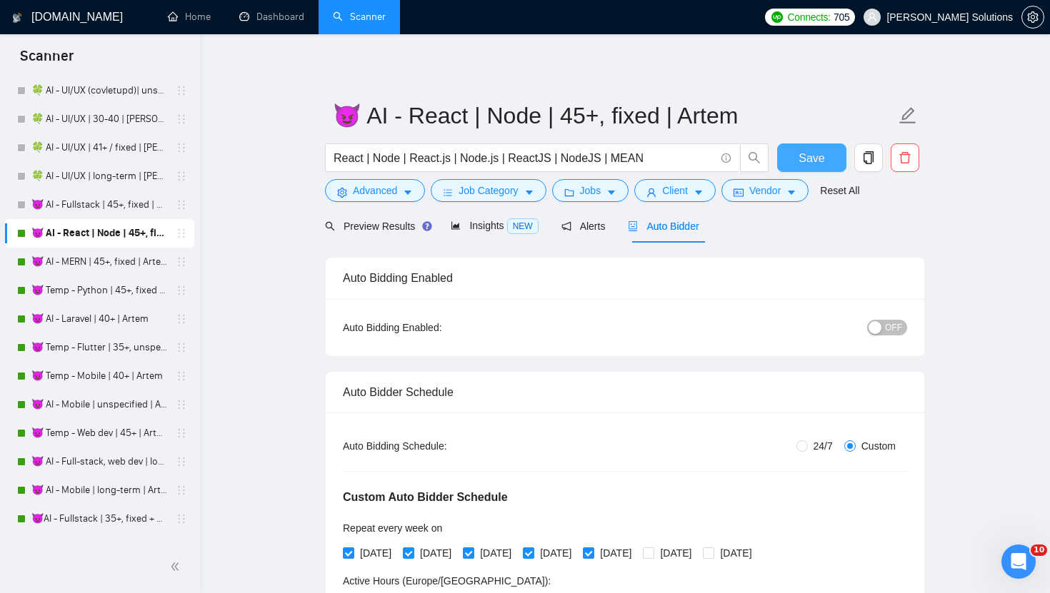
click at [813, 148] on button "Save" at bounding box center [811, 158] width 69 height 29
click at [102, 261] on link "😈 AI - MERN | 45+, fixed | Artem" at bounding box center [99, 262] width 136 height 29
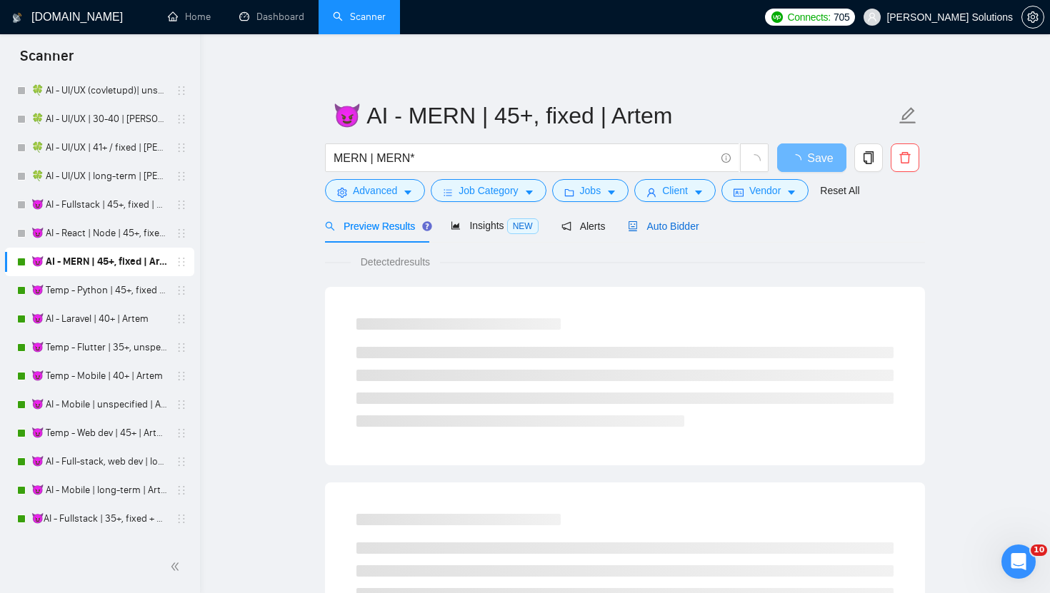
click at [686, 231] on span "Auto Bidder" at bounding box center [663, 226] width 71 height 11
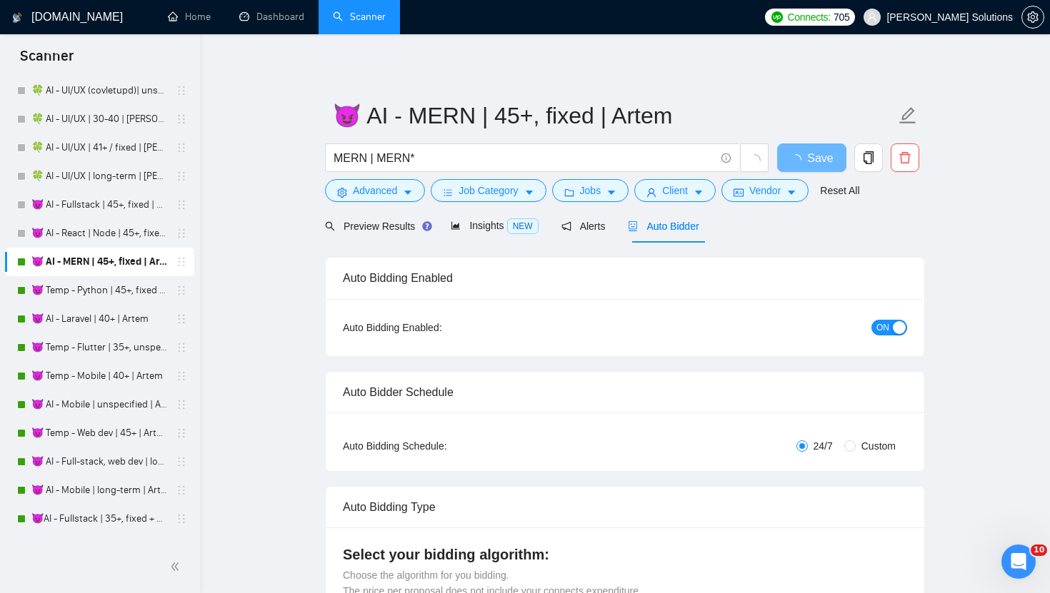
radio input "false"
radio input "true"
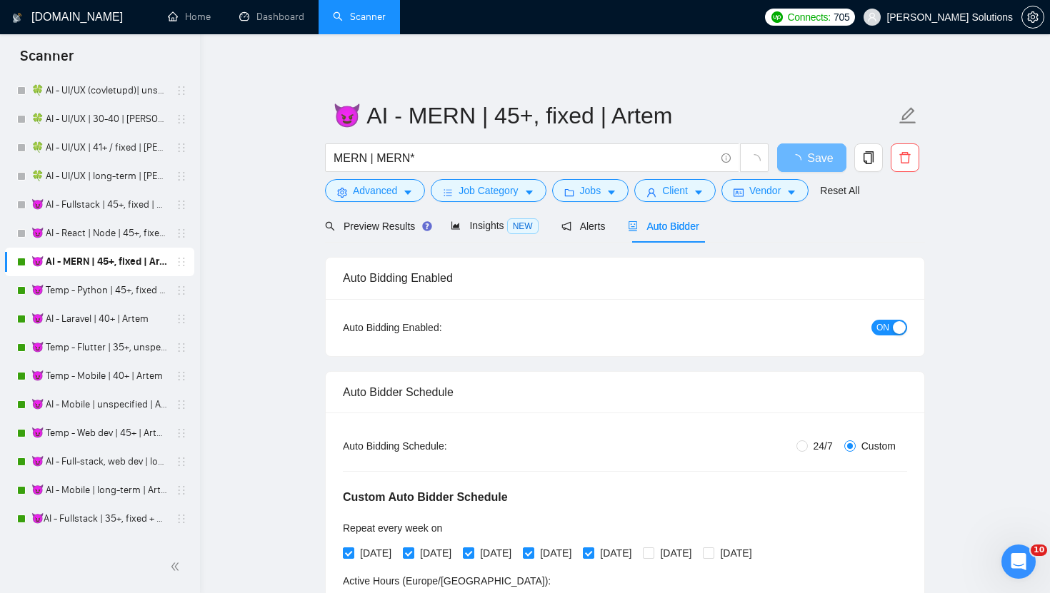
click at [891, 332] on button "ON" at bounding box center [889, 328] width 36 height 16
click at [806, 154] on span "Save" at bounding box center [811, 158] width 26 height 18
click at [82, 289] on link "😈 Temp - Python | 45+, fixed | Artem" at bounding box center [99, 290] width 136 height 29
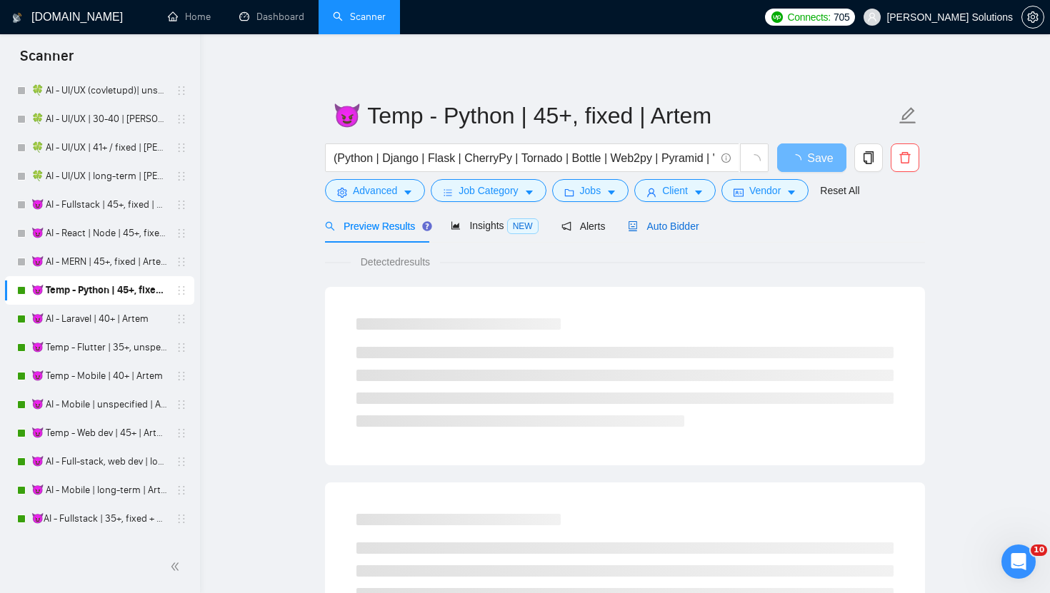
click at [654, 232] on div "Auto Bidder" at bounding box center [663, 227] width 71 height 16
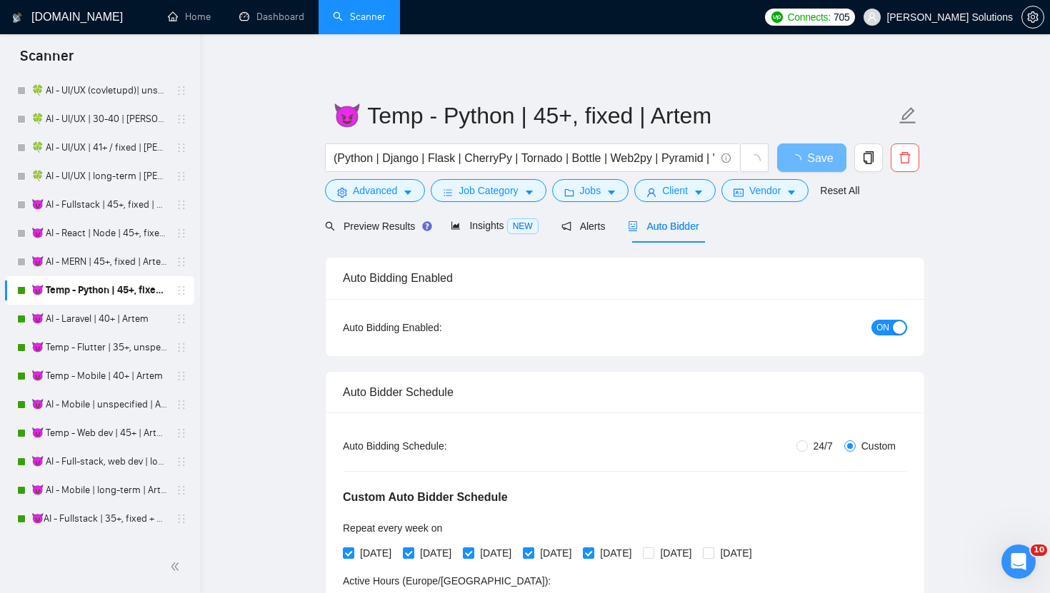
click at [890, 331] on button "ON" at bounding box center [889, 328] width 36 height 16
click at [807, 151] on span "Save" at bounding box center [811, 158] width 26 height 18
click at [66, 317] on link "😈 AI - Laravel | 40+ | Artem" at bounding box center [99, 319] width 136 height 29
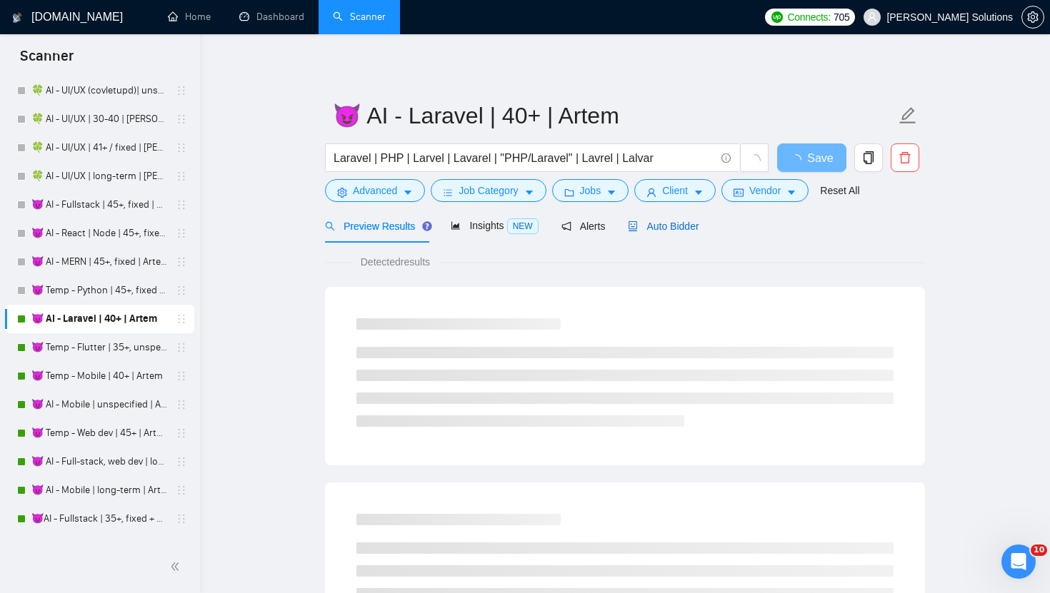
click at [657, 224] on span "Auto Bidder" at bounding box center [663, 226] width 71 height 11
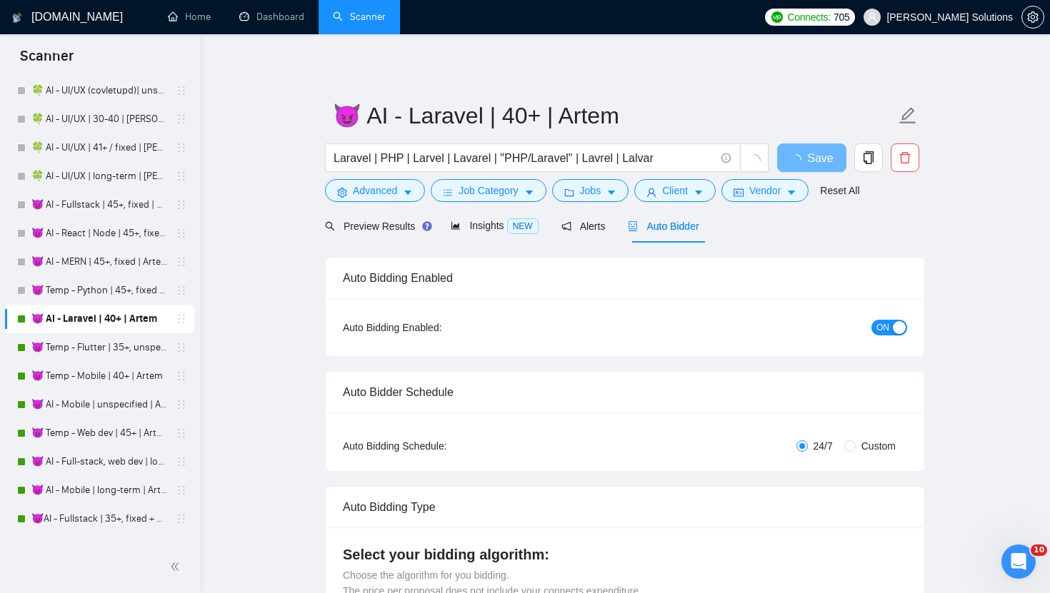
radio input "false"
radio input "true"
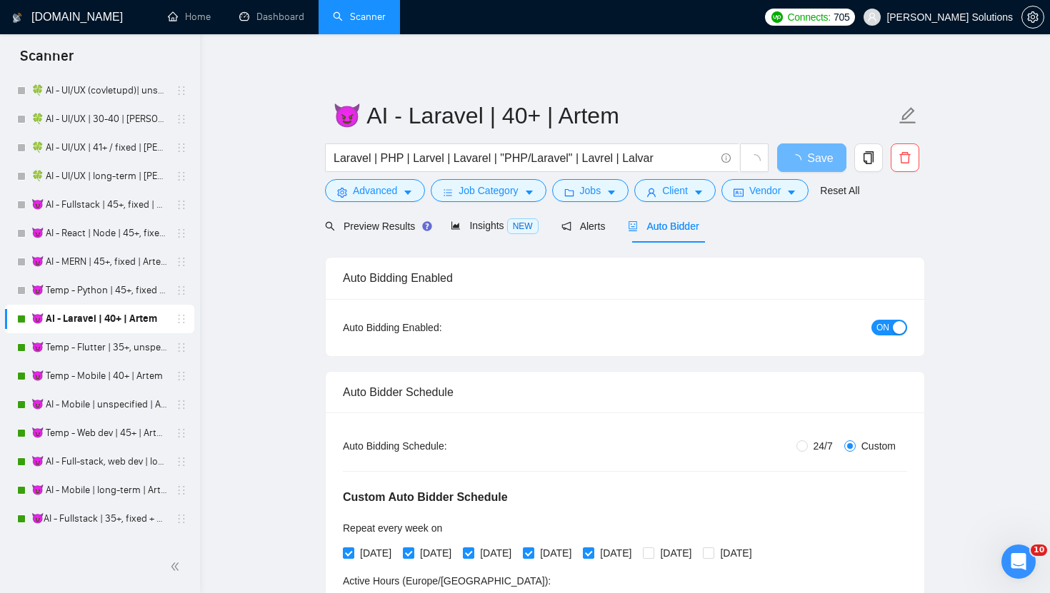
click at [883, 330] on span "ON" at bounding box center [882, 328] width 13 height 16
click at [817, 158] on span "Save" at bounding box center [811, 158] width 26 height 18
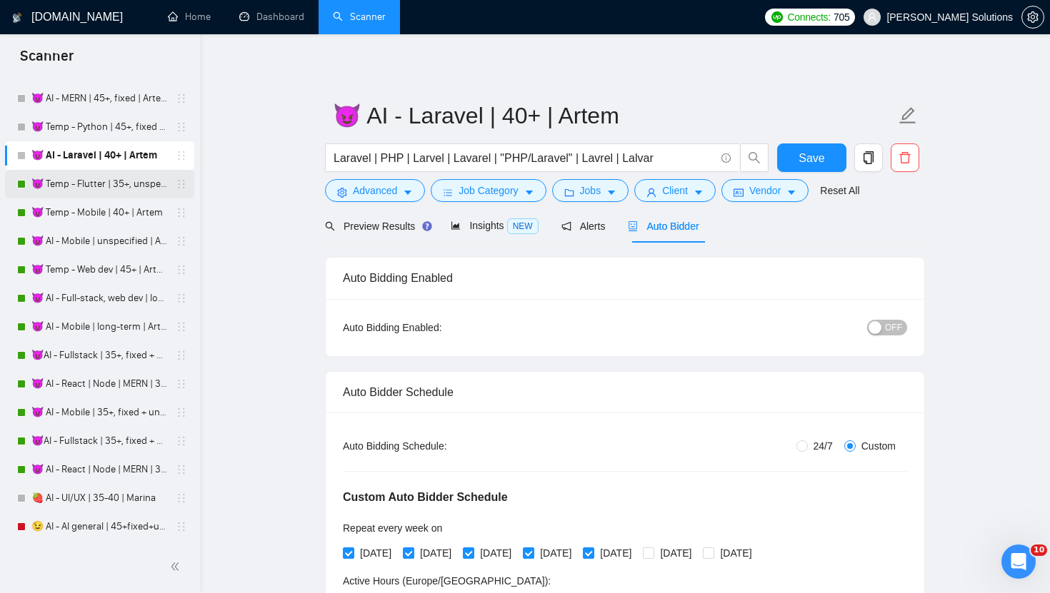
click at [103, 189] on link "😈 Temp - Flutter | 35+, unspecified | Artem" at bounding box center [99, 184] width 136 height 29
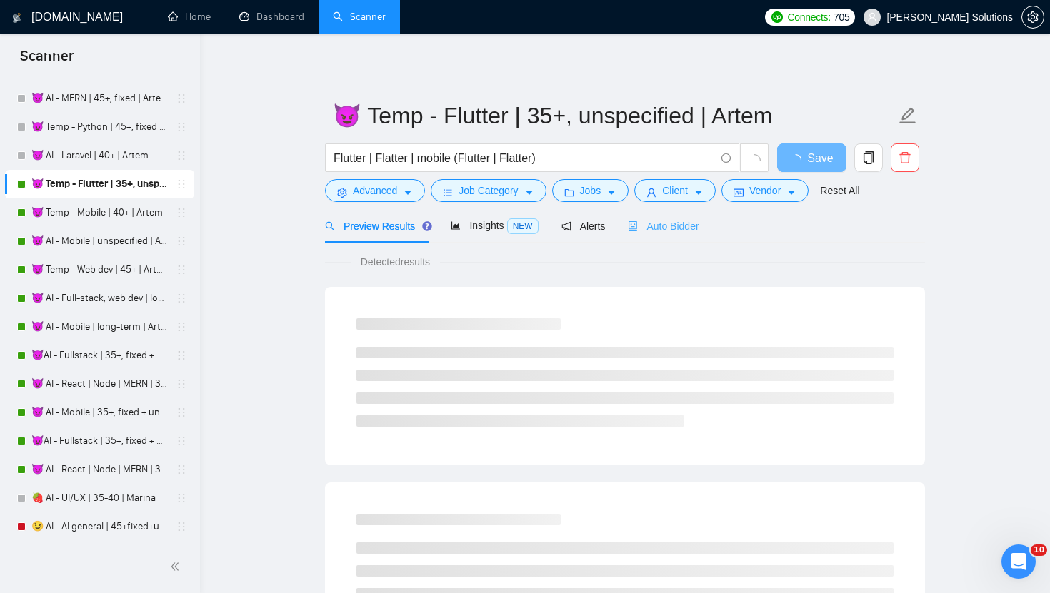
click at [645, 235] on div "Auto Bidder" at bounding box center [663, 226] width 71 height 34
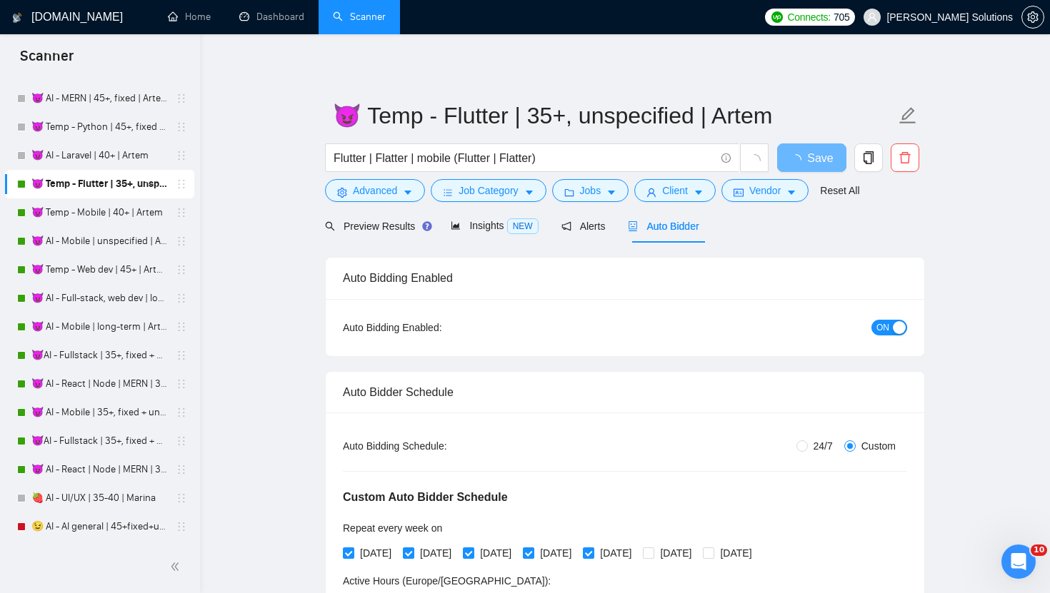
click at [876, 326] on span "ON" at bounding box center [882, 328] width 13 height 16
click at [813, 166] on span "Save" at bounding box center [811, 158] width 26 height 18
click at [93, 219] on link "😈 Temp - Mobile | 40+ | Artem" at bounding box center [99, 213] width 136 height 29
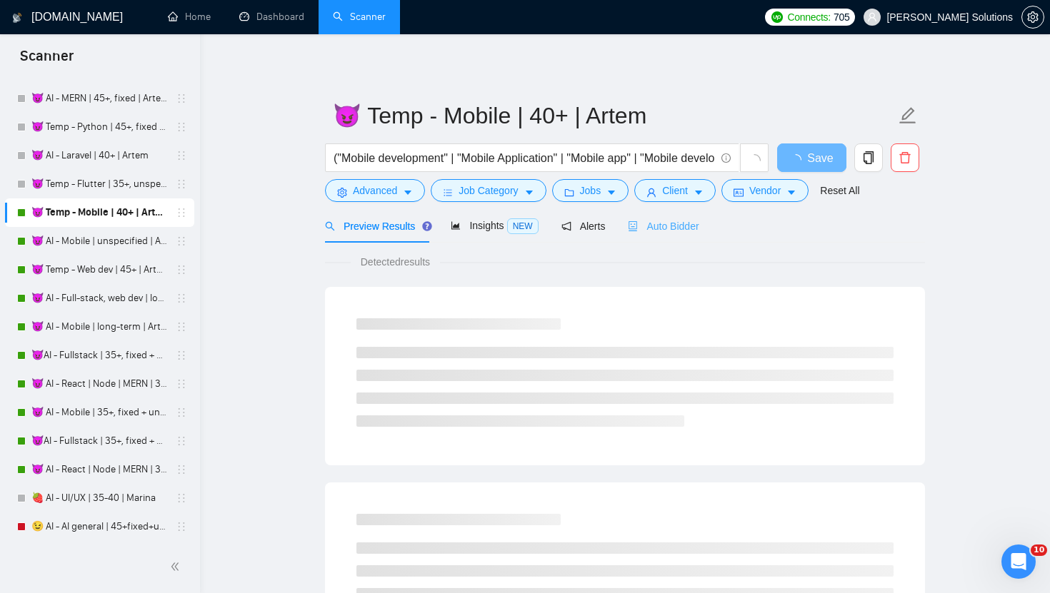
click at [691, 234] on div "Auto Bidder" at bounding box center [663, 226] width 71 height 34
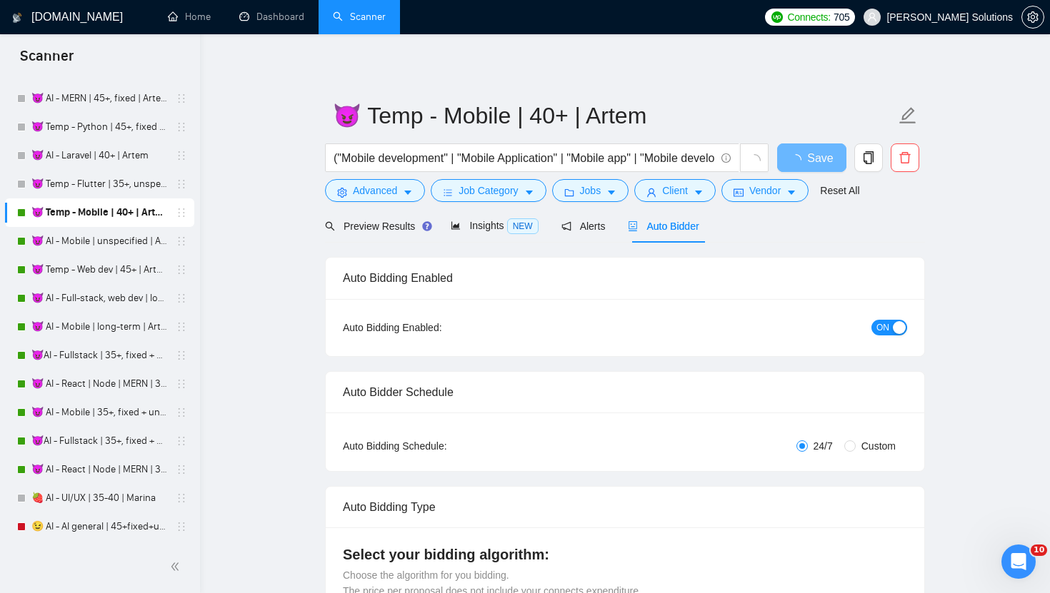
radio input "false"
radio input "true"
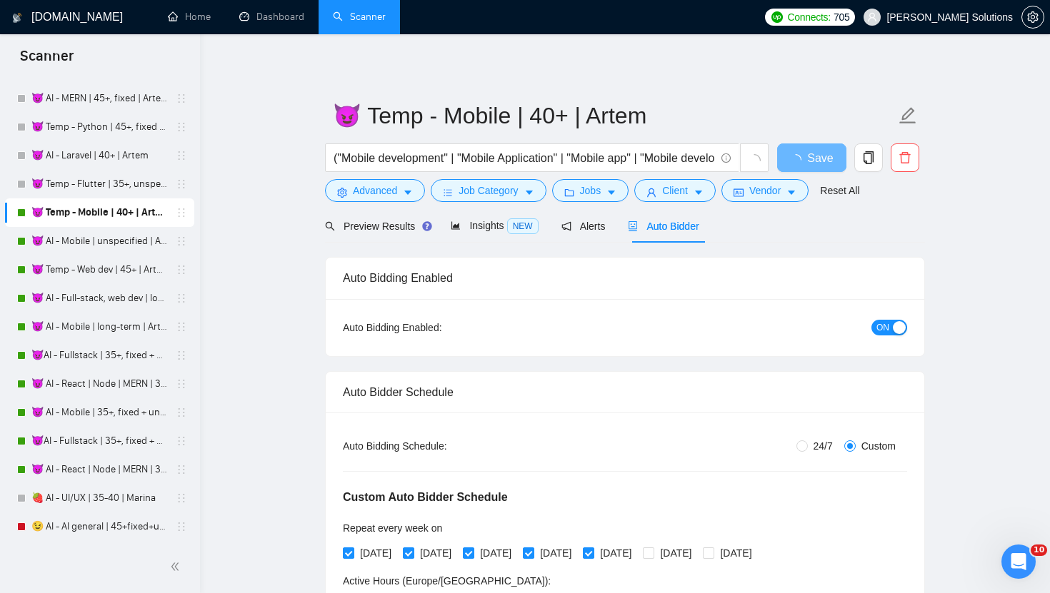
click at [877, 331] on span "ON" at bounding box center [882, 328] width 13 height 16
click at [813, 157] on span "Save" at bounding box center [811, 158] width 26 height 18
click at [106, 241] on link "😈 AI - Mobile | unspecified | Artem" at bounding box center [99, 241] width 136 height 29
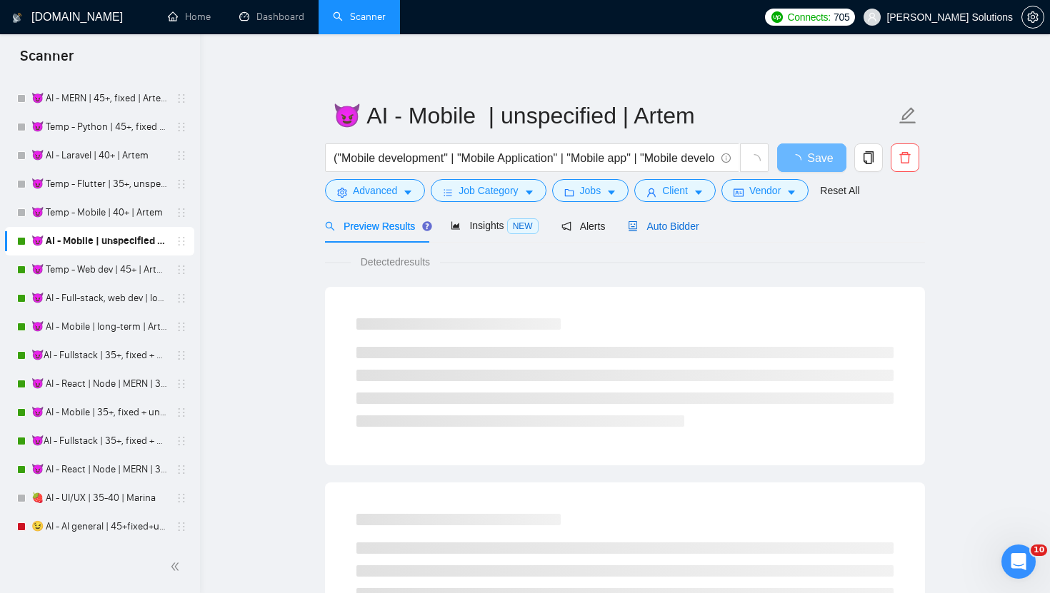
click at [686, 225] on span "Auto Bidder" at bounding box center [663, 226] width 71 height 11
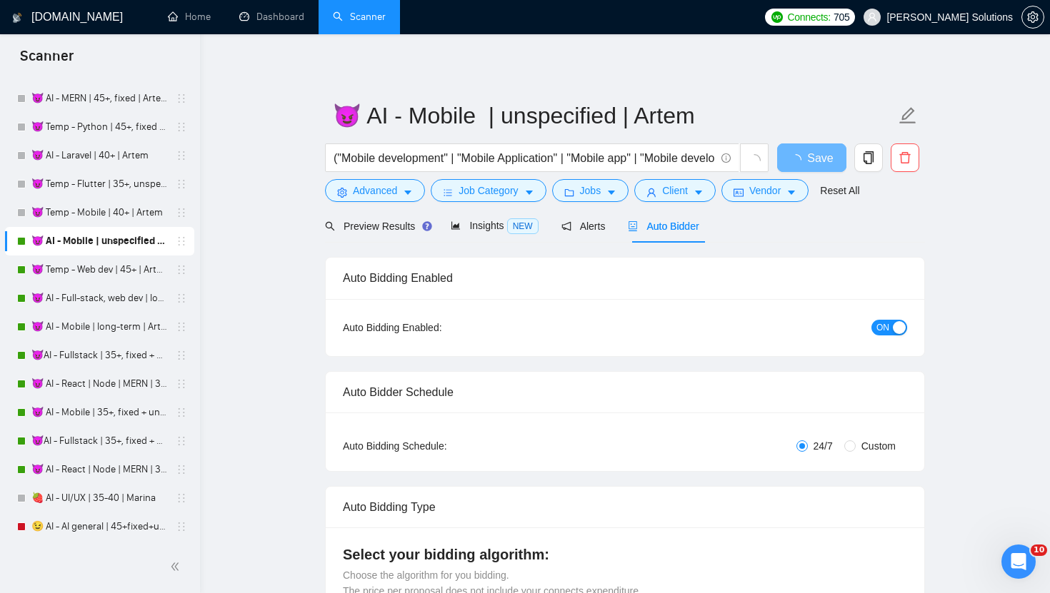
radio input "false"
radio input "true"
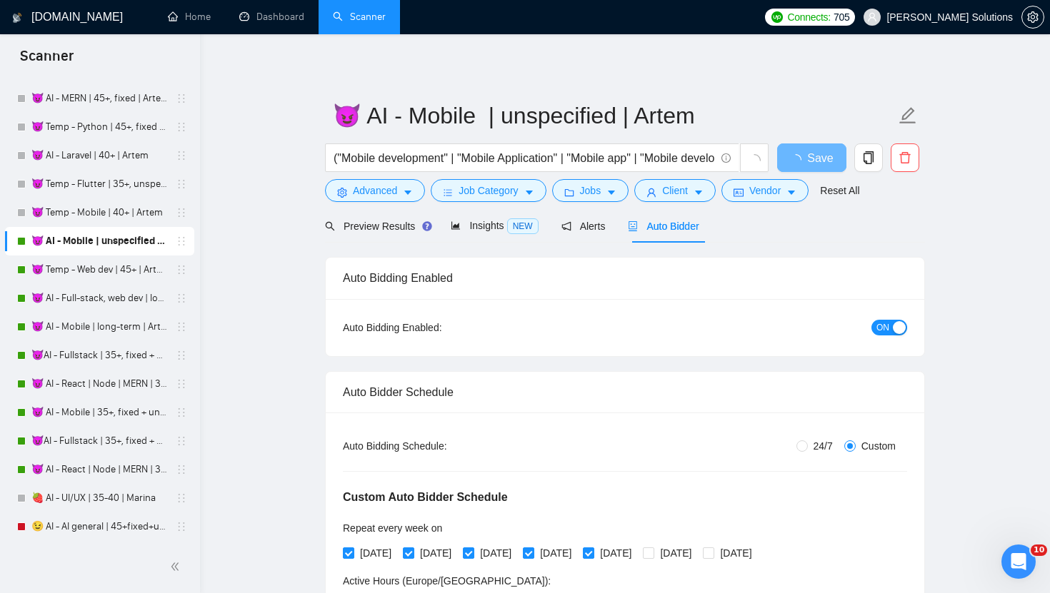
click at [887, 331] on span "ON" at bounding box center [882, 328] width 13 height 16
click at [815, 160] on span "Save" at bounding box center [811, 158] width 26 height 18
click at [64, 273] on link "😈 Temp - Web dev | 45+ | Artem" at bounding box center [99, 270] width 136 height 29
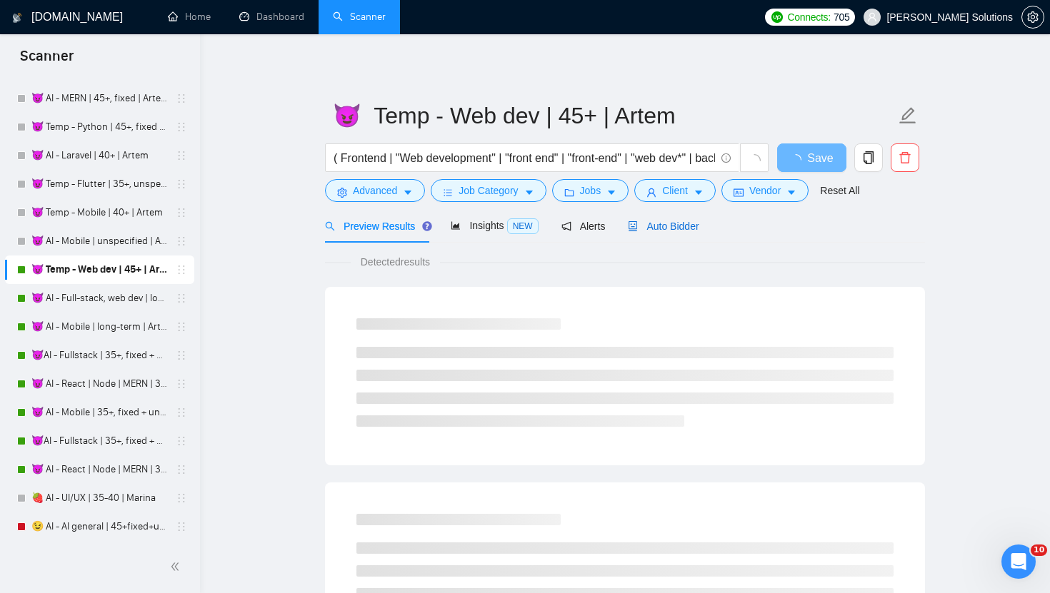
click at [688, 234] on div "Auto Bidder" at bounding box center [663, 227] width 71 height 16
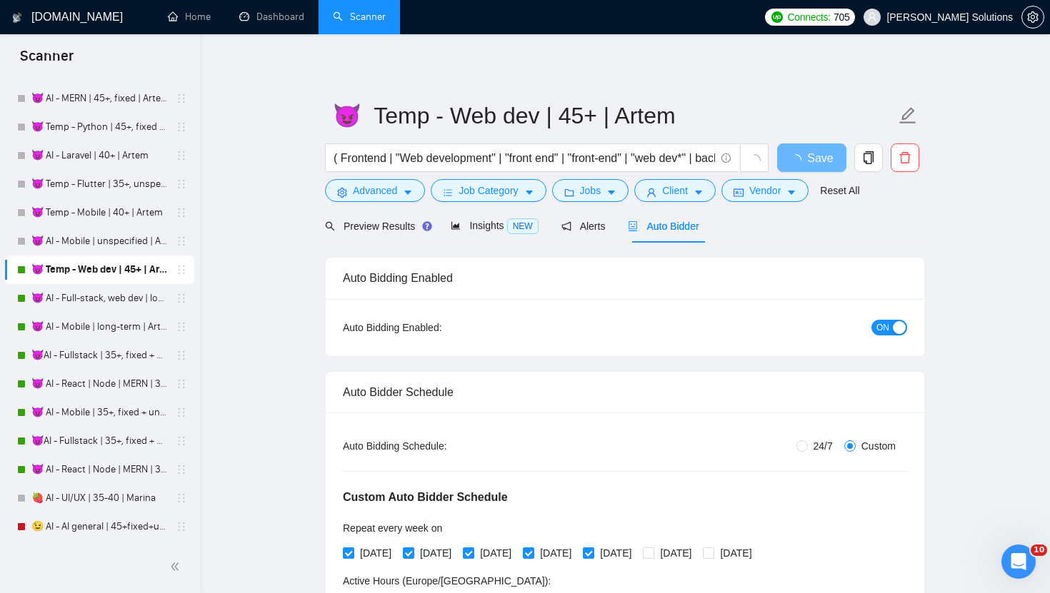
click at [895, 331] on div "button" at bounding box center [899, 327] width 13 height 13
click at [808, 158] on span "Save" at bounding box center [811, 158] width 26 height 18
click at [116, 312] on link "😈 AI - Full-stack, web dev | long-term | Artem" at bounding box center [99, 298] width 136 height 29
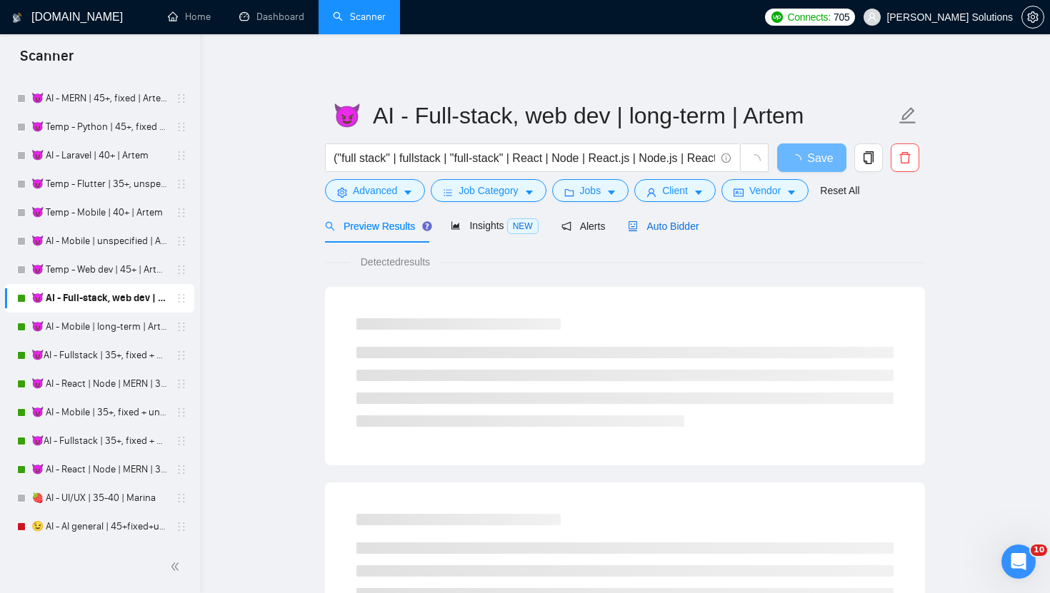
click at [677, 231] on span "Auto Bidder" at bounding box center [663, 226] width 71 height 11
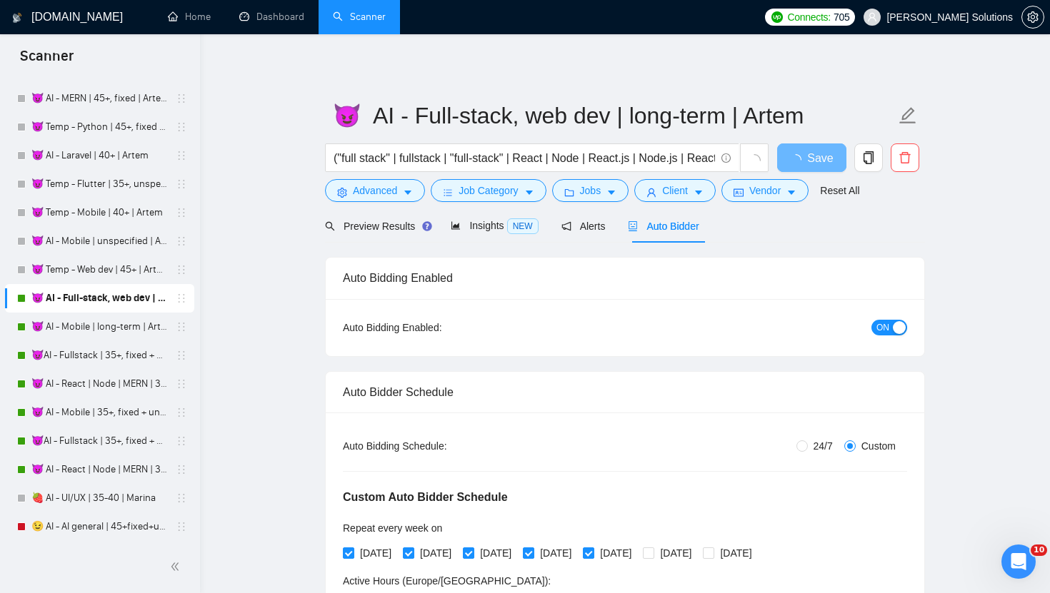
click at [887, 329] on span "ON" at bounding box center [882, 328] width 13 height 16
click at [807, 161] on span "Save" at bounding box center [811, 158] width 26 height 18
click at [66, 334] on link "😈 AI - Mobile | long-term | Artem" at bounding box center [99, 327] width 136 height 29
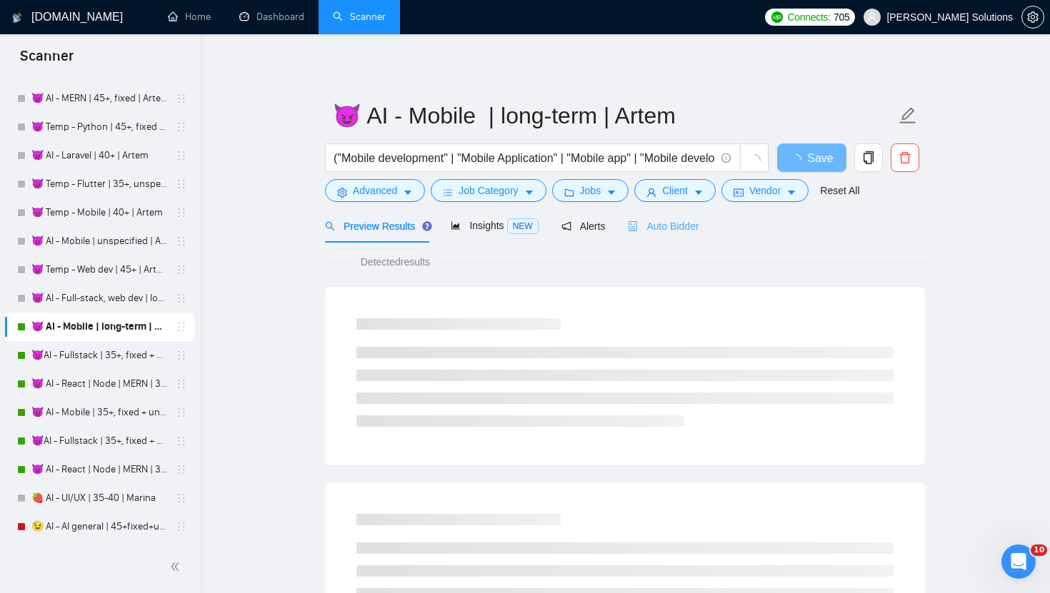
click at [638, 238] on div "Auto Bidder" at bounding box center [663, 226] width 71 height 34
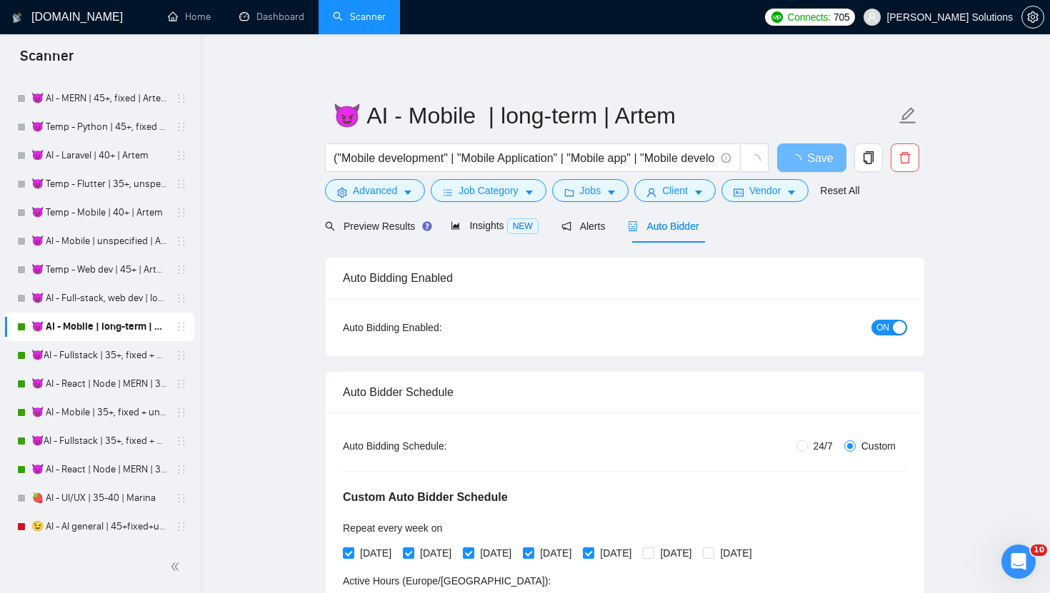
click at [886, 326] on span "ON" at bounding box center [882, 328] width 13 height 16
click at [800, 155] on span "Save" at bounding box center [811, 158] width 26 height 18
click at [104, 361] on link "😈AI - Fullstack | 35+, fixed + unsp (large-size comp)| Artem" at bounding box center [99, 355] width 136 height 29
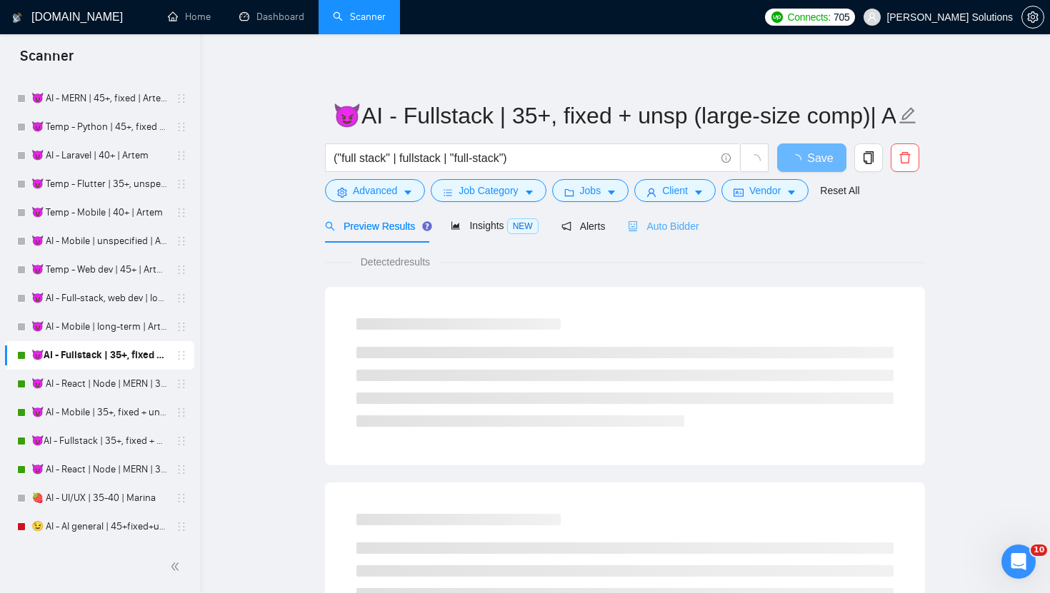
click at [691, 217] on div "Auto Bidder" at bounding box center [663, 226] width 71 height 34
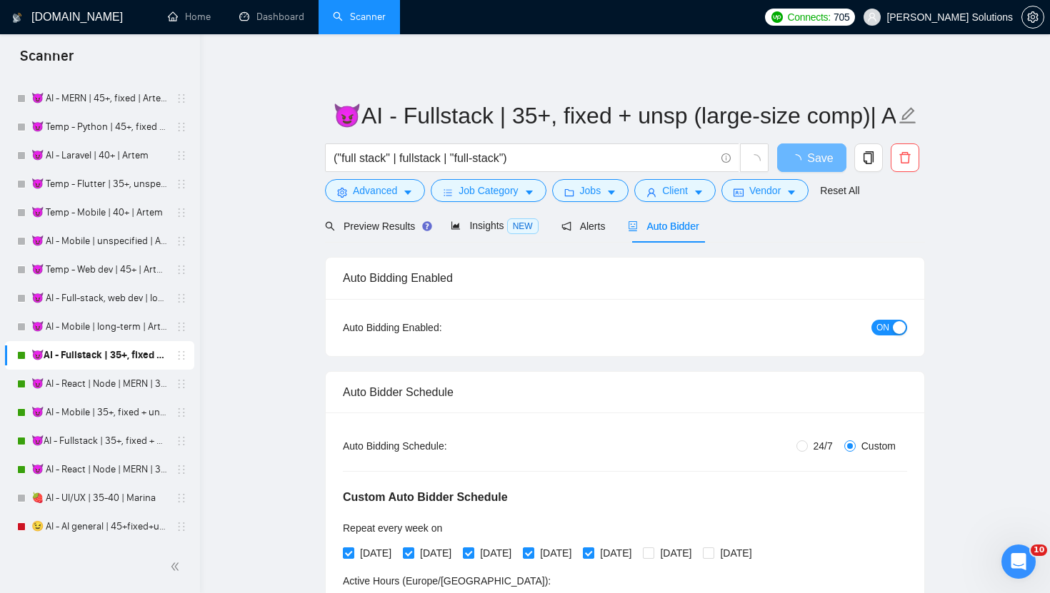
click at [880, 326] on span "ON" at bounding box center [882, 328] width 13 height 16
click at [812, 161] on span "Save" at bounding box center [811, 158] width 26 height 18
click at [59, 392] on link "😈 AI - React | Node | MERN | 35+, fixed + unspec (large-size comp) | Artem" at bounding box center [99, 384] width 136 height 29
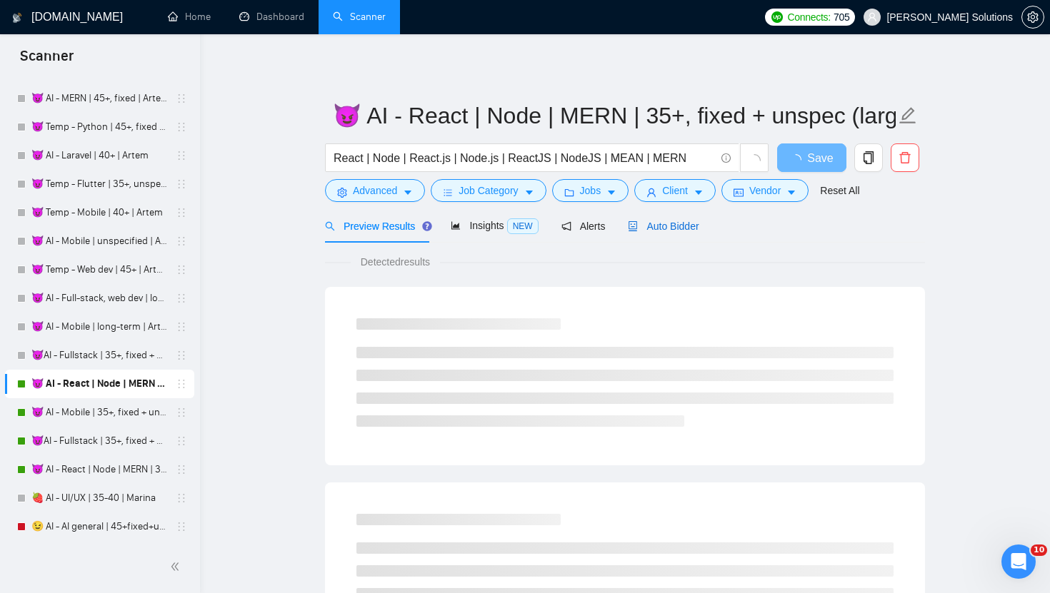
click at [668, 221] on span "Auto Bidder" at bounding box center [663, 226] width 71 height 11
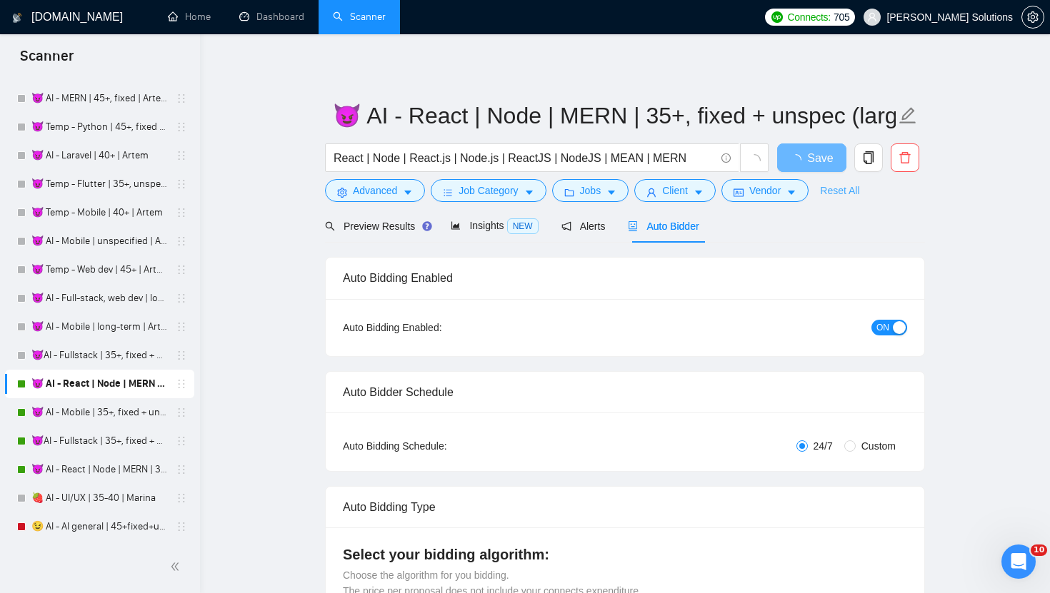
radio input "false"
radio input "true"
click at [894, 334] on button "ON" at bounding box center [889, 328] width 36 height 16
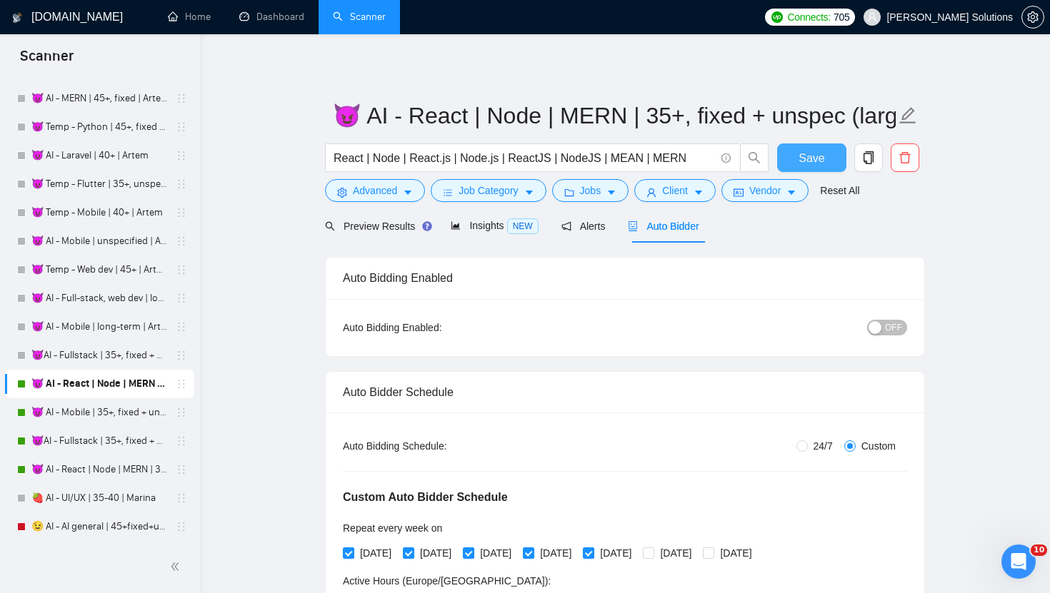
click at [808, 162] on span "Save" at bounding box center [811, 158] width 26 height 18
click at [82, 418] on link "😈 AI - Mobile | 35+, fixed + unspec (large-size comp) | Artem" at bounding box center [99, 412] width 136 height 29
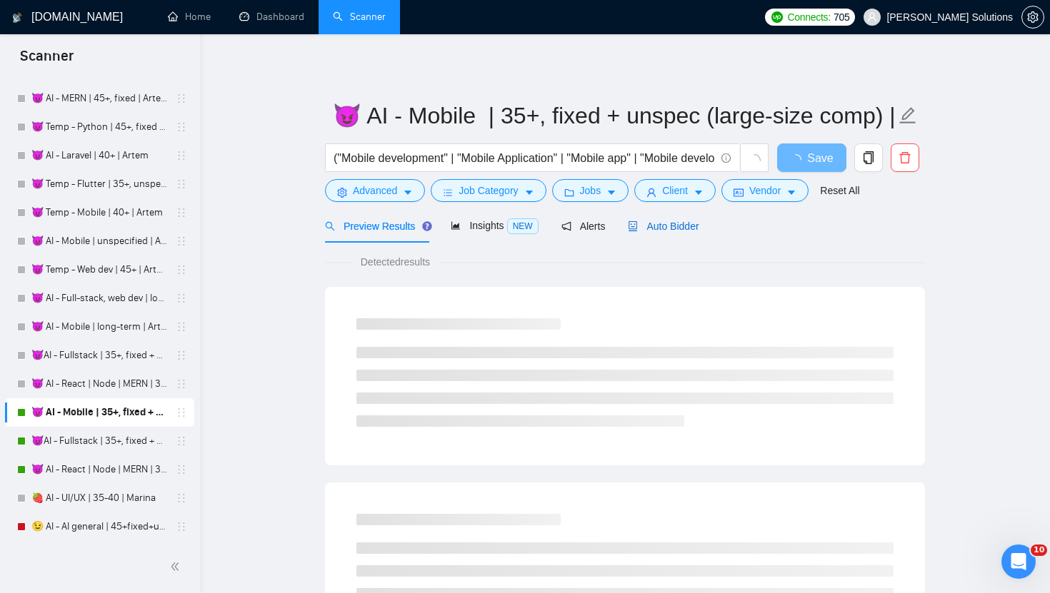
click at [683, 229] on span "Auto Bidder" at bounding box center [663, 226] width 71 height 11
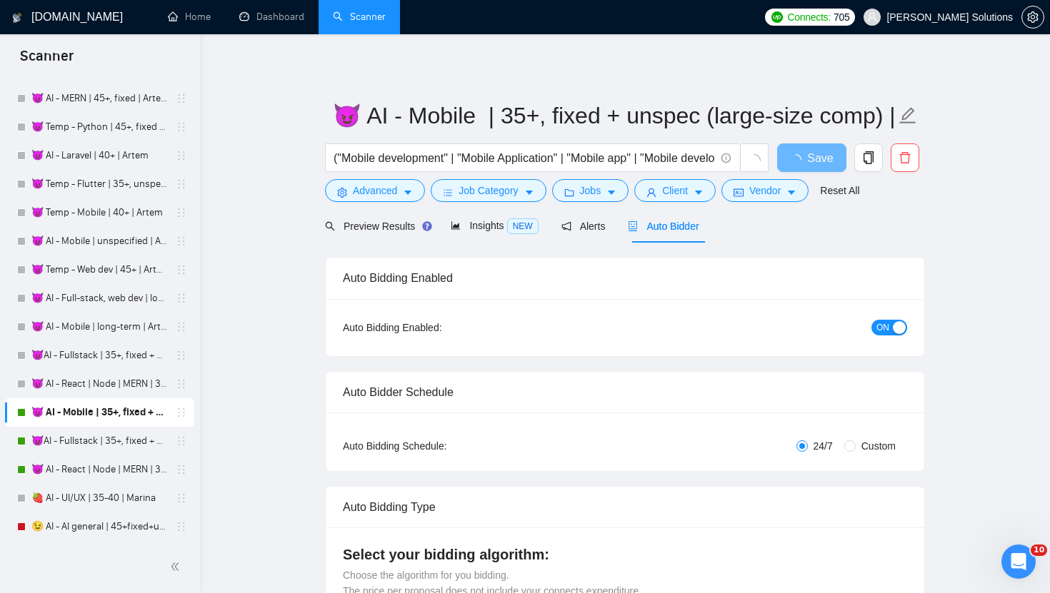
radio input "false"
radio input "true"
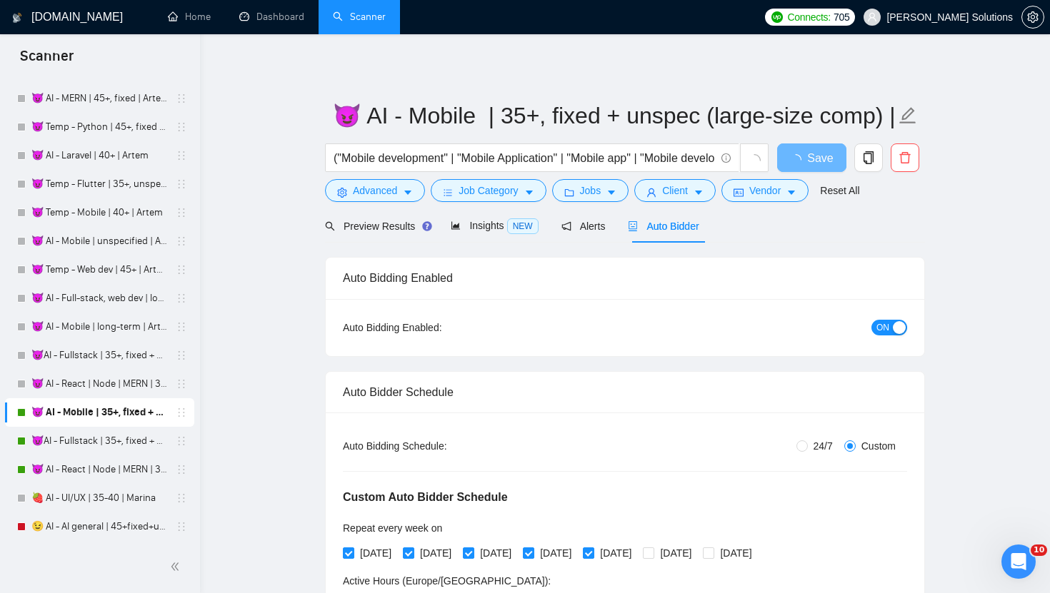
click at [884, 327] on span "ON" at bounding box center [882, 328] width 13 height 16
click at [808, 161] on span "Save" at bounding box center [811, 158] width 26 height 18
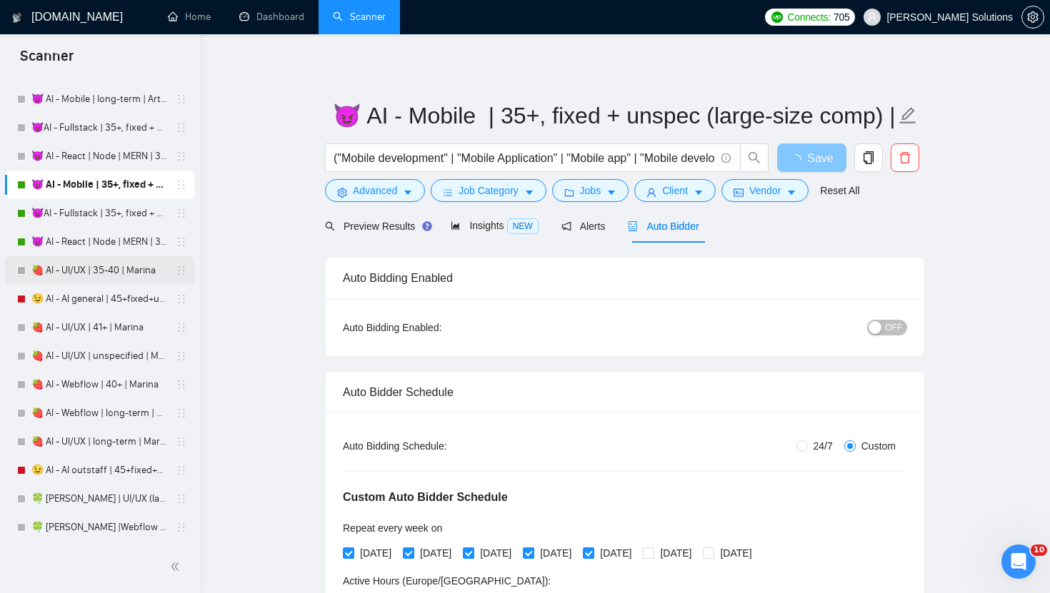
scroll to position [3387, 0]
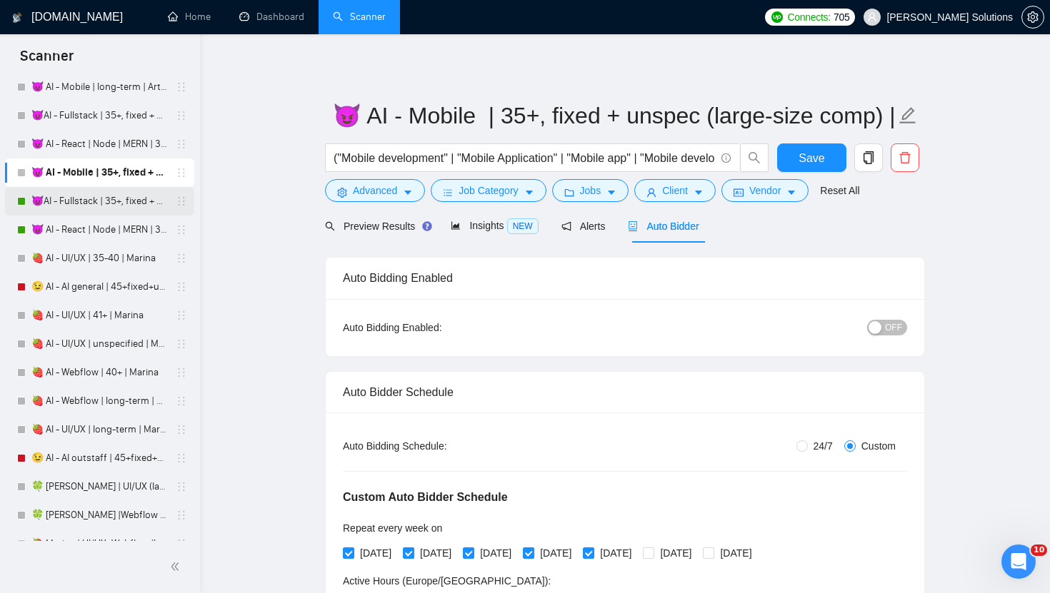
click at [80, 197] on link "😈AI - Fullstack | 35+, fixed + unsp (expert)| Artem" at bounding box center [99, 201] width 136 height 29
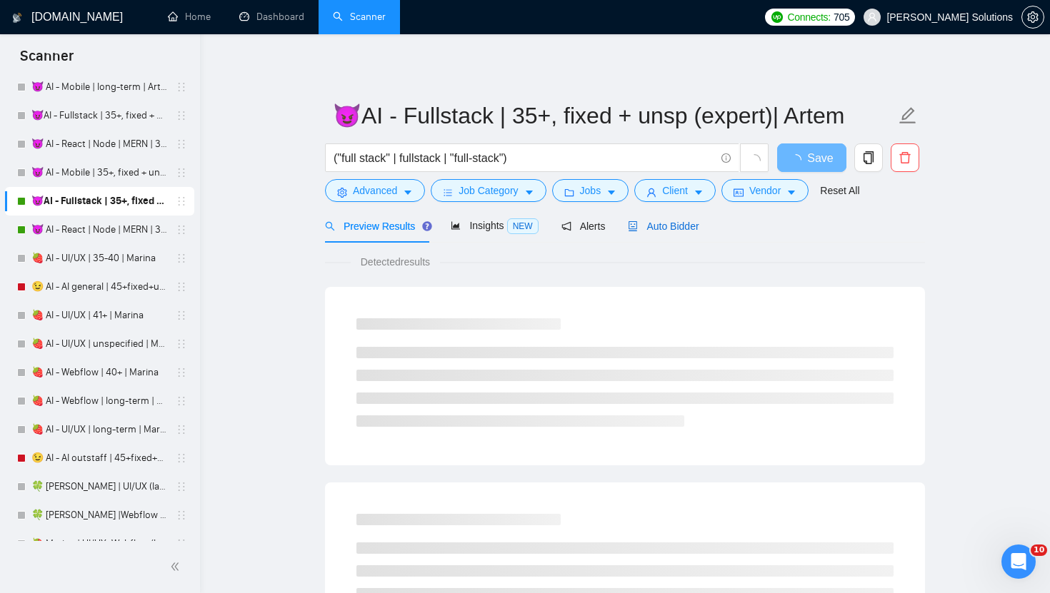
click at [658, 224] on span "Auto Bidder" at bounding box center [663, 226] width 71 height 11
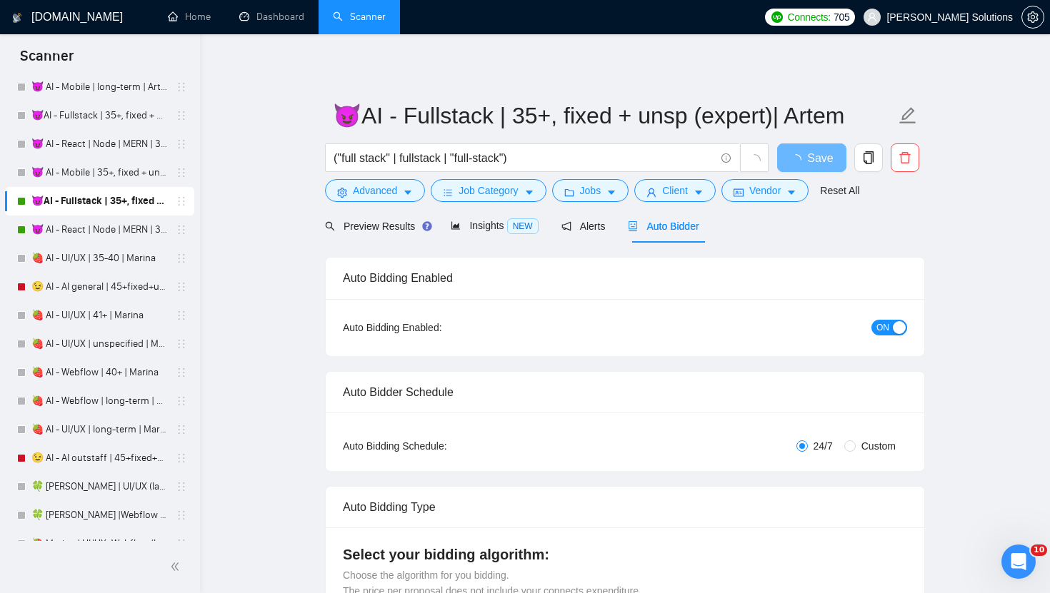
radio input "false"
radio input "true"
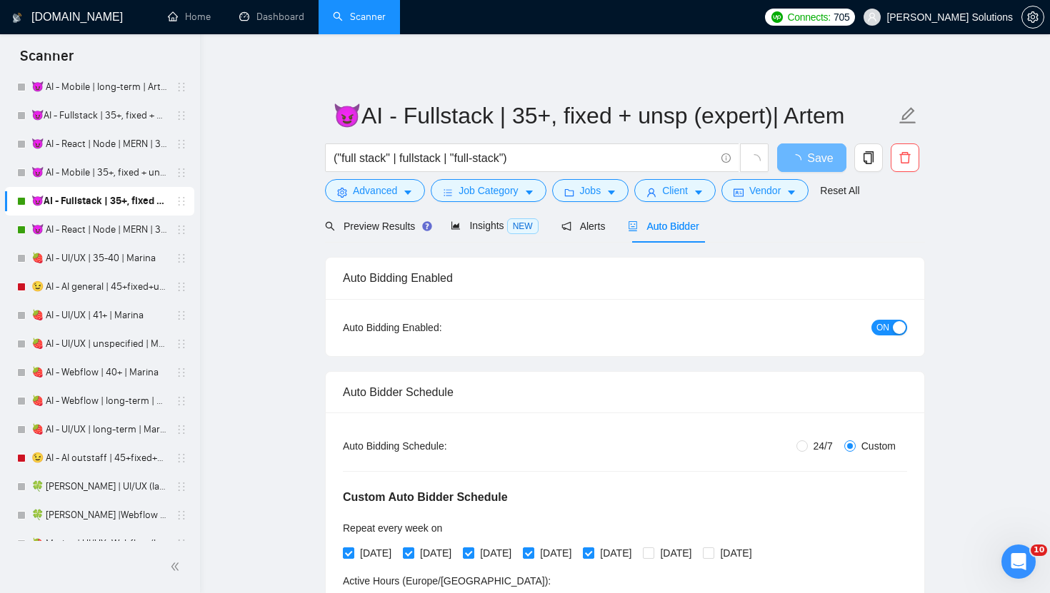
click at [878, 325] on span "ON" at bounding box center [882, 328] width 13 height 16
click at [821, 162] on span "Save" at bounding box center [811, 158] width 26 height 18
click at [123, 231] on link "😈 AI - React | Node | MERN | 35+, fixed + unspec (expert) | Artem" at bounding box center [99, 230] width 136 height 29
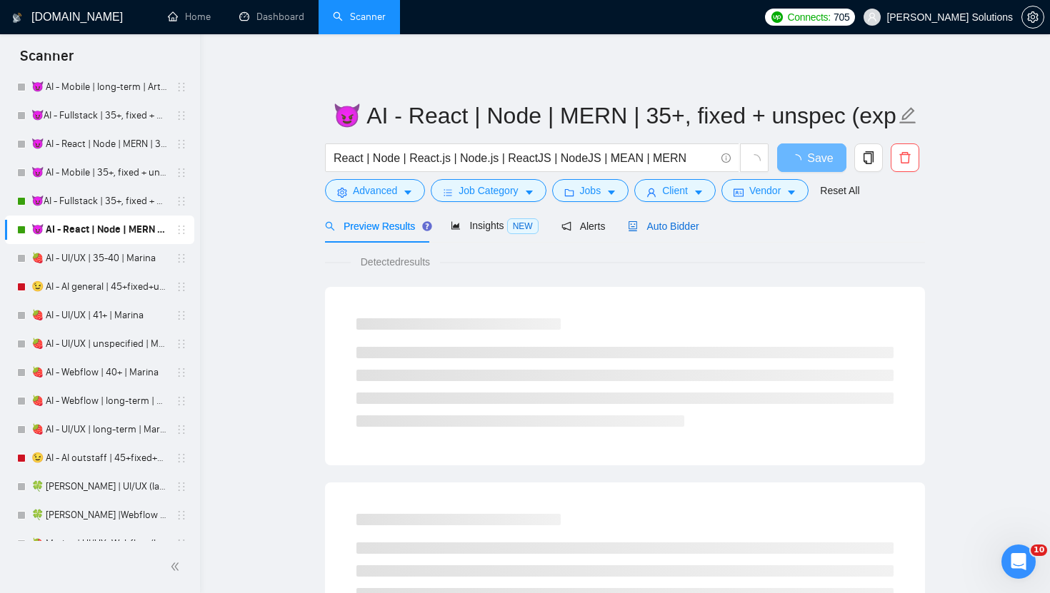
click at [668, 220] on div "Auto Bidder" at bounding box center [663, 227] width 71 height 16
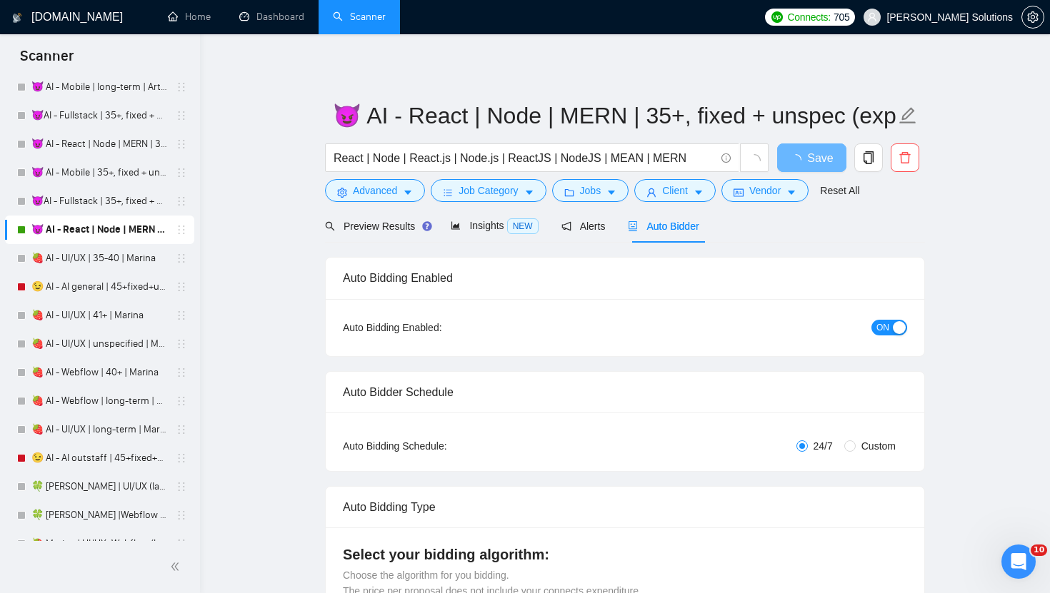
radio input "false"
radio input "true"
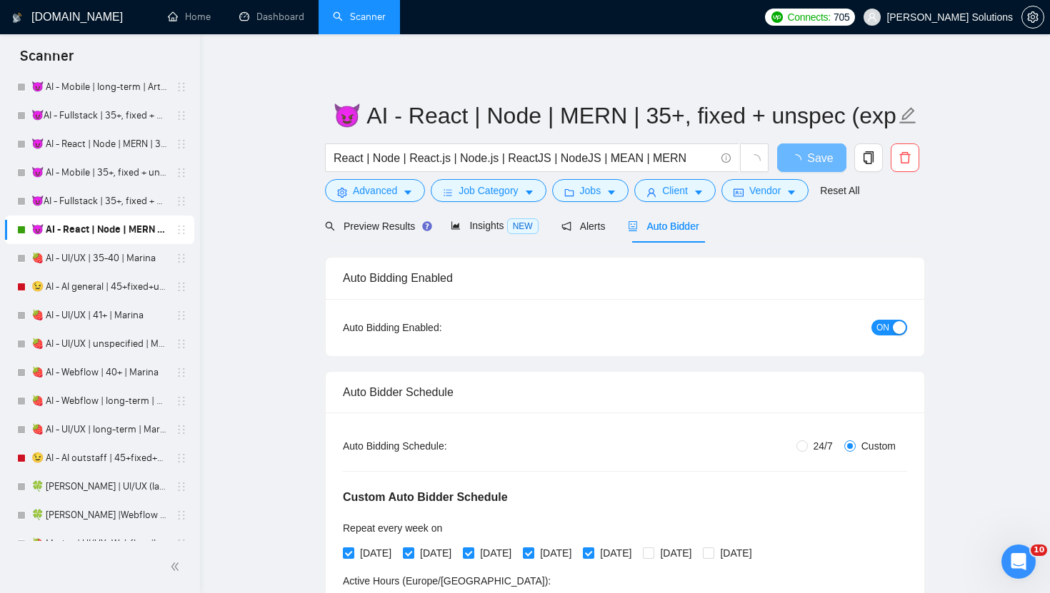
click at [887, 323] on span "ON" at bounding box center [882, 328] width 13 height 16
click at [802, 164] on span "Save" at bounding box center [811, 158] width 26 height 18
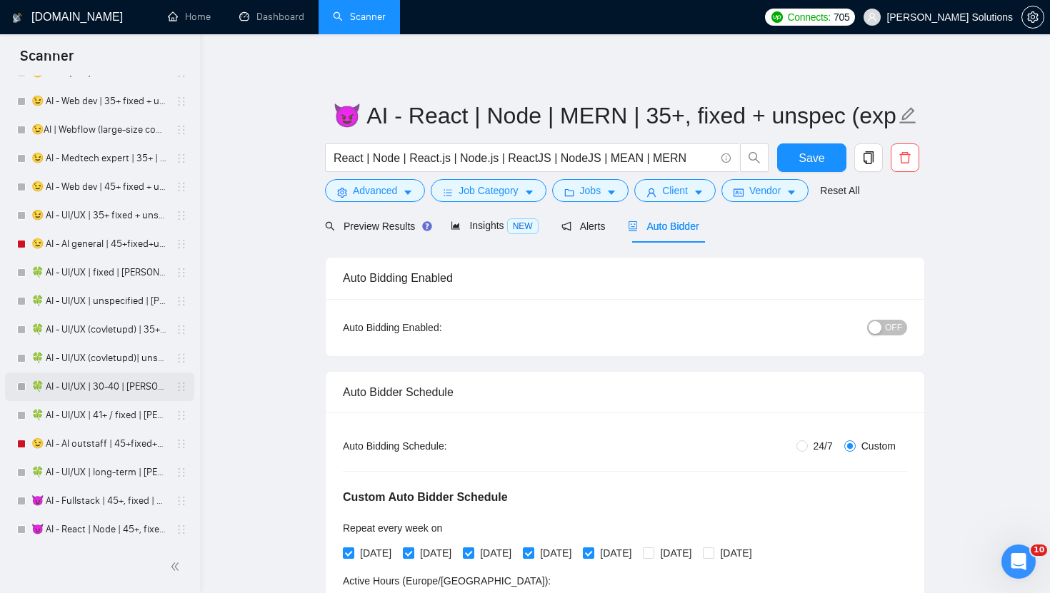
scroll to position [2742, 0]
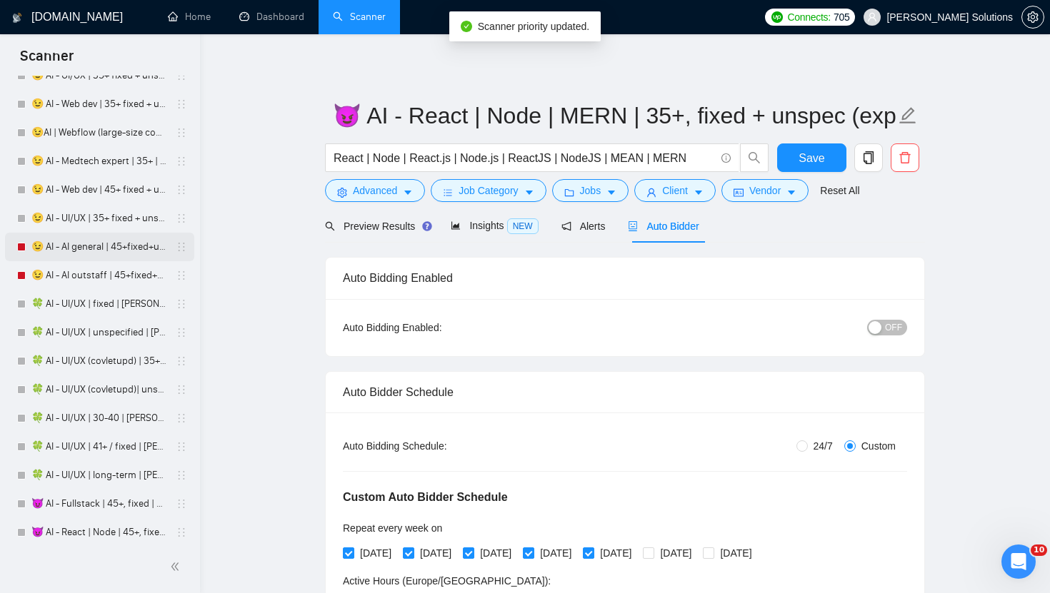
click at [129, 249] on link "😉 AI - AI general | 45+fixed+unspec | Daria" at bounding box center [99, 247] width 136 height 29
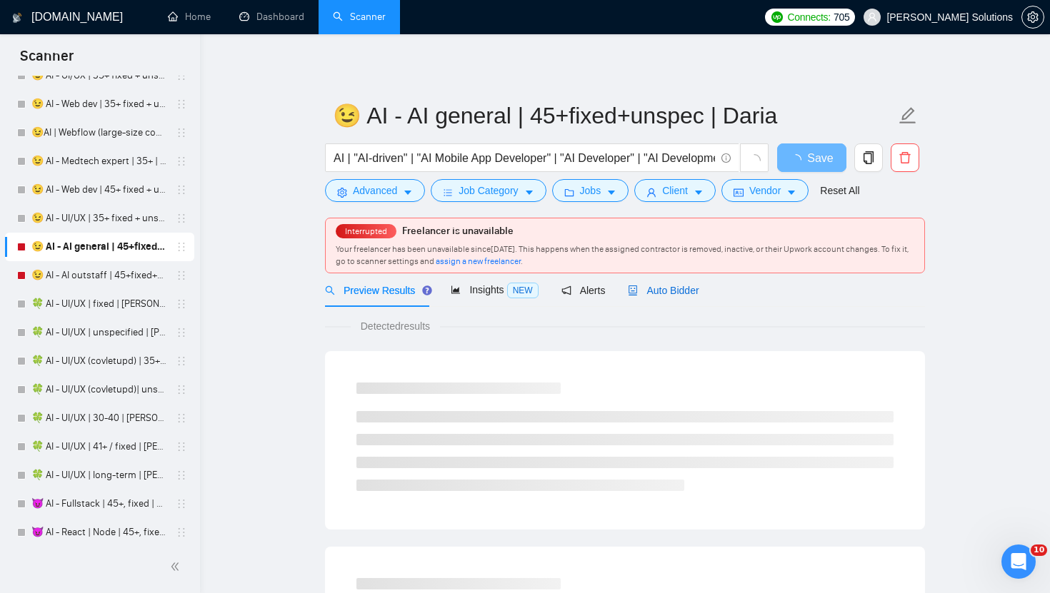
click at [688, 287] on span "Auto Bidder" at bounding box center [663, 290] width 71 height 11
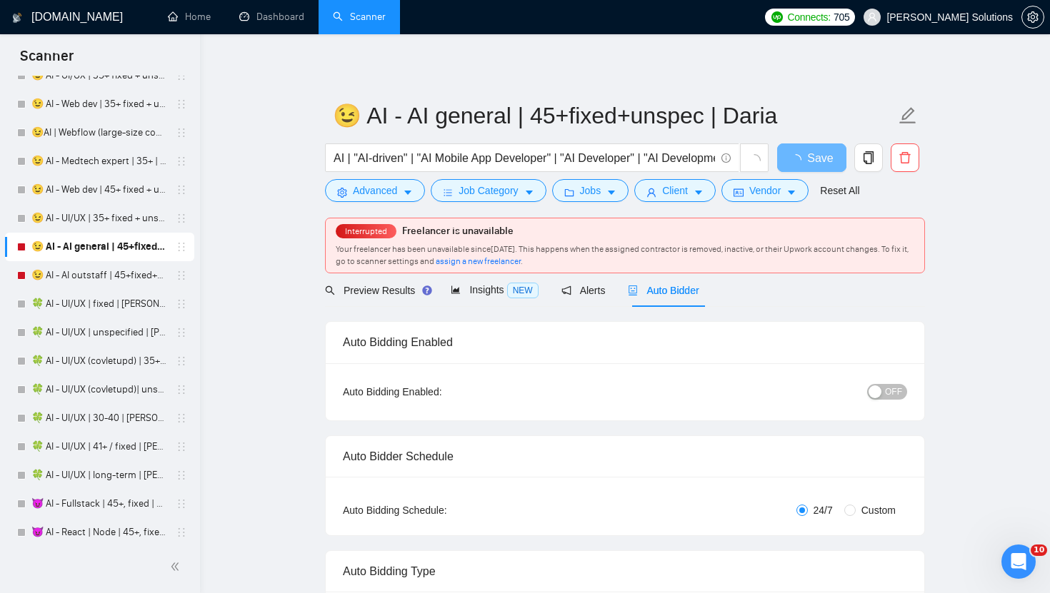
radio input "false"
radio input "true"
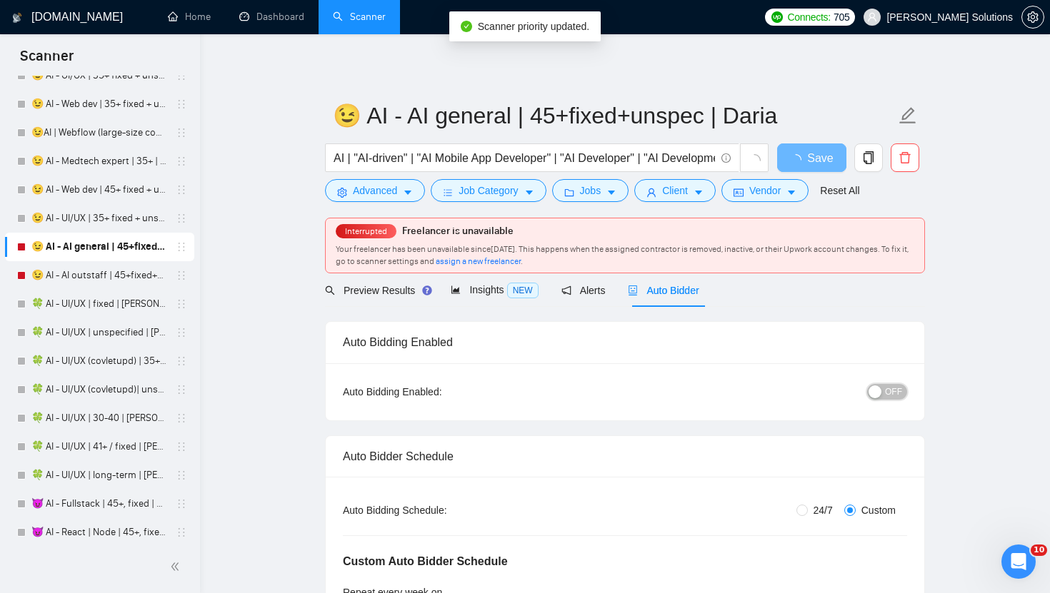
drag, startPoint x: 893, startPoint y: 398, endPoint x: 814, endPoint y: 410, distance: 80.2
click at [809, 415] on div "Auto Bidding Enabled: OFF" at bounding box center [625, 392] width 598 height 57
click at [134, 279] on link "😉 AI - AI outstaff | 45+fixed+unspec | Daria" at bounding box center [99, 275] width 136 height 29
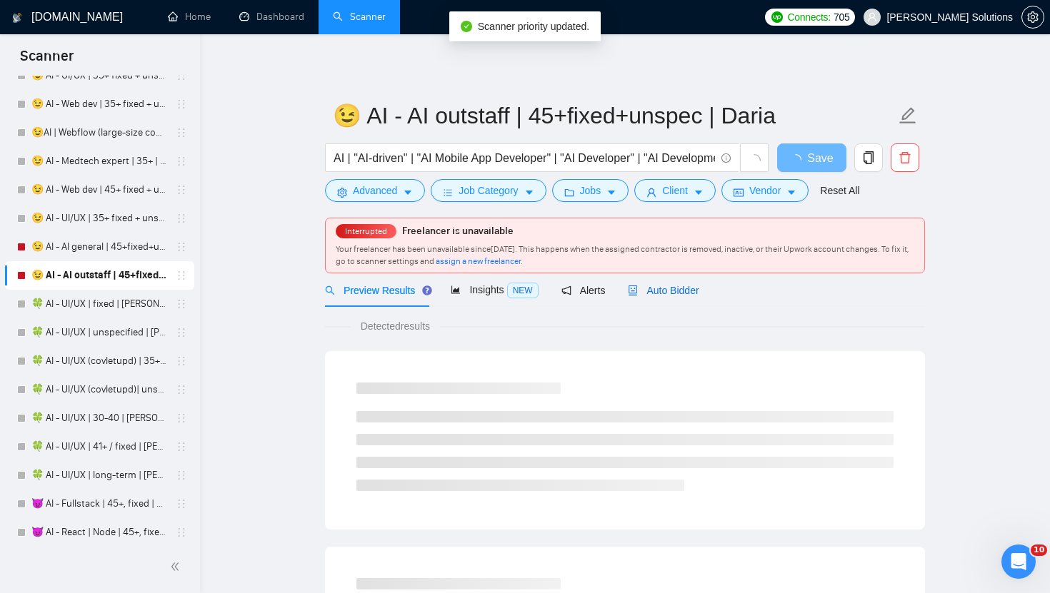
drag, startPoint x: 676, startPoint y: 295, endPoint x: 707, endPoint y: 294, distance: 30.7
click at [676, 295] on span "Auto Bidder" at bounding box center [663, 290] width 71 height 11
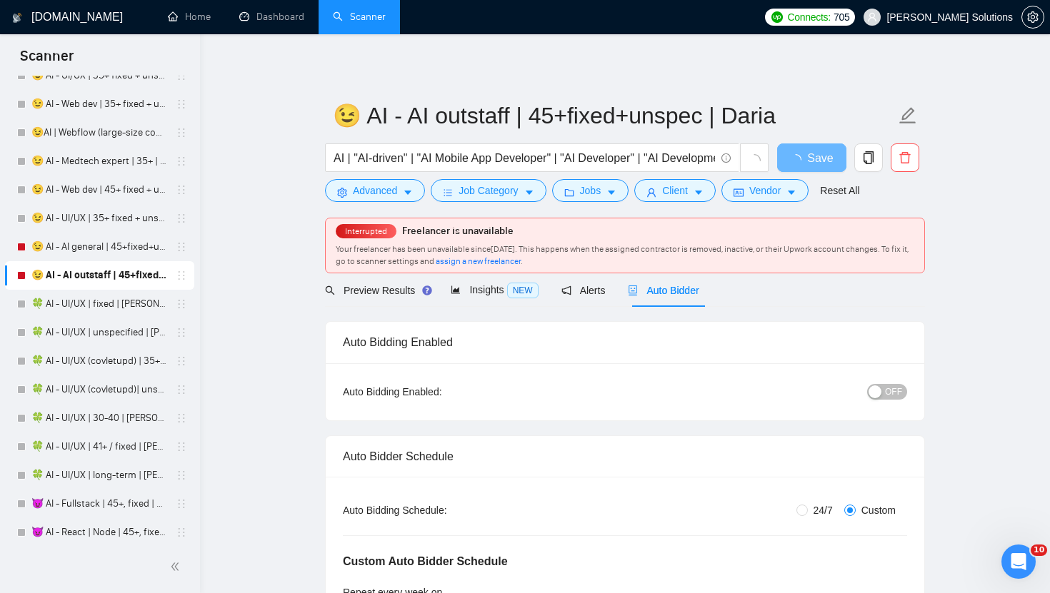
radio input "false"
radio input "true"
